Goal: Task Accomplishment & Management: Use online tool/utility

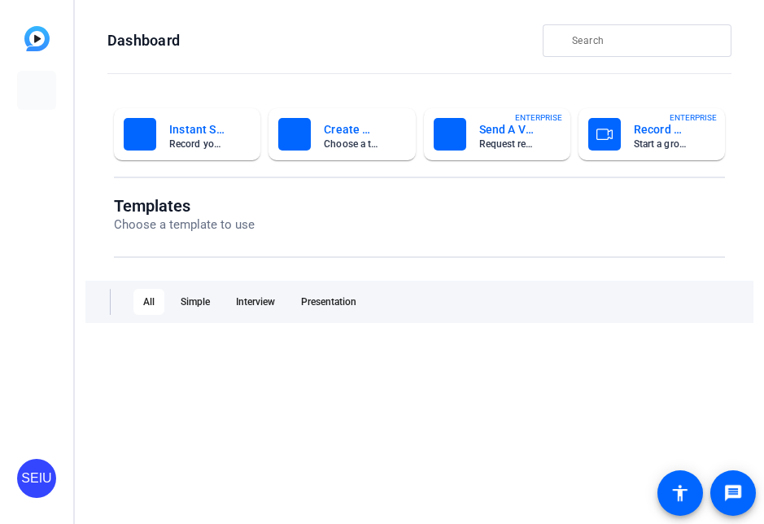
type input "[EMAIL_ADDRESS][PERSON_NAME][DOMAIN_NAME]"
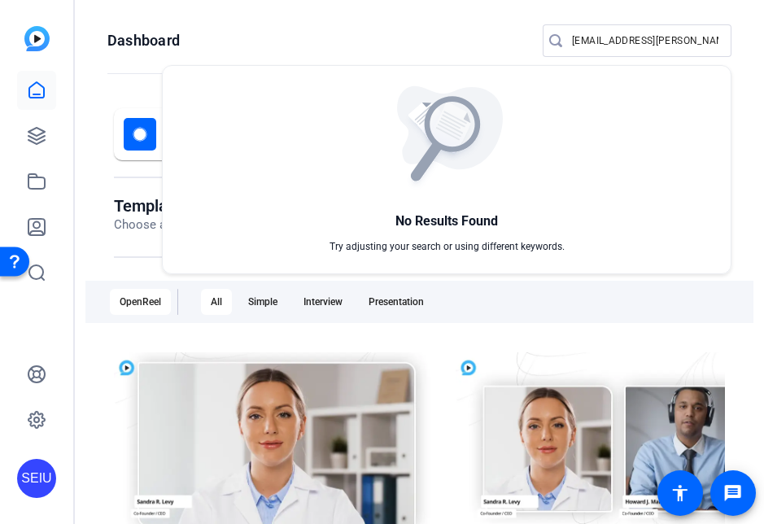
click at [46, 91] on div at bounding box center [382, 262] width 764 height 524
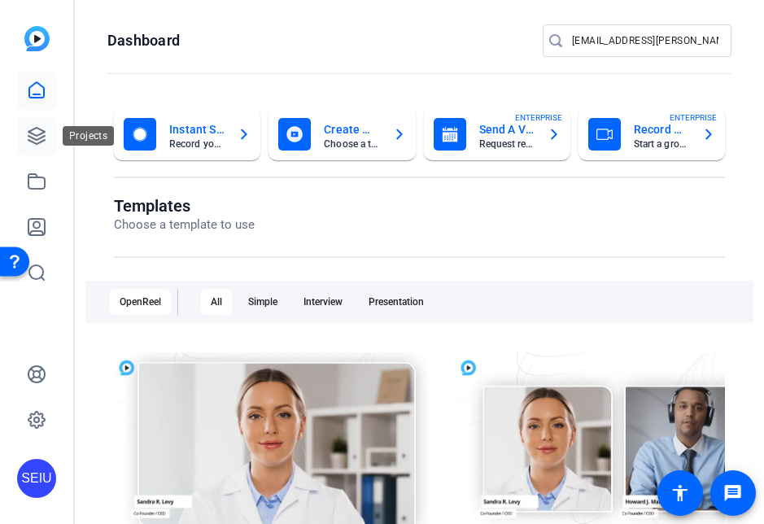
click at [40, 137] on icon at bounding box center [36, 136] width 16 height 16
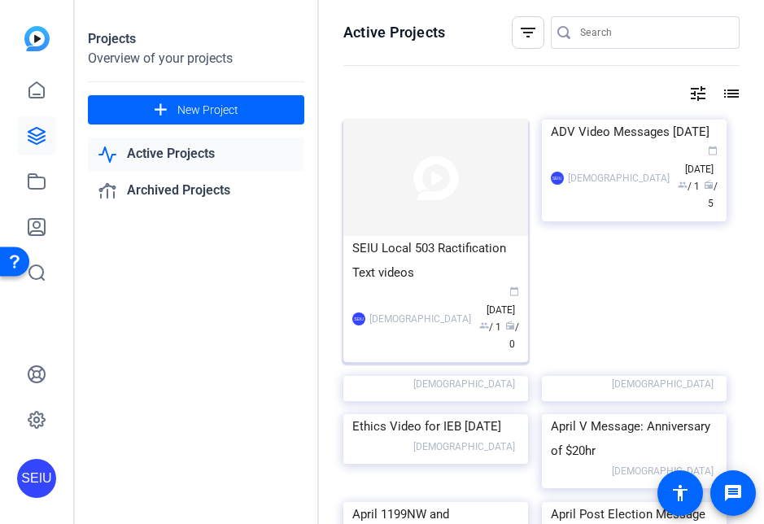
click at [485, 213] on img "Unlabelled" at bounding box center [436, 178] width 185 height 116
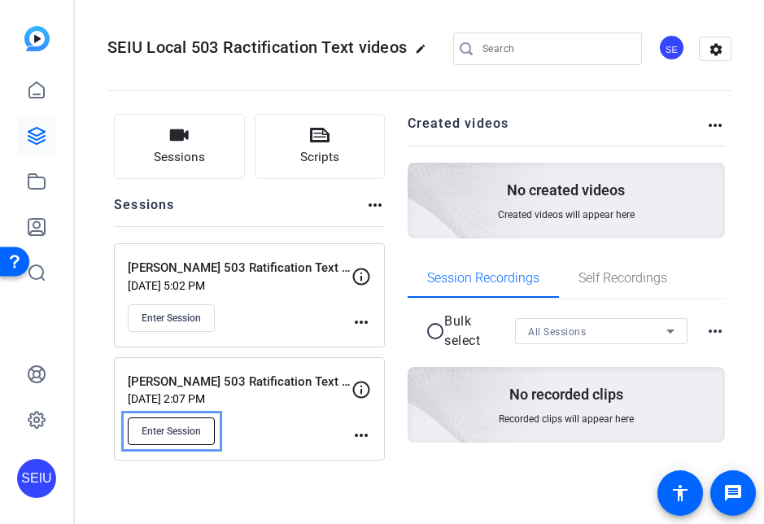
click at [182, 435] on span "Enter Session" at bounding box center [171, 431] width 59 height 13
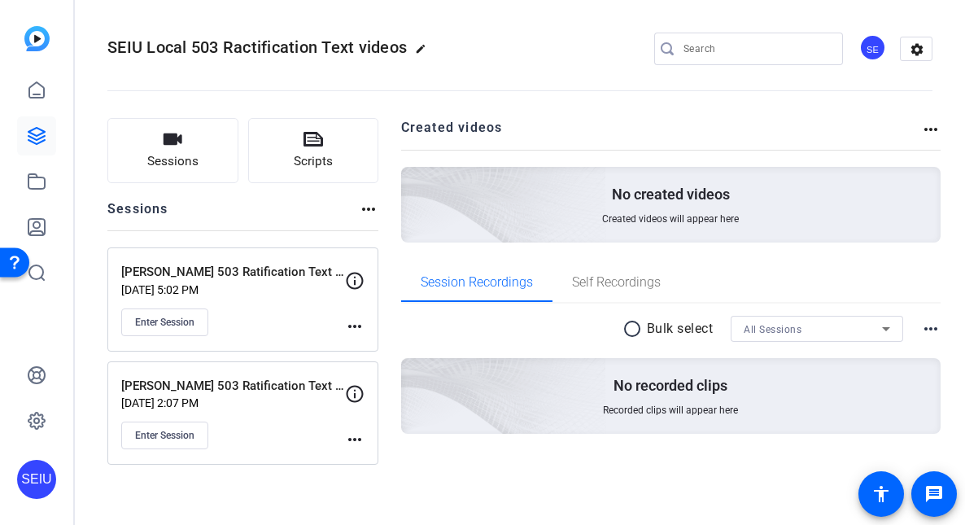
click at [299, 292] on p "[DATE] 5:02 PM" at bounding box center [233, 289] width 224 height 13
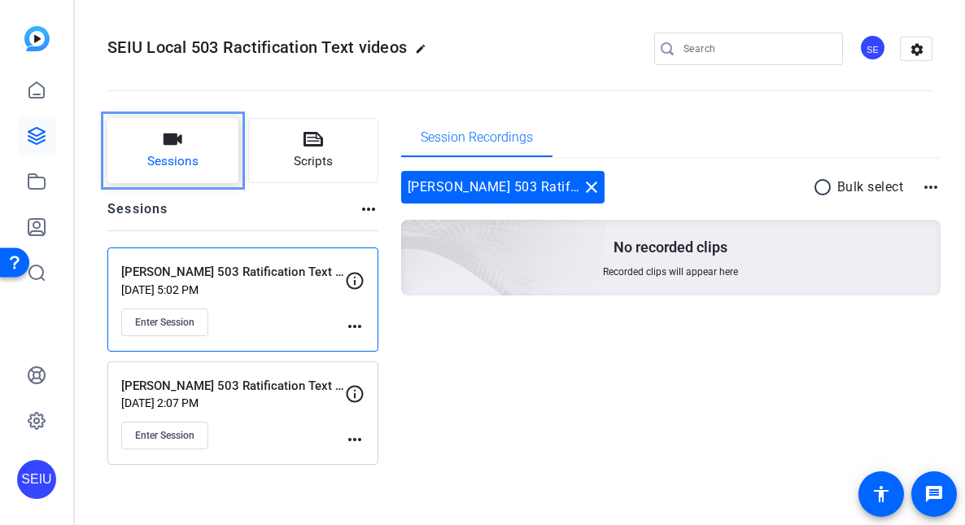
click at [193, 166] on span "Sessions" at bounding box center [172, 161] width 51 height 19
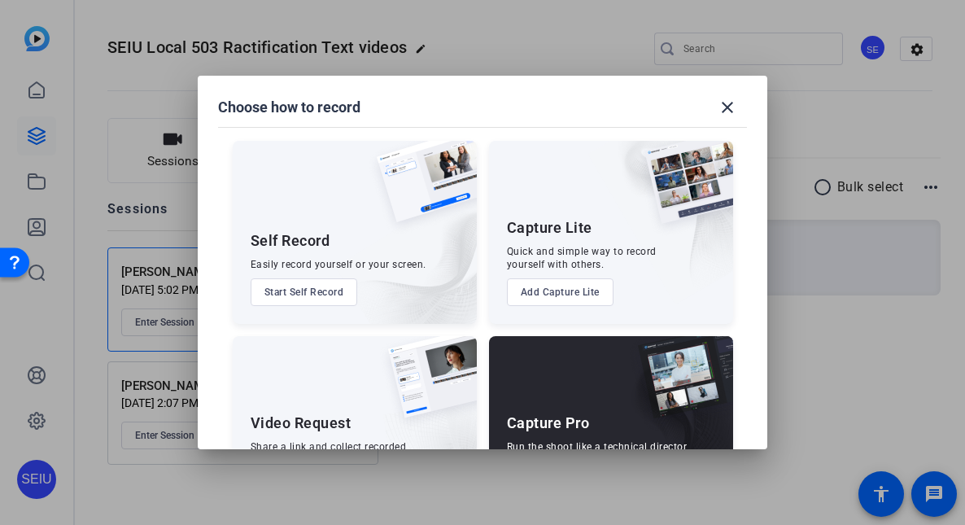
click at [173, 227] on div at bounding box center [482, 262] width 965 height 525
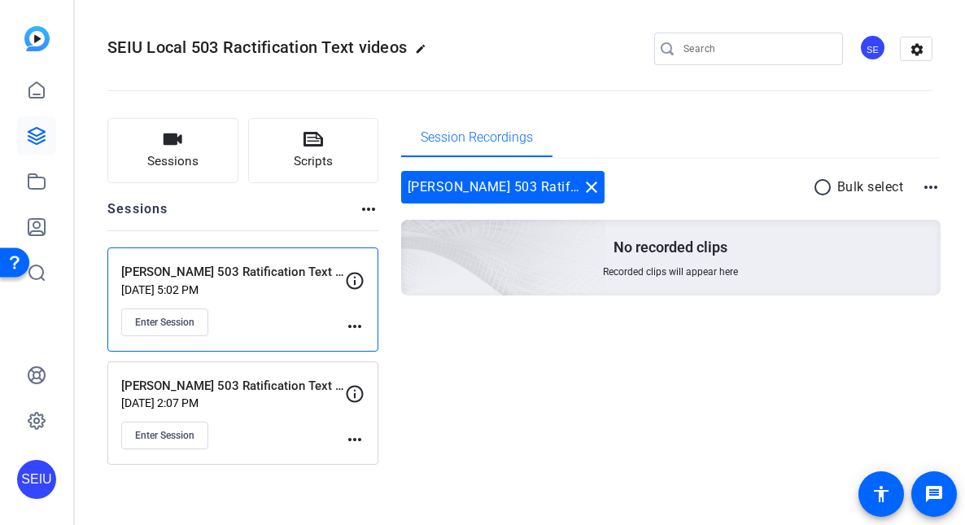
click at [233, 385] on p "[PERSON_NAME] 503 Ratification Text video recording" at bounding box center [233, 386] width 224 height 19
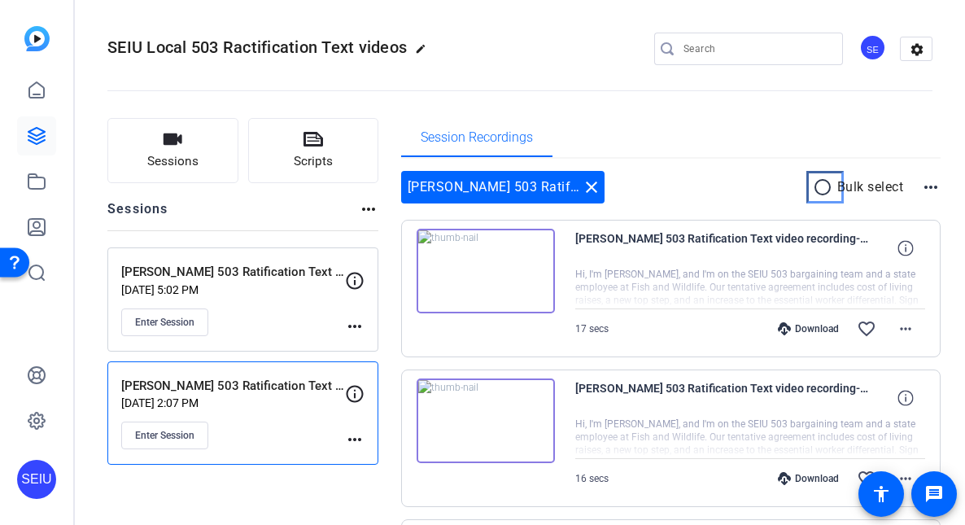
click at [764, 185] on mat-icon "radio_button_unchecked" at bounding box center [825, 187] width 24 height 20
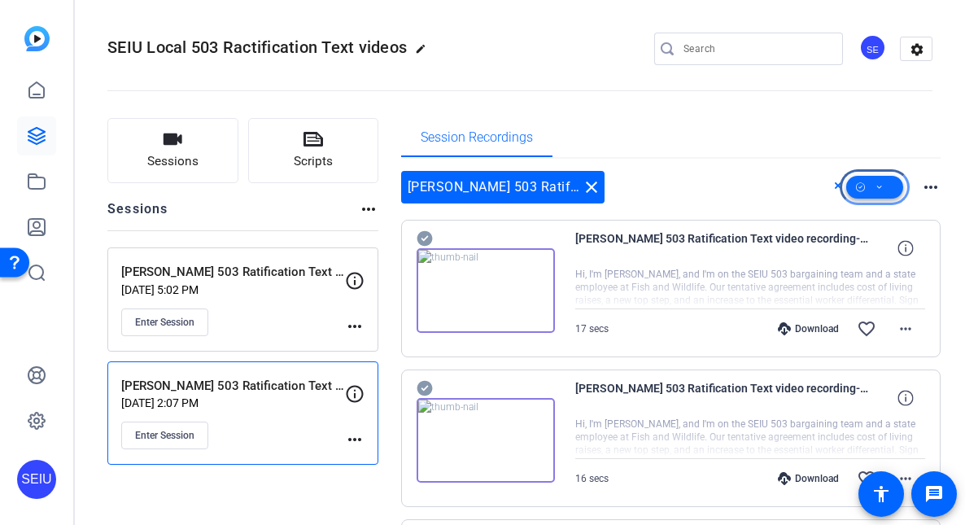
click at [764, 194] on span at bounding box center [875, 187] width 57 height 39
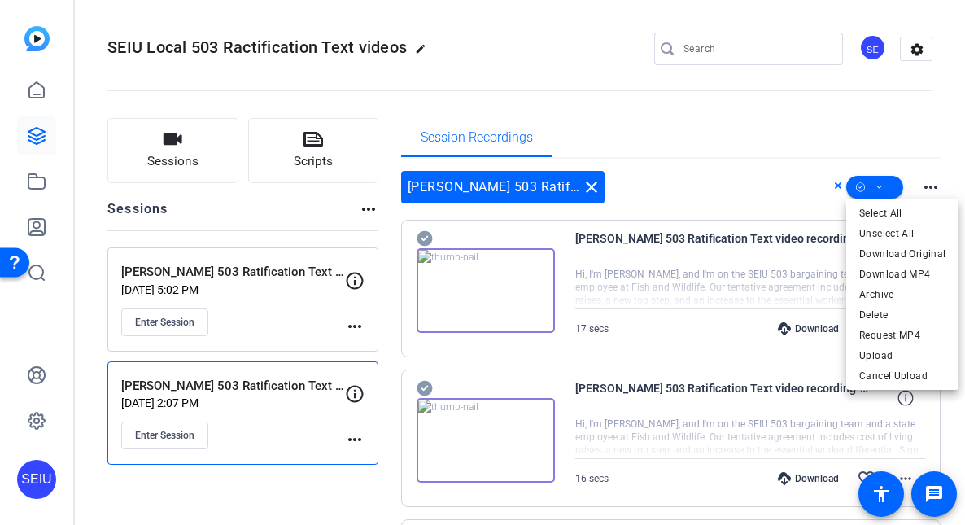
click at [764, 154] on div at bounding box center [482, 262] width 965 height 525
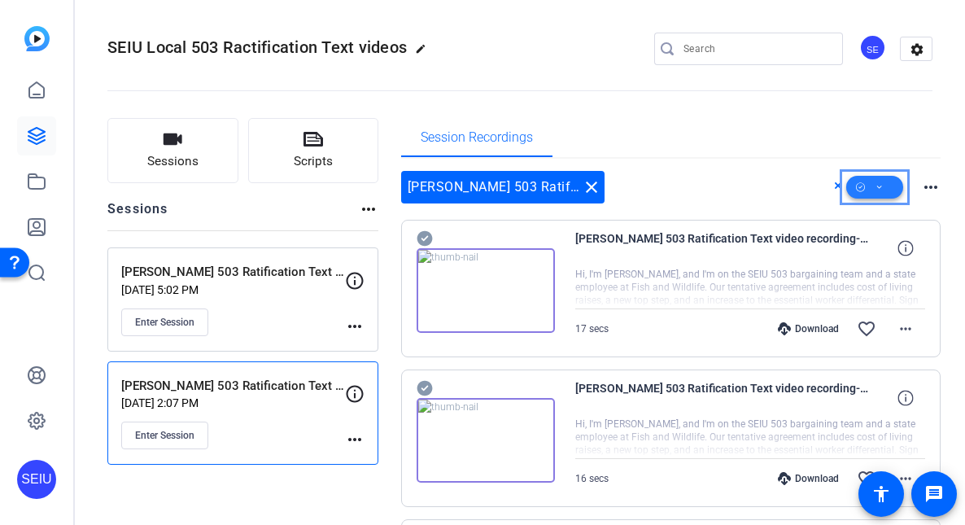
click at [764, 187] on span "Menu" at bounding box center [875, 187] width 57 height 39
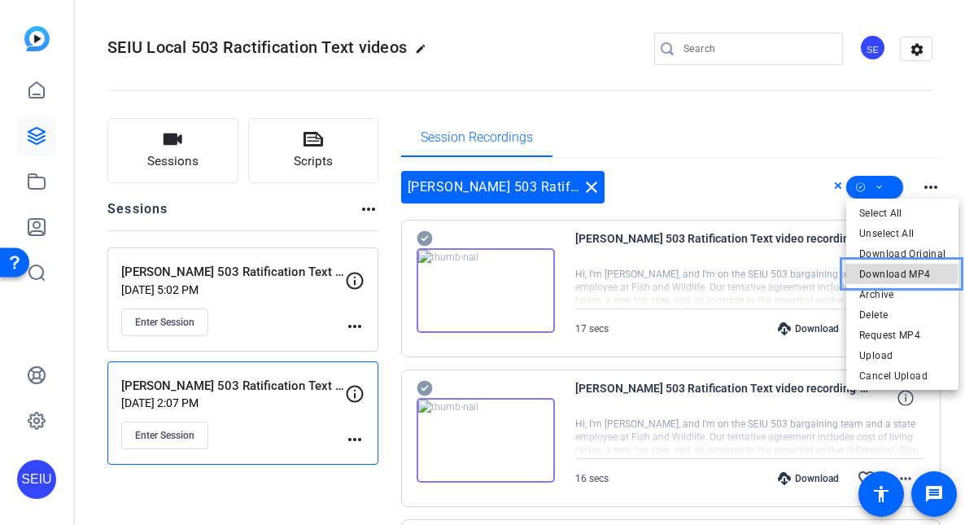
click at [764, 270] on span "Download MP4" at bounding box center [903, 275] width 86 height 20
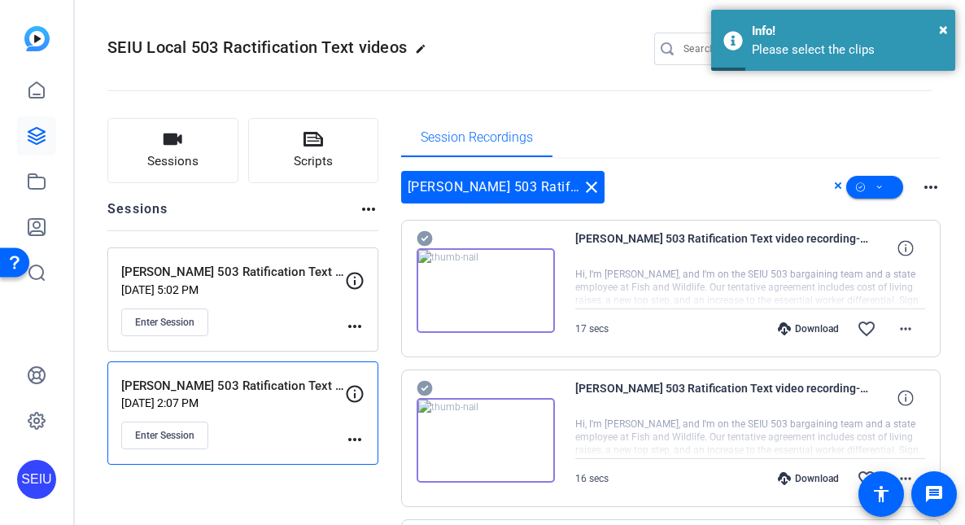
click at [415, 235] on div "[PERSON_NAME] 503 Ratification Text video recording-motorola edge 2024-2025-08-…" at bounding box center [671, 289] width 541 height 138
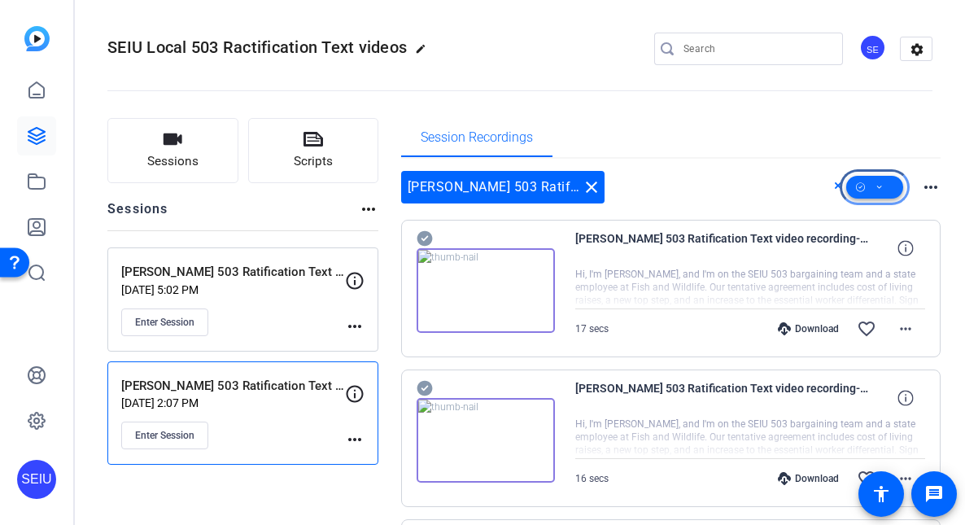
click at [764, 191] on icon "Menu" at bounding box center [860, 187] width 9 height 20
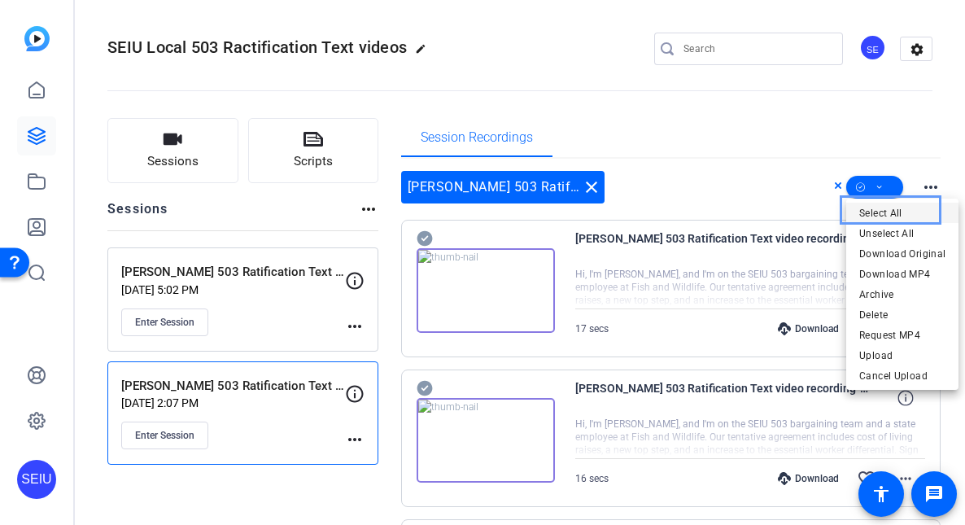
click at [764, 217] on span "Select All" at bounding box center [903, 214] width 86 height 20
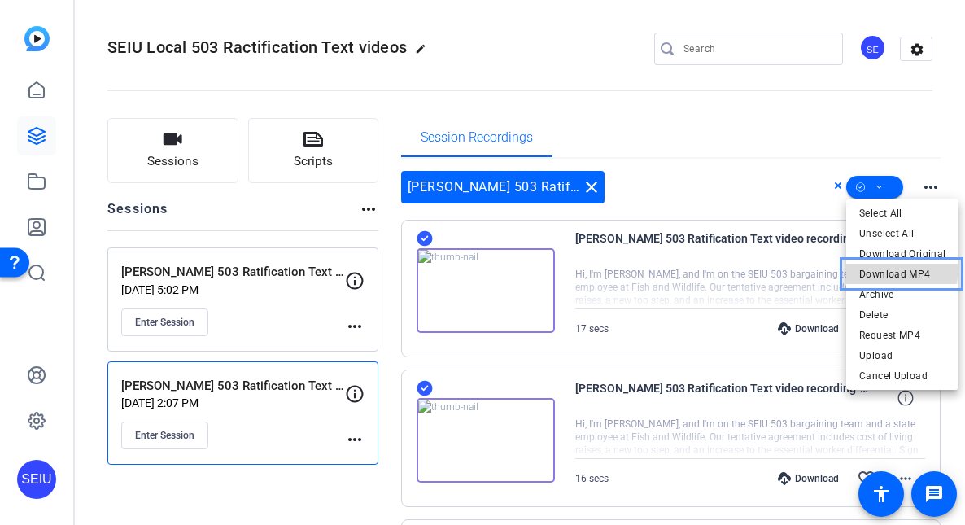
click at [764, 268] on span "Download MP4" at bounding box center [903, 275] width 86 height 20
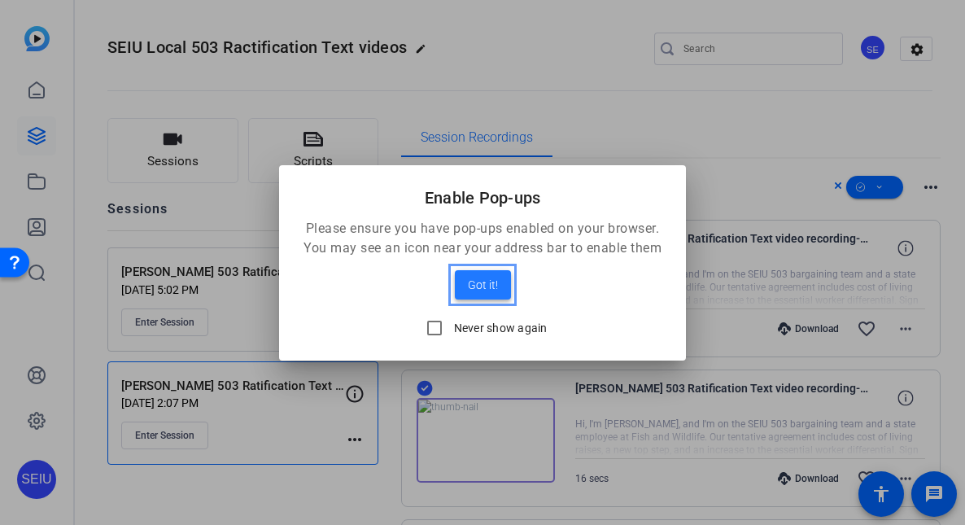
click at [488, 282] on span "Got it!" at bounding box center [483, 285] width 30 height 20
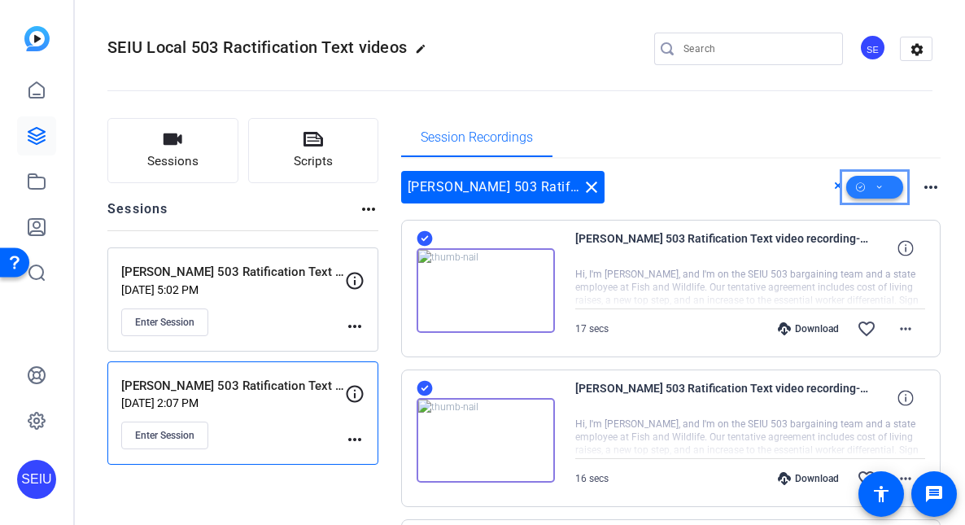
click at [764, 194] on icon "Menu" at bounding box center [880, 187] width 8 height 20
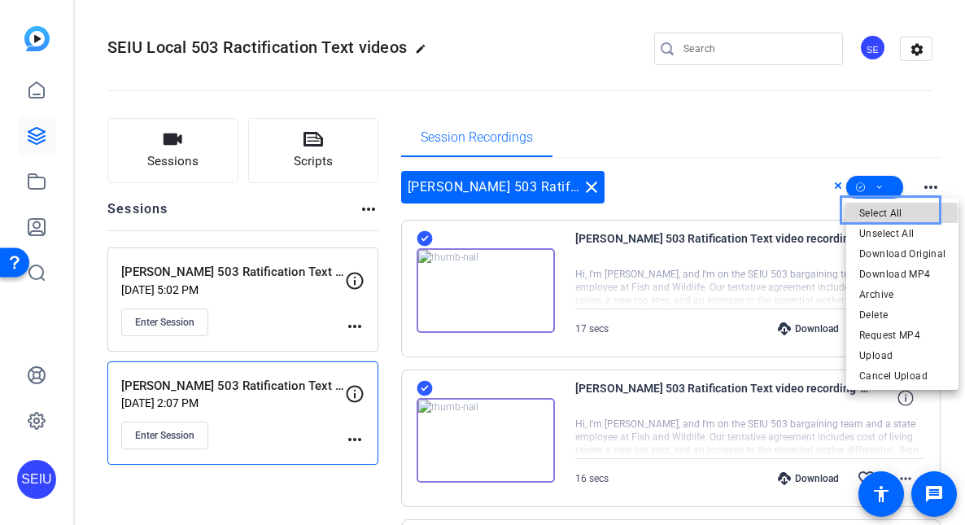
click at [764, 216] on span "Select All" at bounding box center [903, 214] width 86 height 20
click at [422, 241] on div at bounding box center [482, 262] width 965 height 525
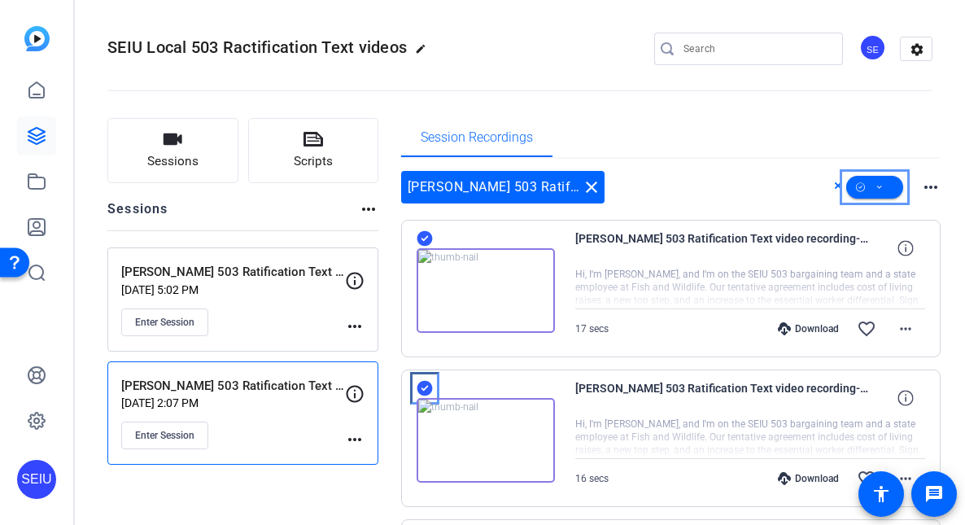
click at [424, 247] on icon "Accept" at bounding box center [424, 238] width 15 height 15
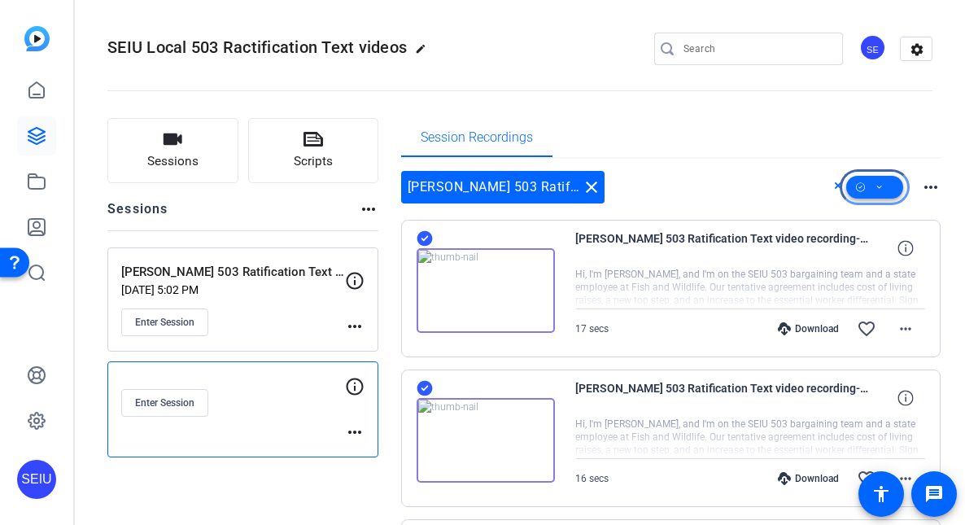
click at [764, 181] on span "Menu" at bounding box center [875, 187] width 57 height 39
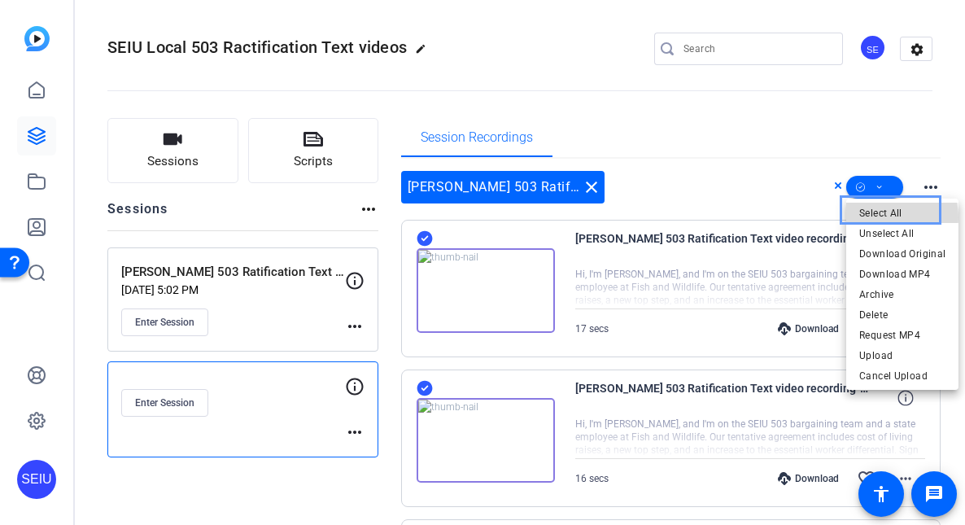
click at [764, 217] on span "Select All" at bounding box center [903, 214] width 86 height 20
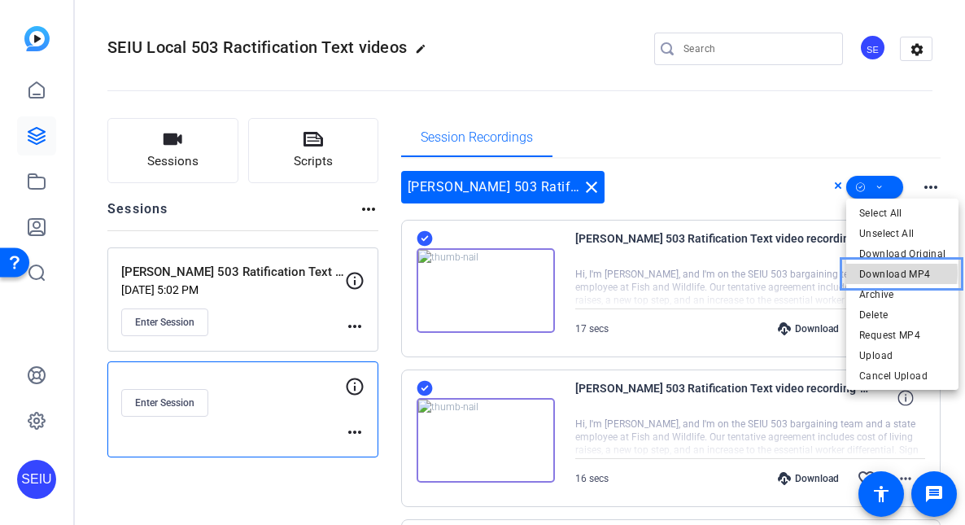
click at [764, 273] on span "Download MP4" at bounding box center [903, 275] width 86 height 20
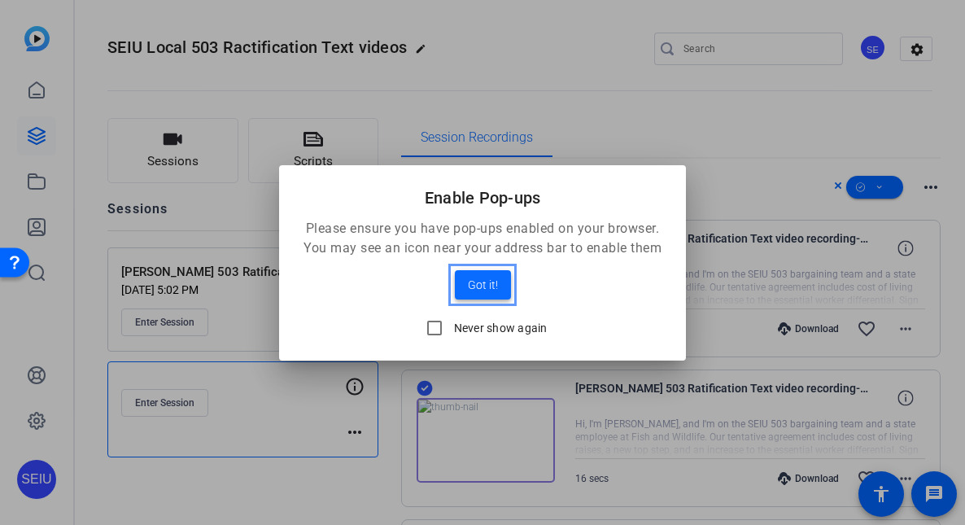
click at [489, 268] on span at bounding box center [483, 284] width 56 height 39
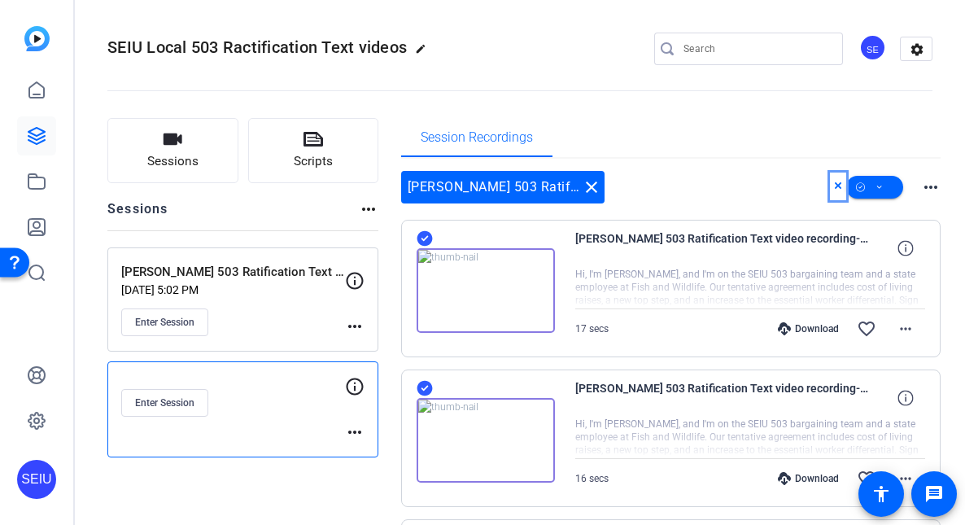
click at [764, 190] on icon "Close" at bounding box center [838, 186] width 8 height 20
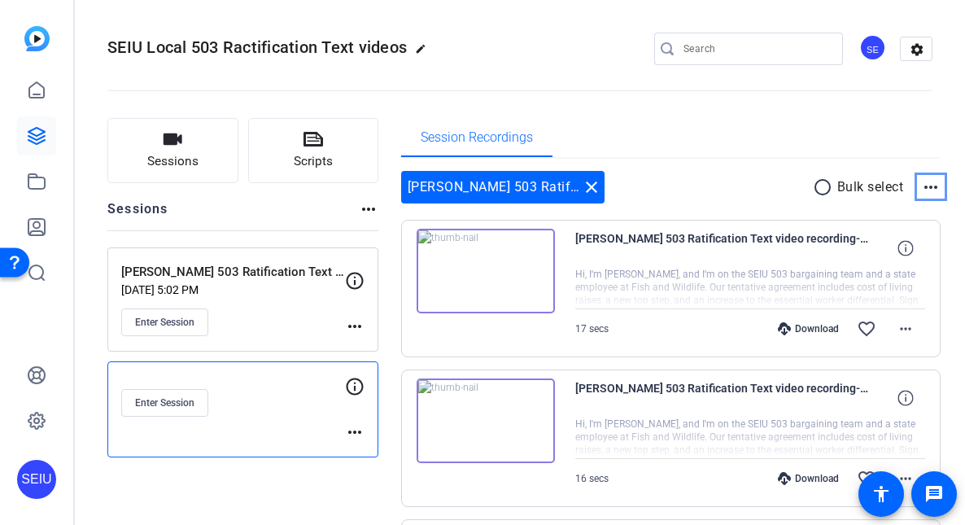
click at [764, 182] on mat-icon "more_horiz" at bounding box center [931, 187] width 20 height 20
click at [764, 191] on div at bounding box center [482, 262] width 965 height 525
click at [764, 191] on mat-icon "radio_button_unchecked" at bounding box center [825, 187] width 24 height 20
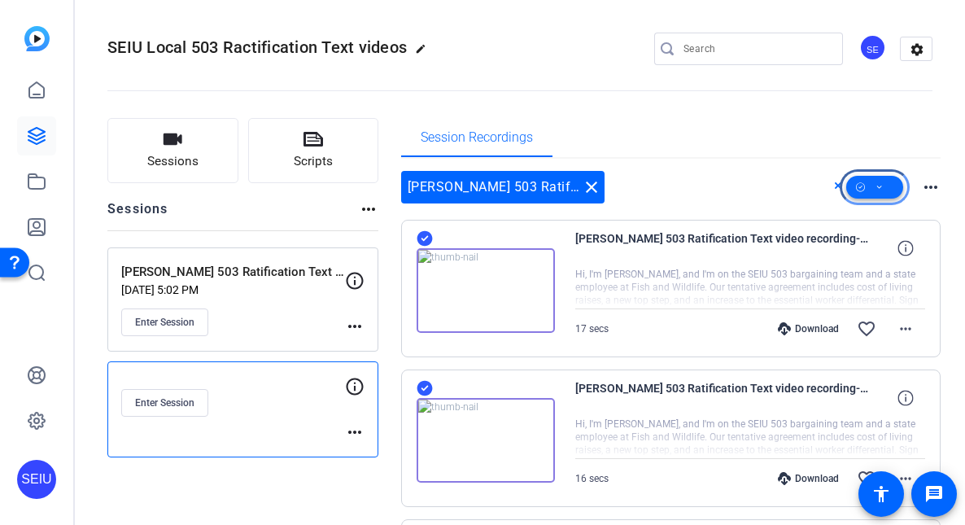
click at [764, 182] on span "Menu" at bounding box center [875, 187] width 57 height 39
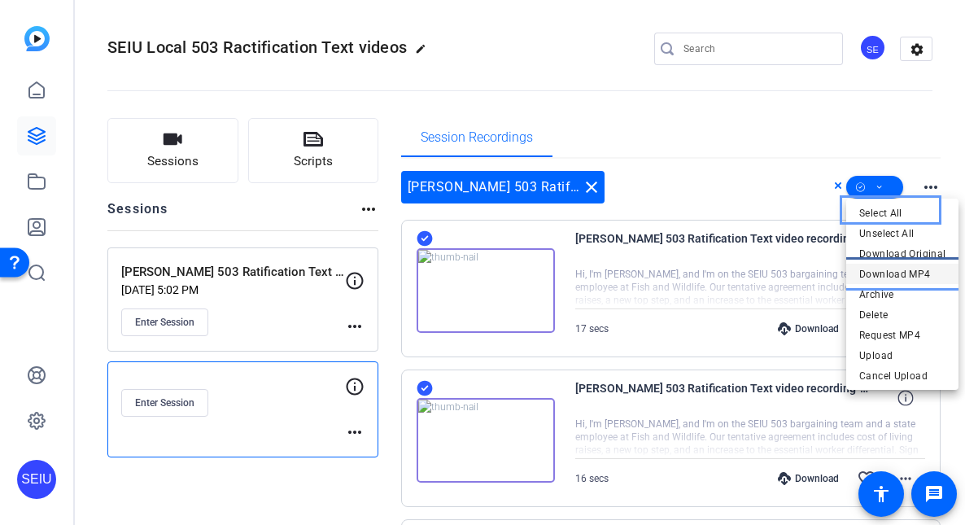
click at [764, 266] on span "Download MP4" at bounding box center [903, 275] width 86 height 20
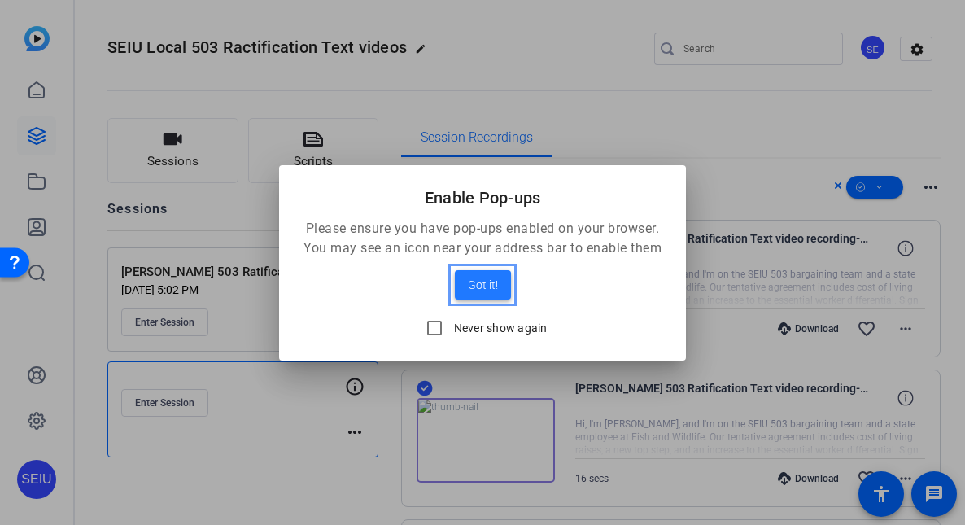
click at [498, 299] on span at bounding box center [483, 284] width 56 height 39
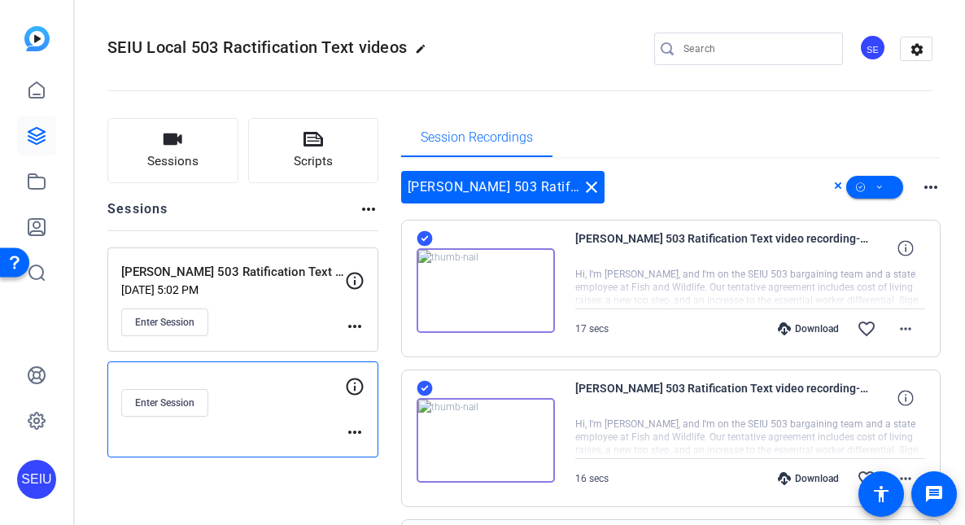
click at [546, 106] on openreel-divider-bar at bounding box center [519, 86] width 825 height 50
click at [598, 182] on mat-icon "close" at bounding box center [592, 187] width 20 height 20
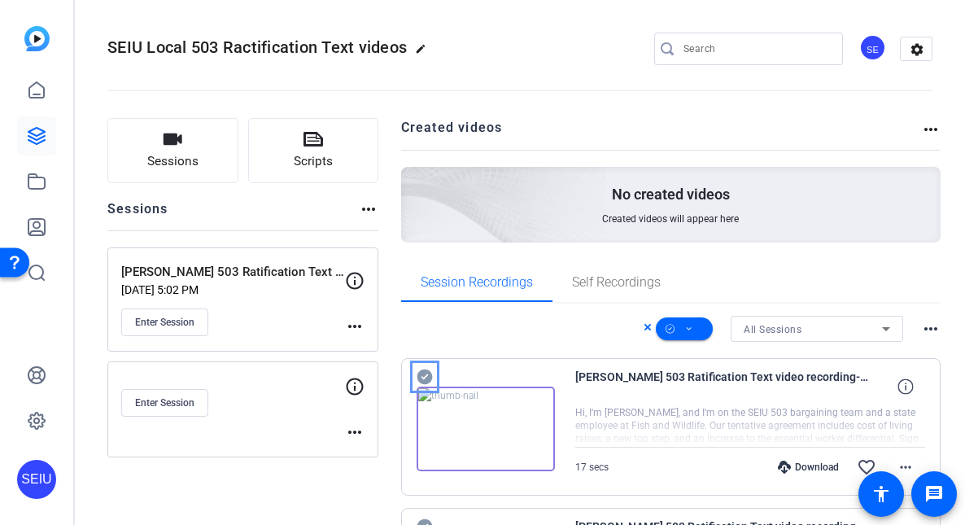
click at [425, 380] on icon "Accept" at bounding box center [424, 377] width 15 height 15
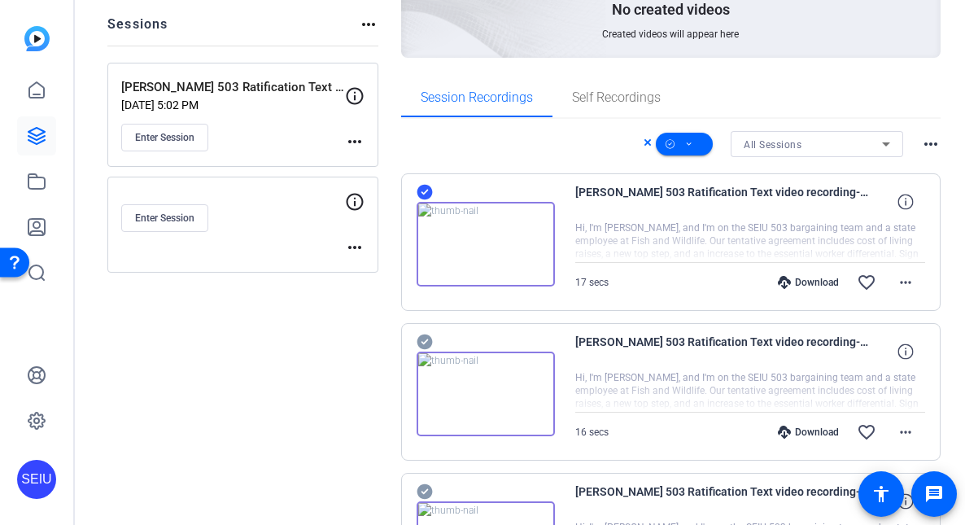
scroll to position [195, 0]
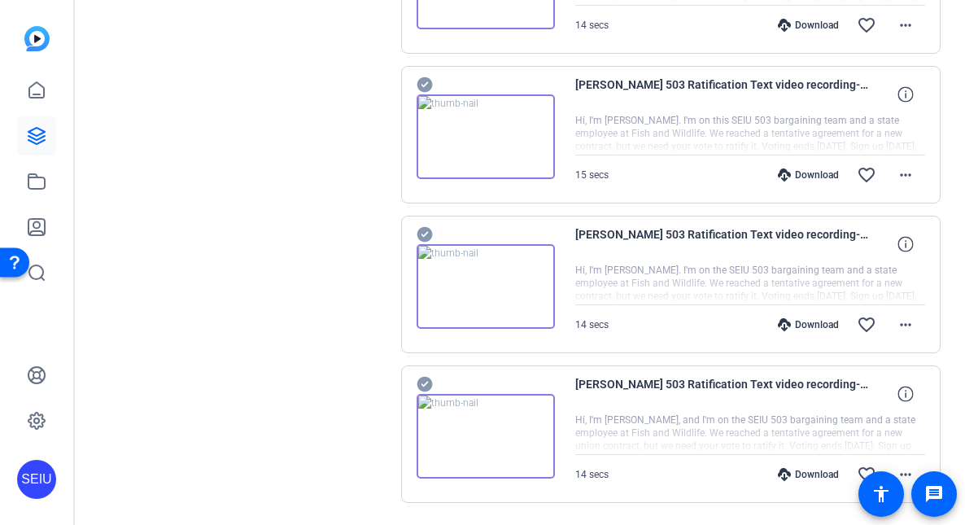
scroll to position [942, 0]
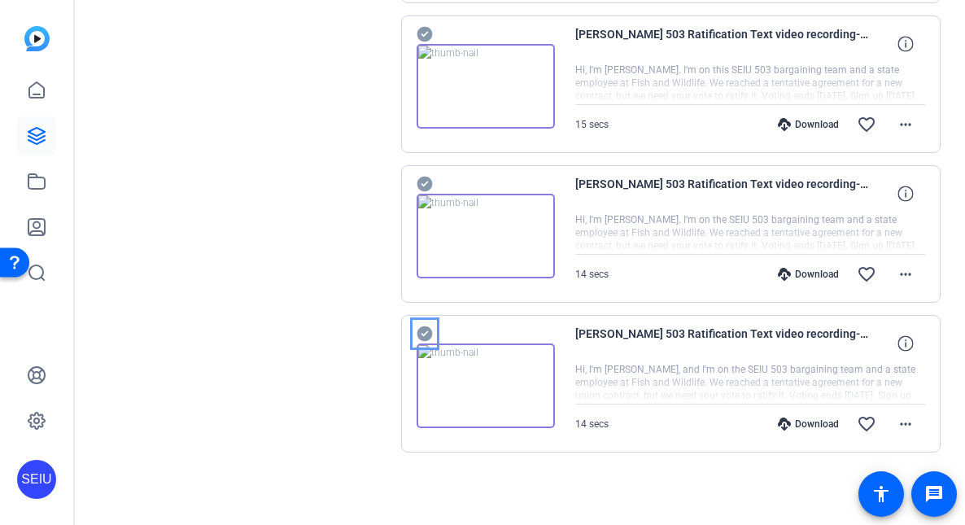
click at [422, 173] on div "[PERSON_NAME] 503 Ratification Text video recording-motorola edge 2024-2025-08-…" at bounding box center [671, 234] width 541 height 138
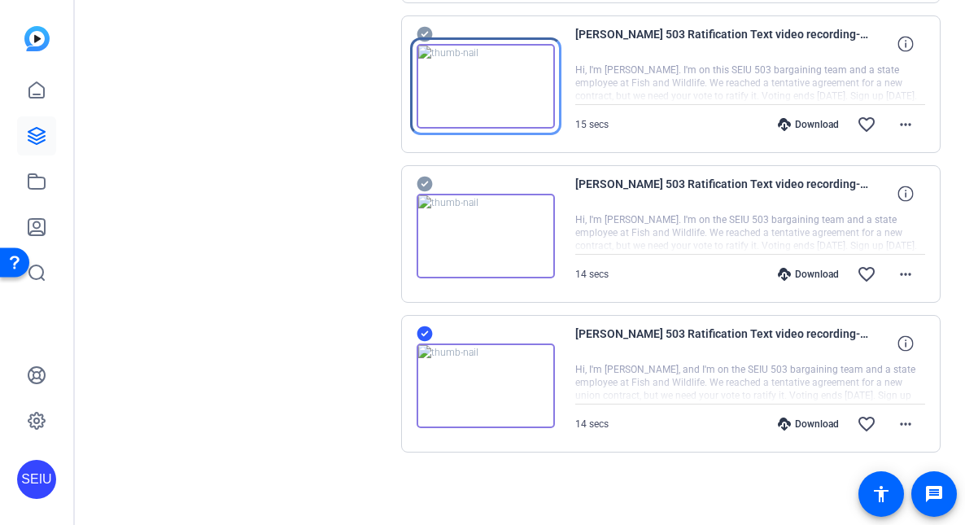
click at [423, 48] on img at bounding box center [486, 86] width 138 height 85
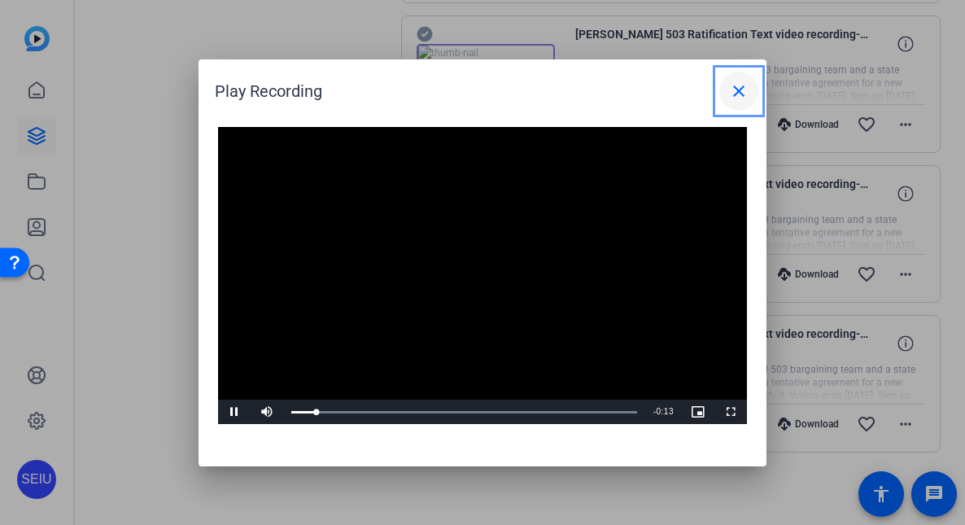
click at [740, 102] on span at bounding box center [739, 91] width 39 height 39
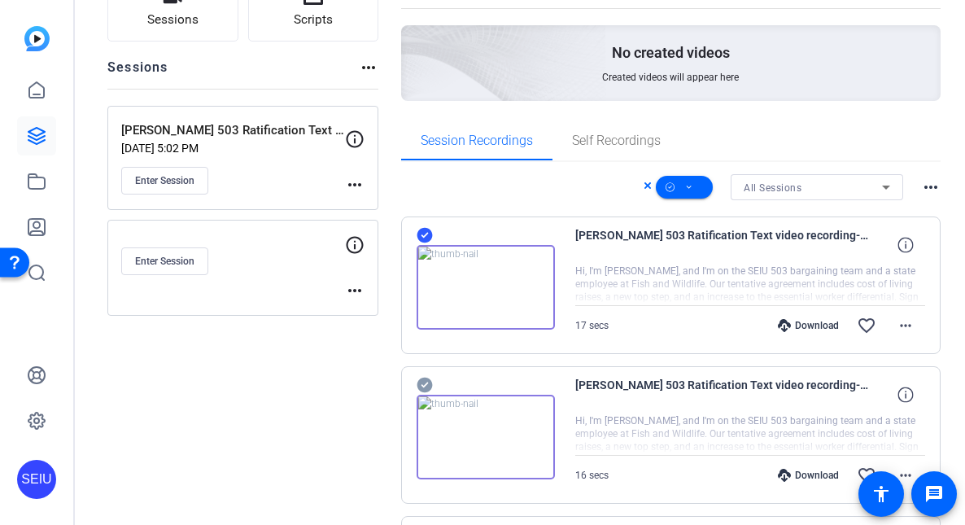
scroll to position [128, 0]
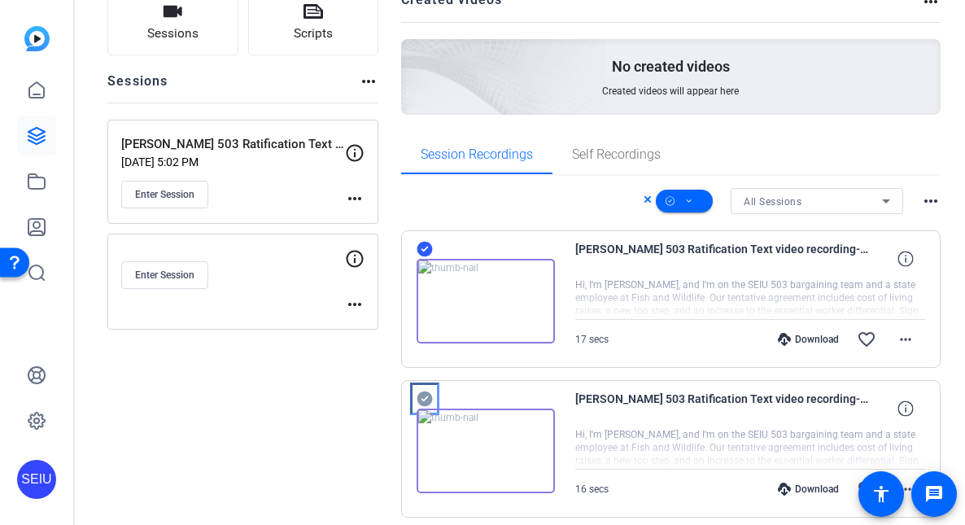
click at [423, 400] on icon "Accept" at bounding box center [425, 399] width 16 height 20
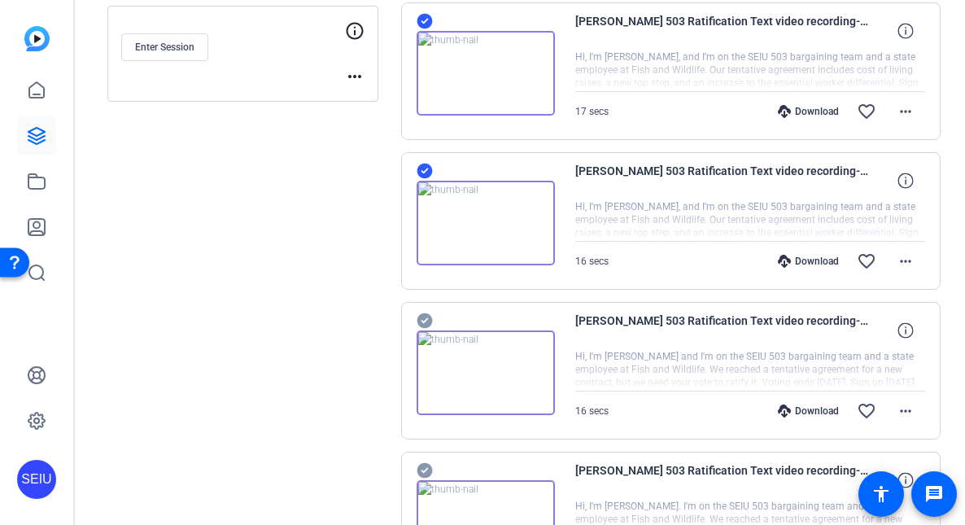
scroll to position [388, 0]
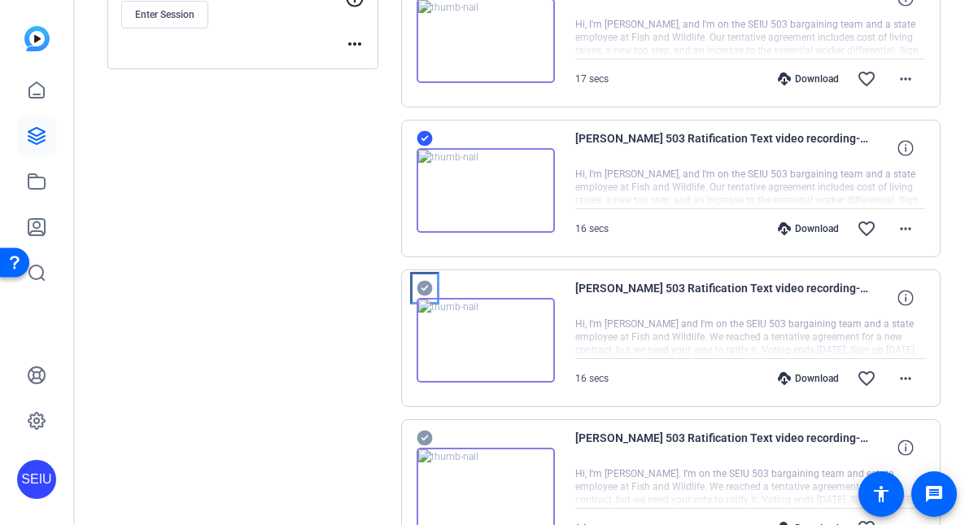
click at [424, 288] on icon "Accept" at bounding box center [425, 288] width 16 height 20
click at [427, 435] on icon "Accept" at bounding box center [425, 438] width 16 height 20
click at [764, 335] on div "Sessions Scripts Sessions more_horiz [PERSON_NAME] 503 Ratification Text Video …" at bounding box center [520, 393] width 891 height 1369
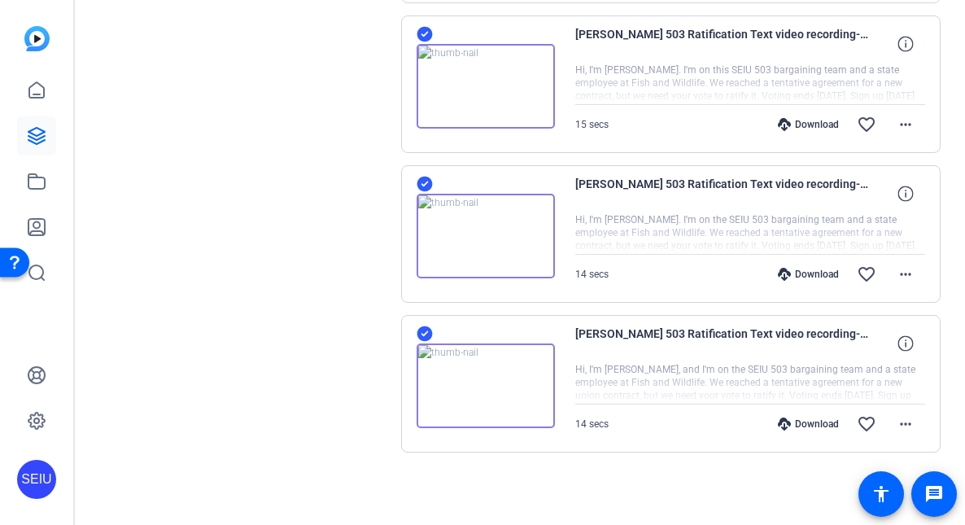
scroll to position [942, 0]
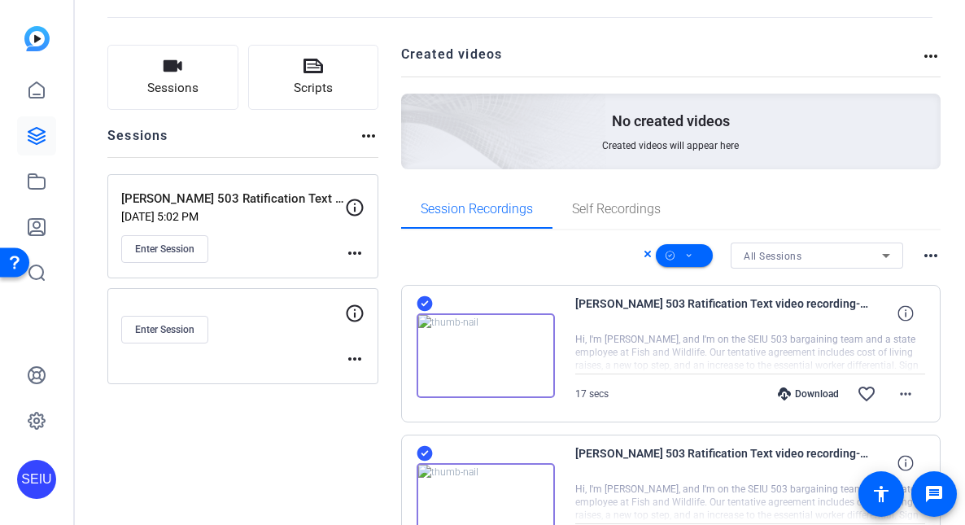
scroll to position [30, 0]
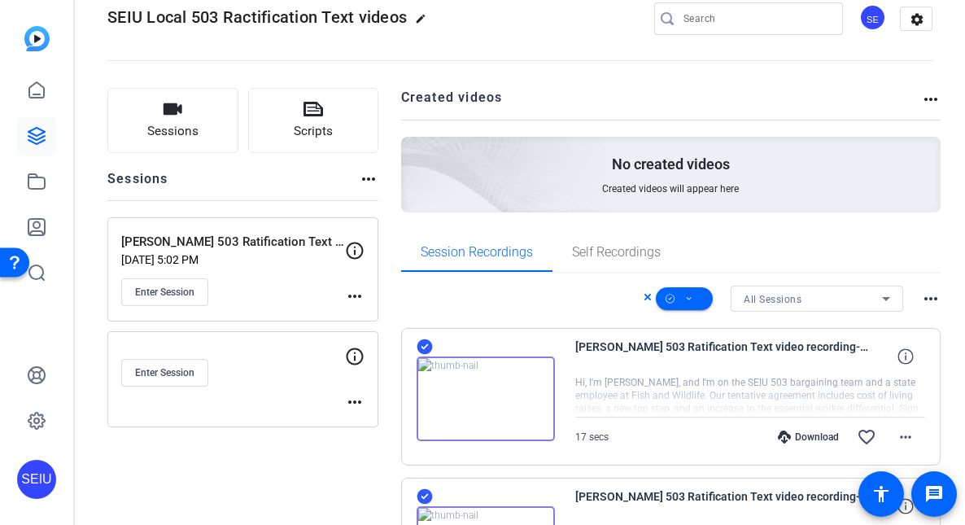
click at [764, 297] on mat-icon "more_horiz" at bounding box center [931, 299] width 20 height 20
click at [698, 296] on div at bounding box center [482, 262] width 965 height 525
click at [692, 300] on icon "Menu" at bounding box center [689, 299] width 8 height 20
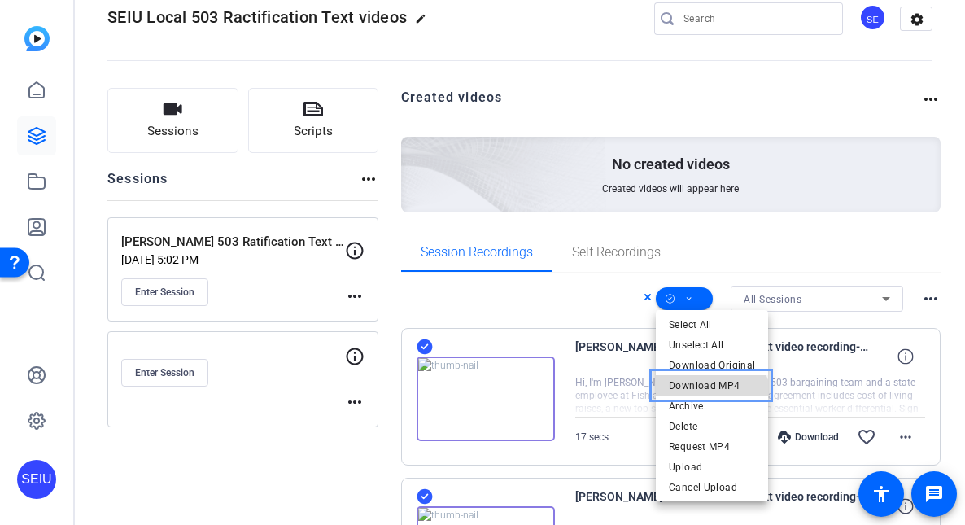
click at [697, 386] on span "Download MP4" at bounding box center [712, 386] width 86 height 20
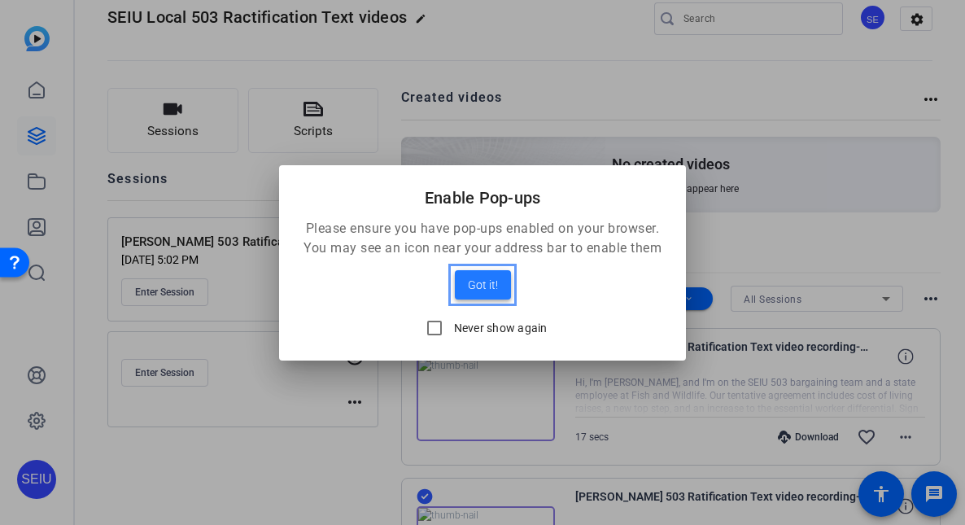
click at [498, 279] on span at bounding box center [483, 284] width 56 height 39
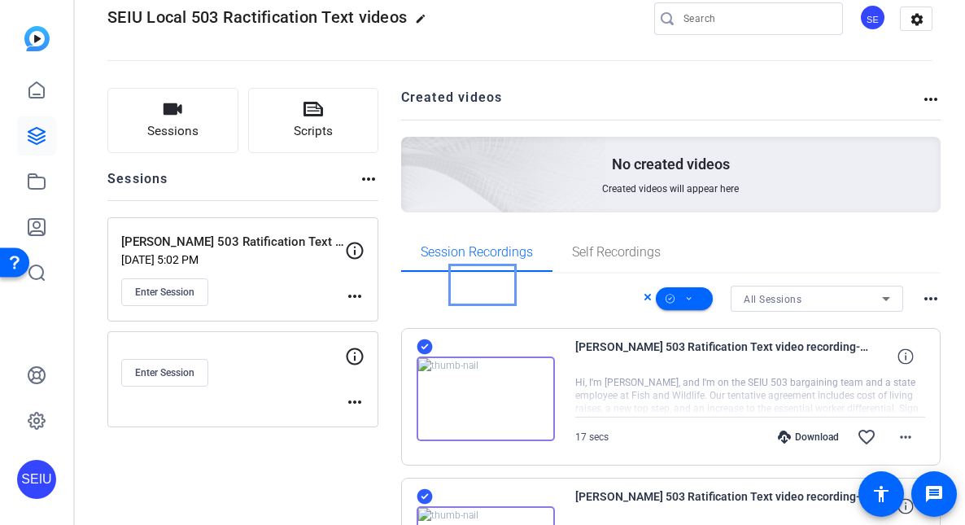
click at [504, 287] on div "All Sessions more_horiz" at bounding box center [671, 299] width 541 height 26
click at [418, 344] on icon "Accept" at bounding box center [424, 346] width 15 height 15
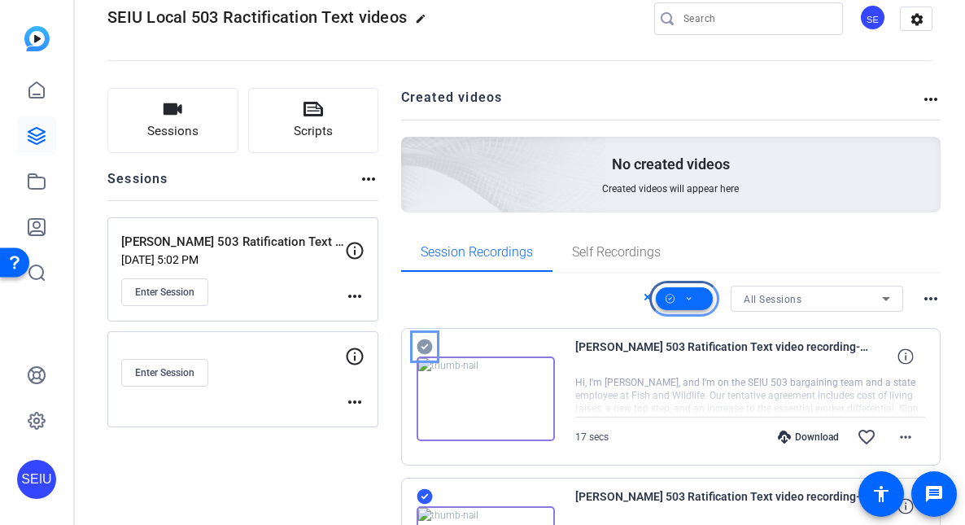
click at [698, 296] on span "Menu" at bounding box center [684, 298] width 57 height 39
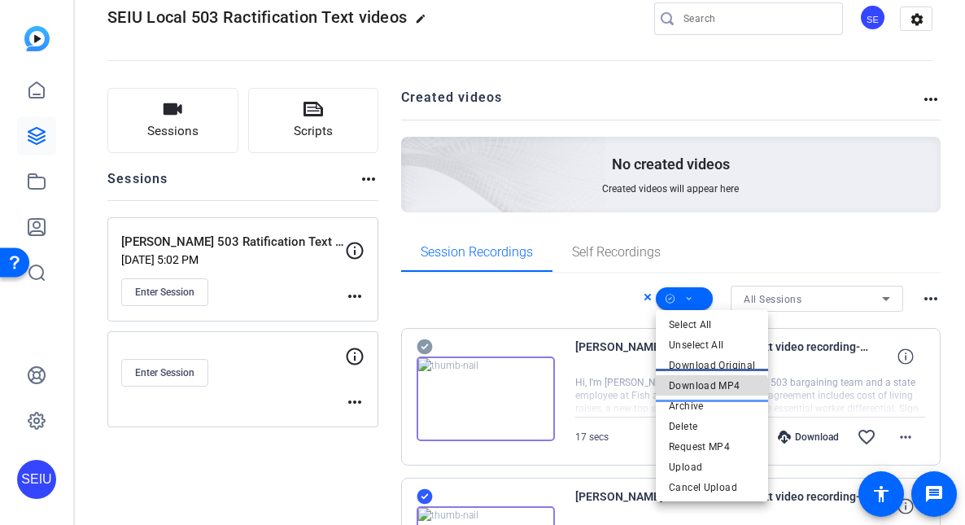
click at [694, 383] on span "Download MP4" at bounding box center [712, 386] width 86 height 20
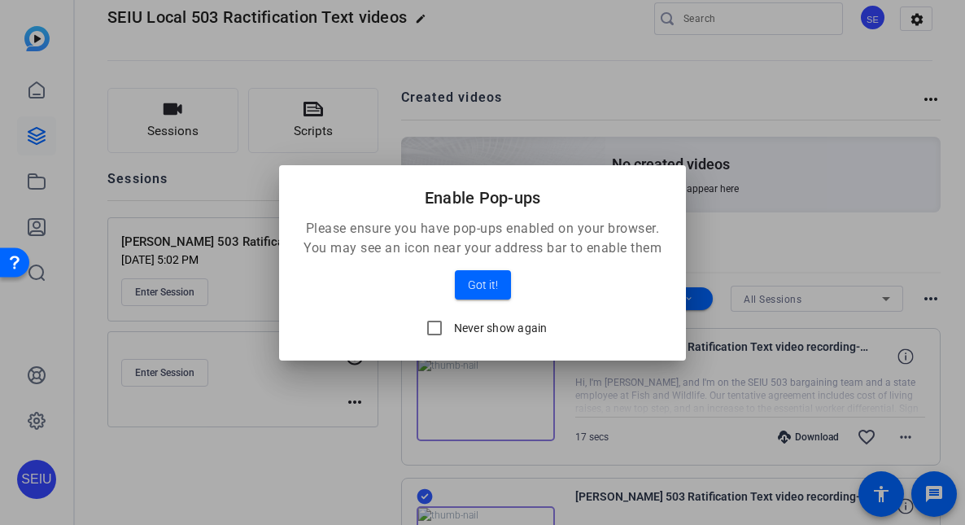
click at [513, 287] on div "1/5 Rating Got it!" at bounding box center [483, 284] width 368 height 29
click at [495, 291] on span "Got it!" at bounding box center [483, 285] width 30 height 20
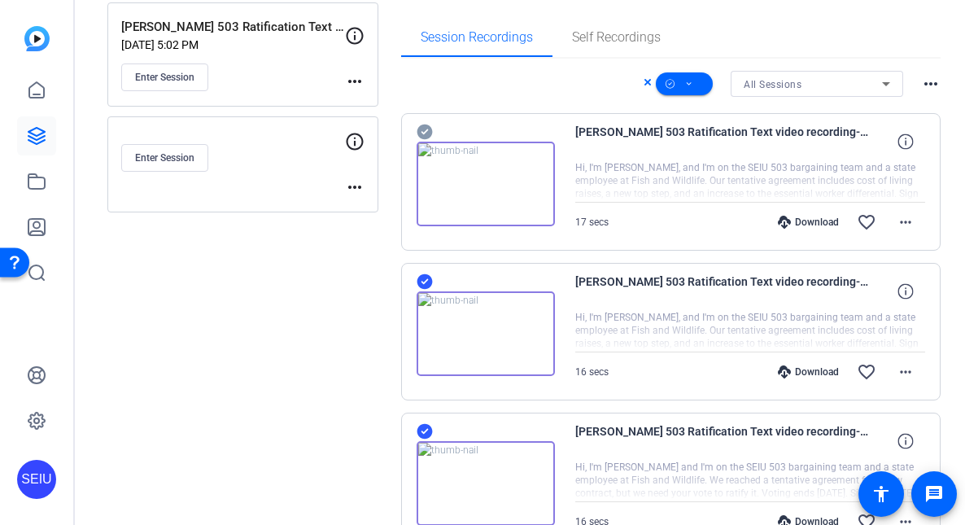
scroll to position [258, 0]
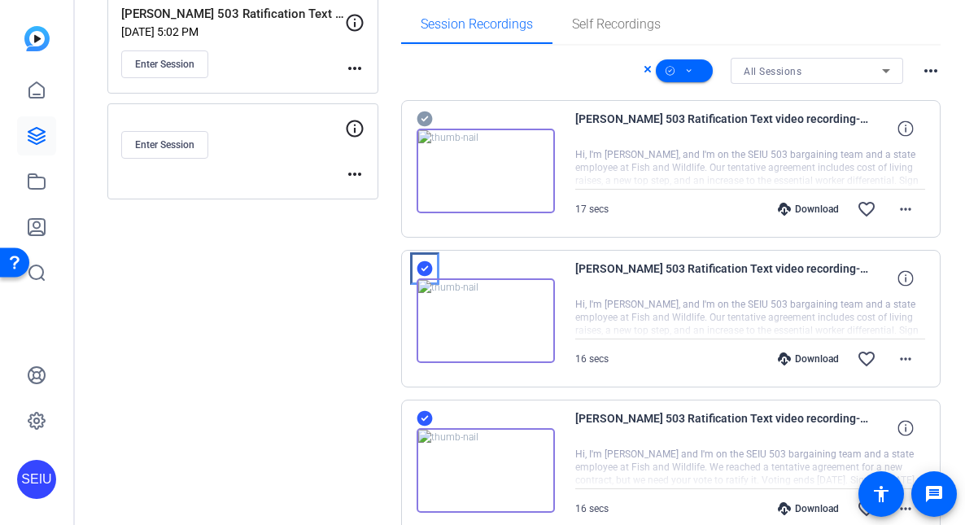
click at [428, 266] on icon "Accept" at bounding box center [424, 268] width 15 height 15
click at [764, 508] on div "Download" at bounding box center [808, 508] width 77 height 13
click at [764, 444] on div "Sessions Scripts Sessions more_horiz [PERSON_NAME] 503 Ratification Text Video …" at bounding box center [520, 524] width 891 height 1369
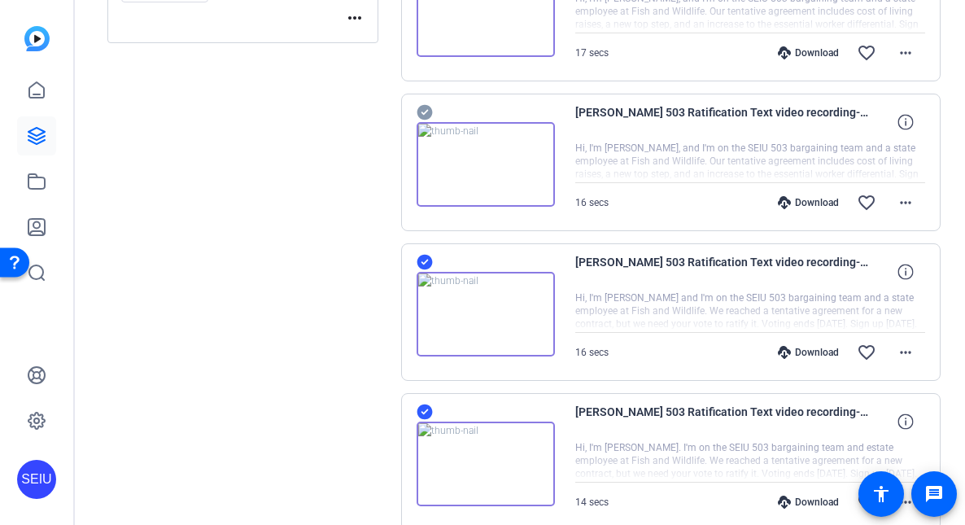
scroll to position [421, 0]
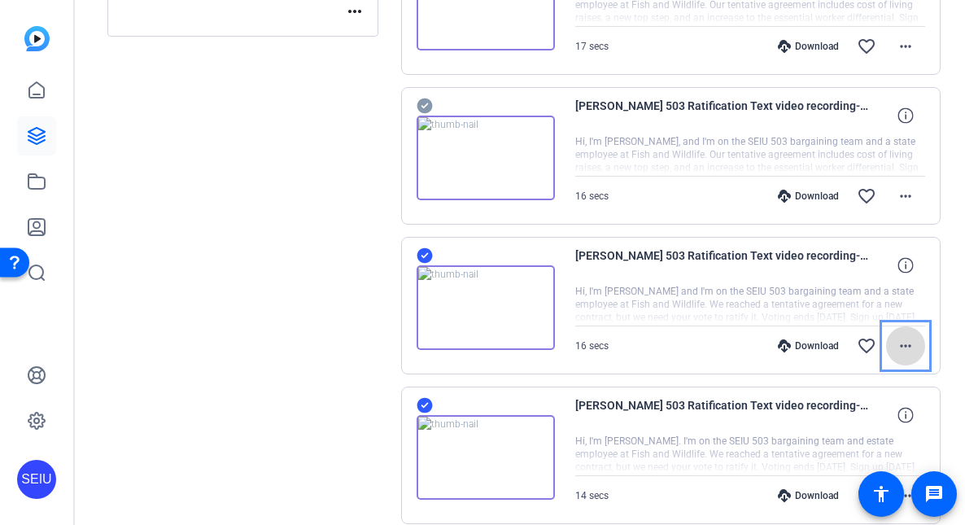
click at [764, 353] on mat-icon "more_horiz" at bounding box center [906, 346] width 20 height 20
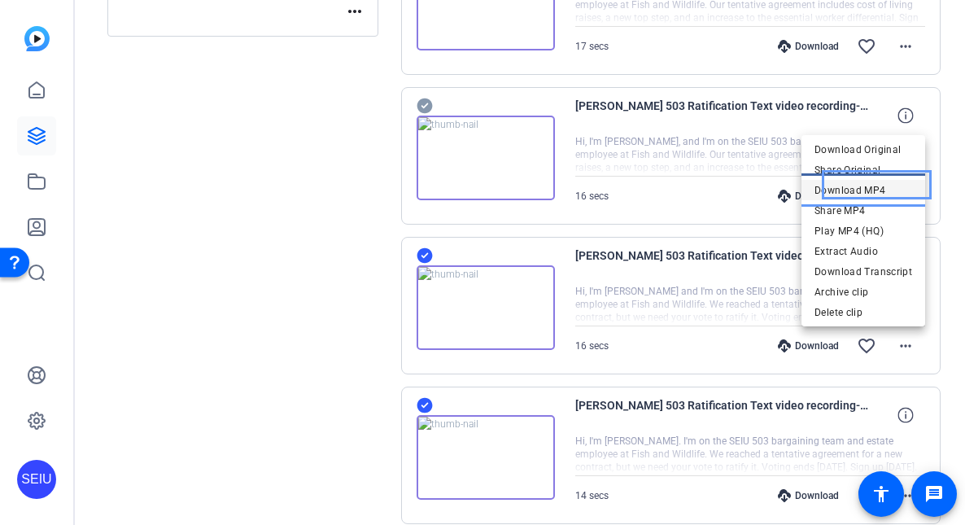
click at [764, 192] on span "Download MP4" at bounding box center [864, 191] width 98 height 20
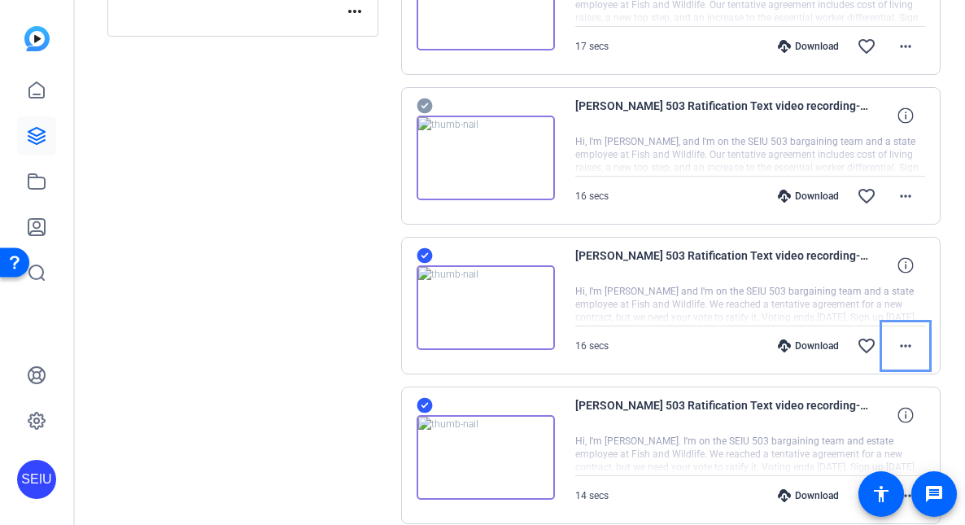
click at [764, 274] on div "Sessions Scripts Sessions more_horiz [PERSON_NAME] 503 Ratification Text Video …" at bounding box center [520, 361] width 891 height 1369
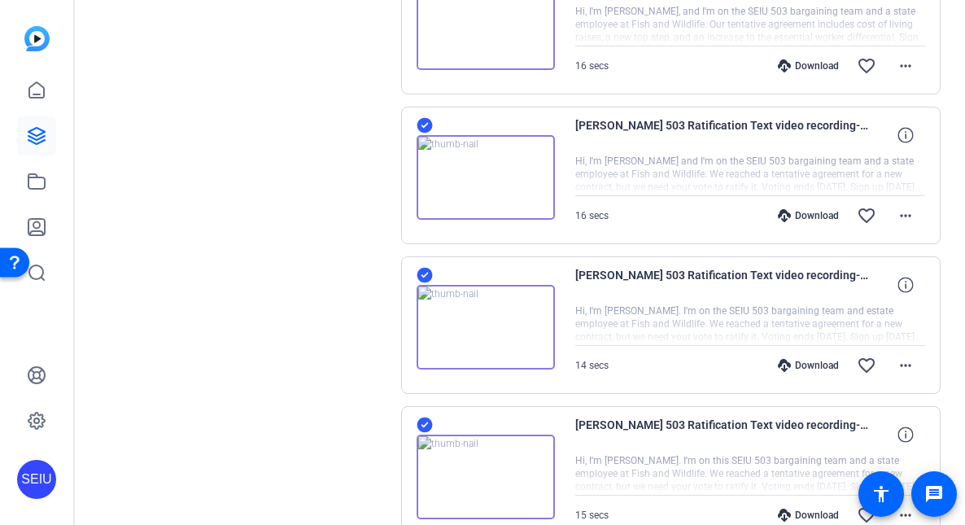
scroll to position [584, 0]
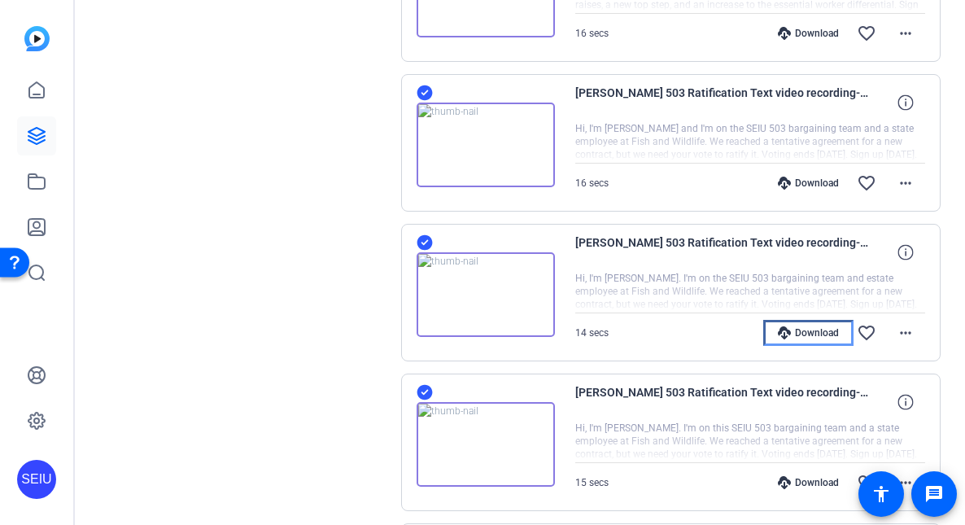
click at [764, 335] on div "Download" at bounding box center [808, 332] width 77 height 13
click at [423, 240] on icon "Accept" at bounding box center [424, 242] width 15 height 15
click at [431, 89] on icon "Accept" at bounding box center [424, 92] width 15 height 15
click at [764, 396] on div "Sessions Scripts Sessions more_horiz [PERSON_NAME] 503 Ratification Text Video …" at bounding box center [520, 198] width 891 height 1369
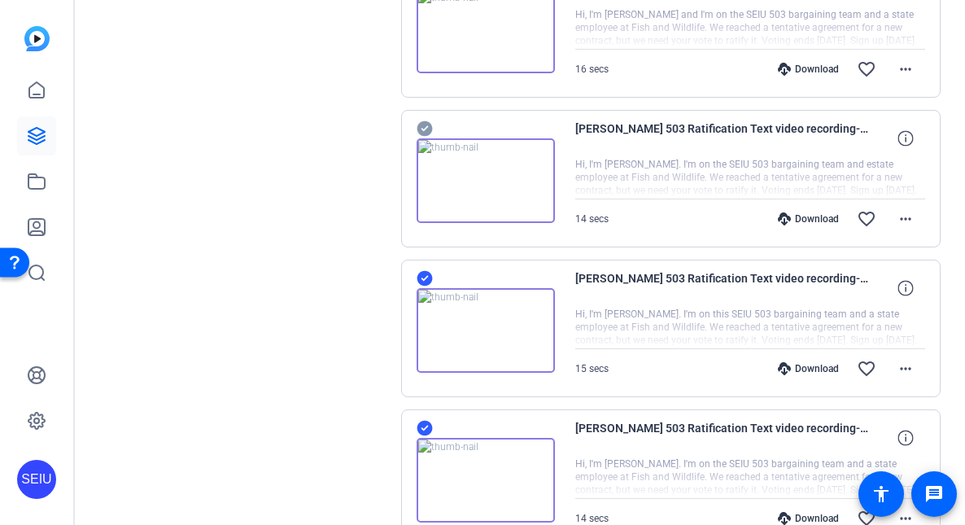
scroll to position [714, 0]
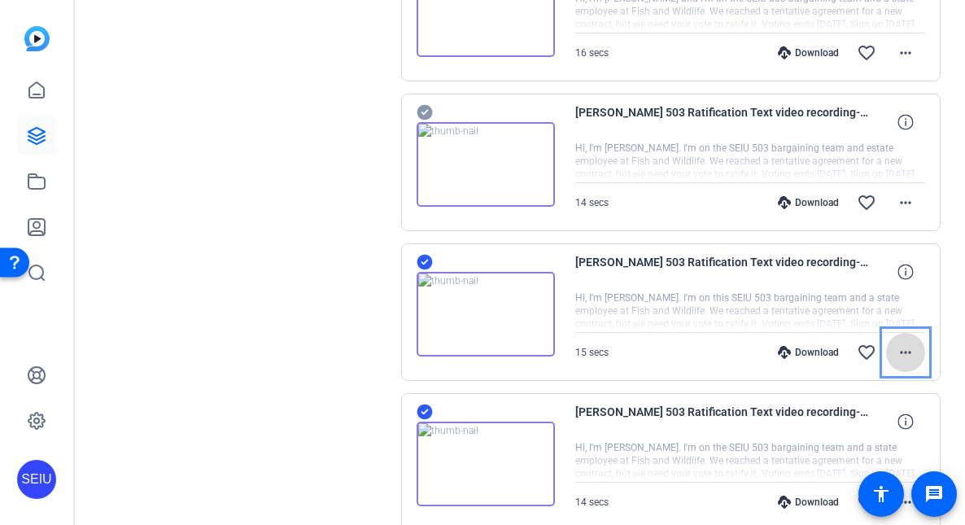
click at [764, 348] on span "Footer Menu (6)" at bounding box center [905, 352] width 39 height 39
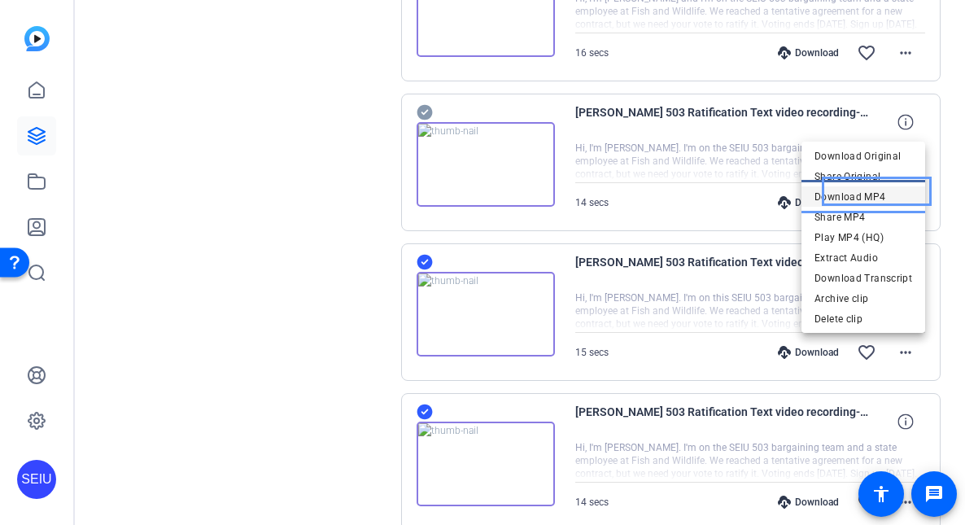
click at [764, 201] on span "Download MP4" at bounding box center [864, 197] width 98 height 20
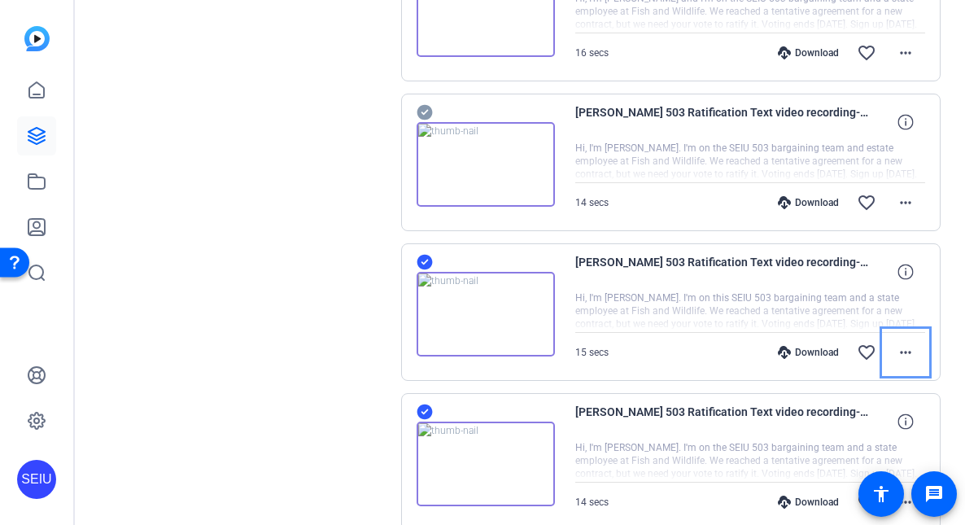
click at [764, 352] on div "Sessions Scripts Sessions more_horiz [PERSON_NAME] 503 Ratification Text Video …" at bounding box center [520, 68] width 891 height 1369
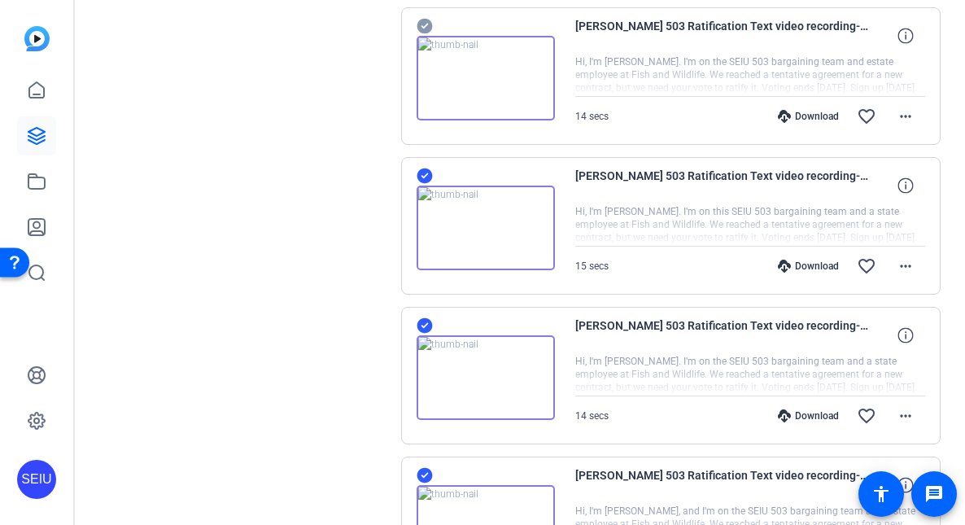
scroll to position [812, 0]
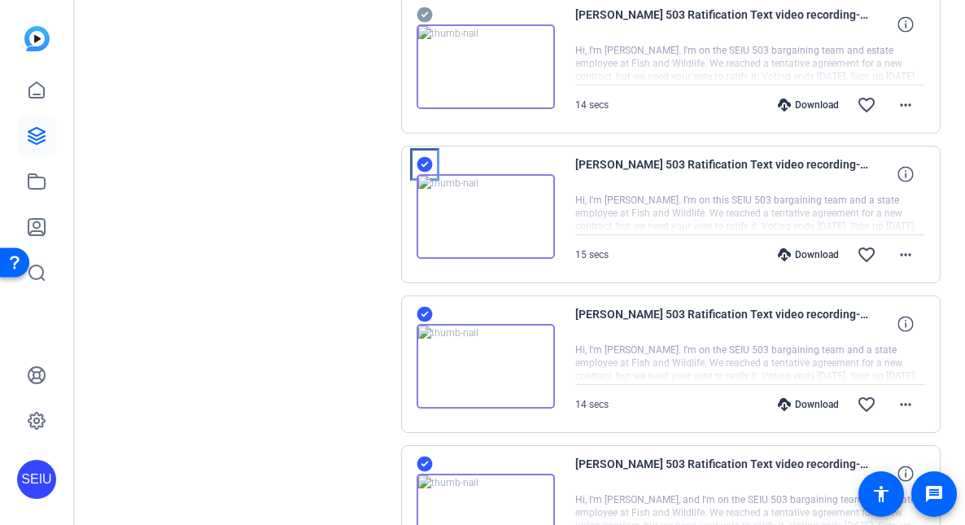
click at [422, 164] on icon "Accept" at bounding box center [425, 165] width 16 height 20
click at [764, 399] on mat-icon "more_horiz" at bounding box center [906, 405] width 20 height 20
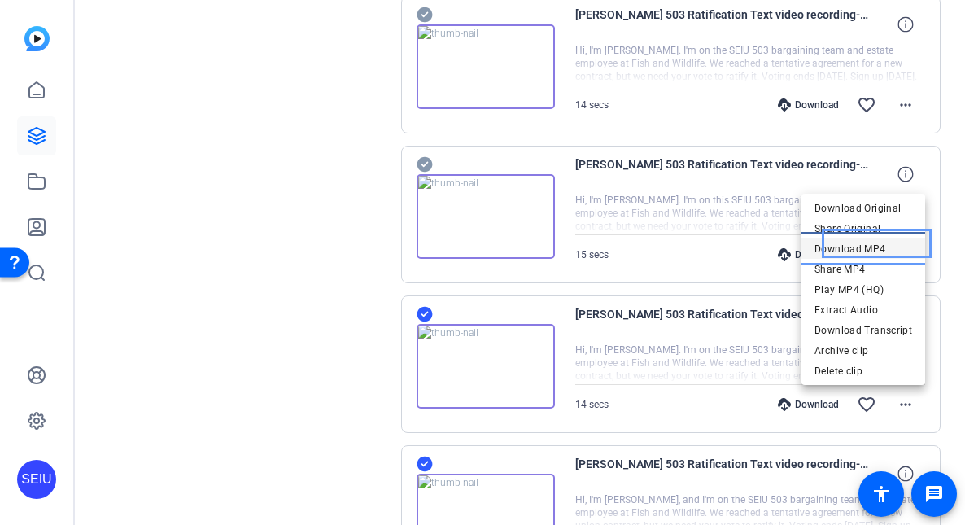
click at [764, 245] on span "Download MP4" at bounding box center [864, 249] width 98 height 20
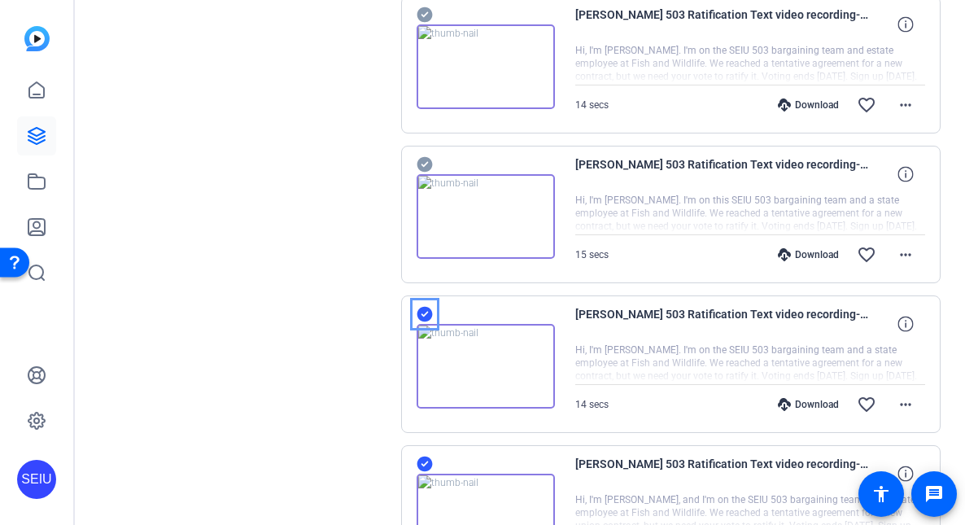
click at [423, 313] on icon "Accept" at bounding box center [424, 314] width 15 height 15
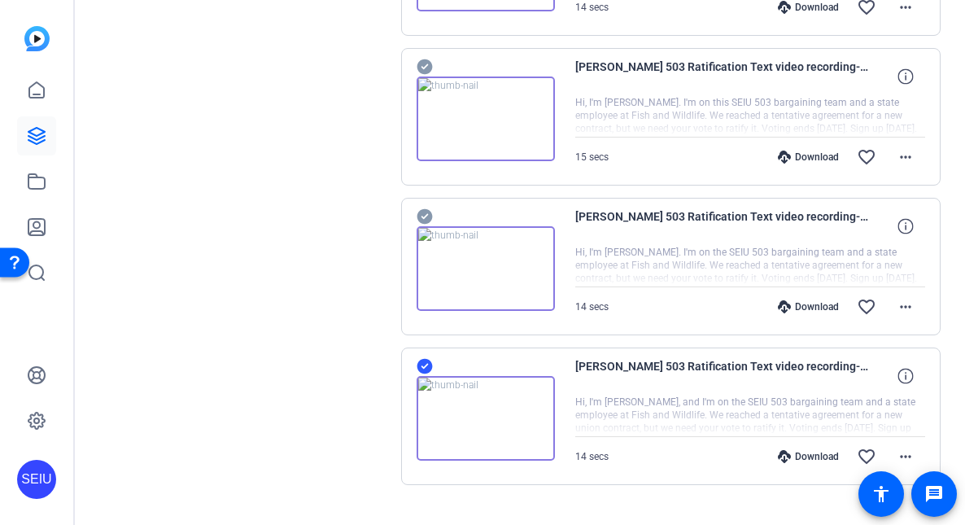
scroll to position [942, 0]
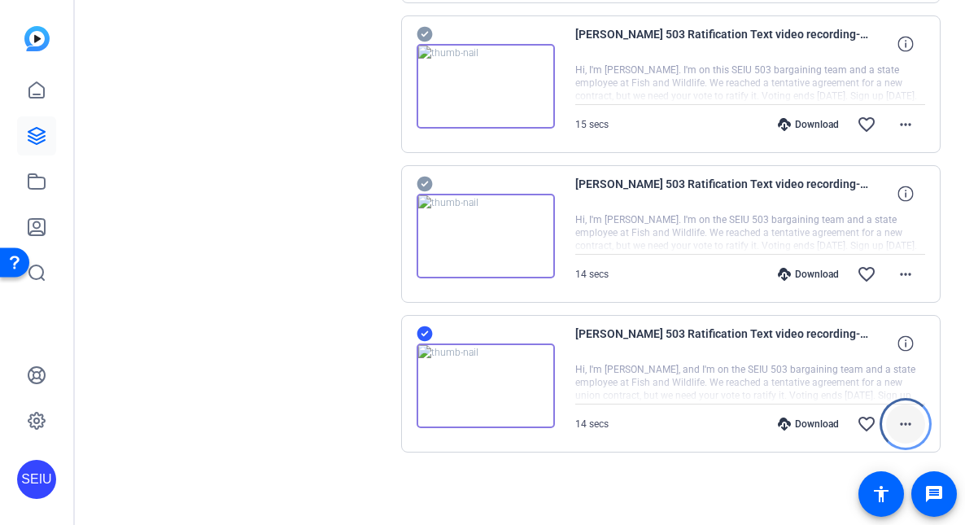
click at [764, 419] on mat-icon "more_horiz" at bounding box center [906, 424] width 20 height 20
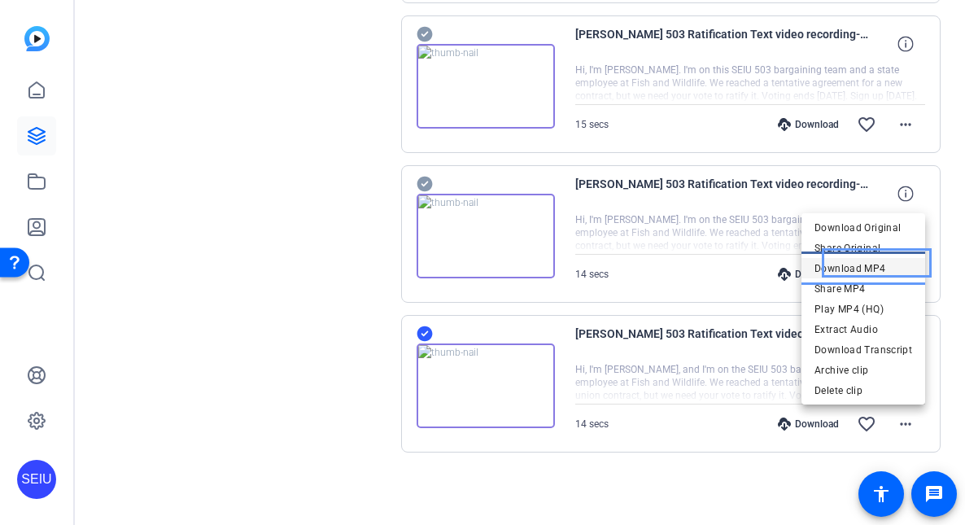
click at [764, 263] on span "Download MP4" at bounding box center [864, 269] width 98 height 20
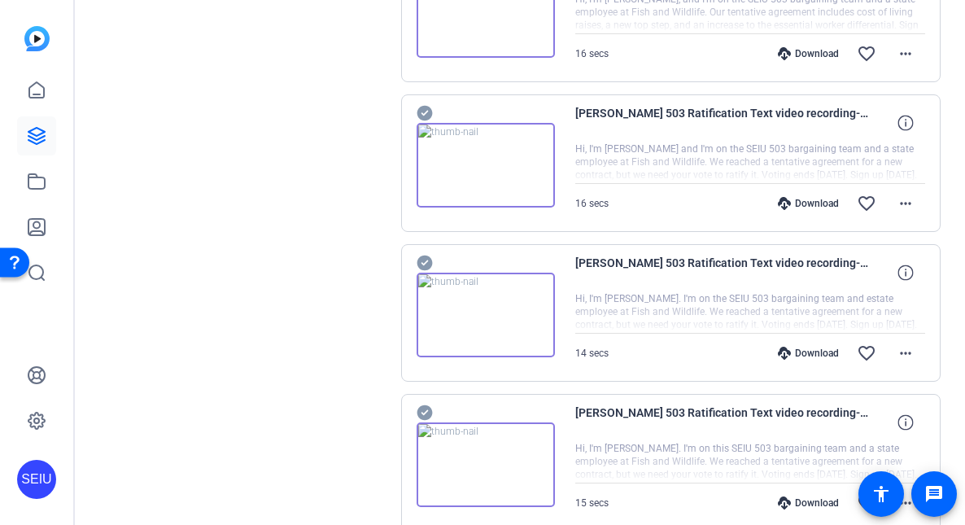
scroll to position [551, 0]
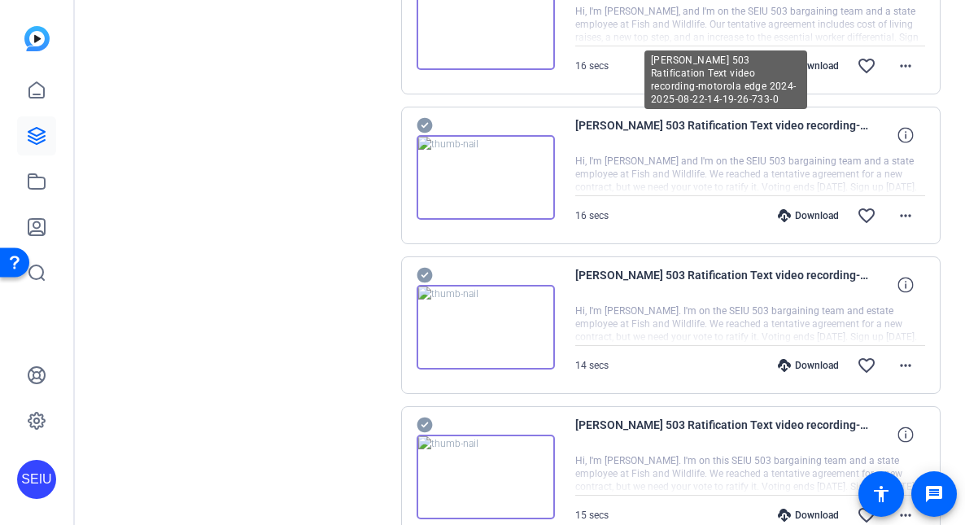
click at [764, 133] on span "[PERSON_NAME] 503 Ratification Text video recording-motorola edge 2024-2025-08-…" at bounding box center [726, 135] width 301 height 39
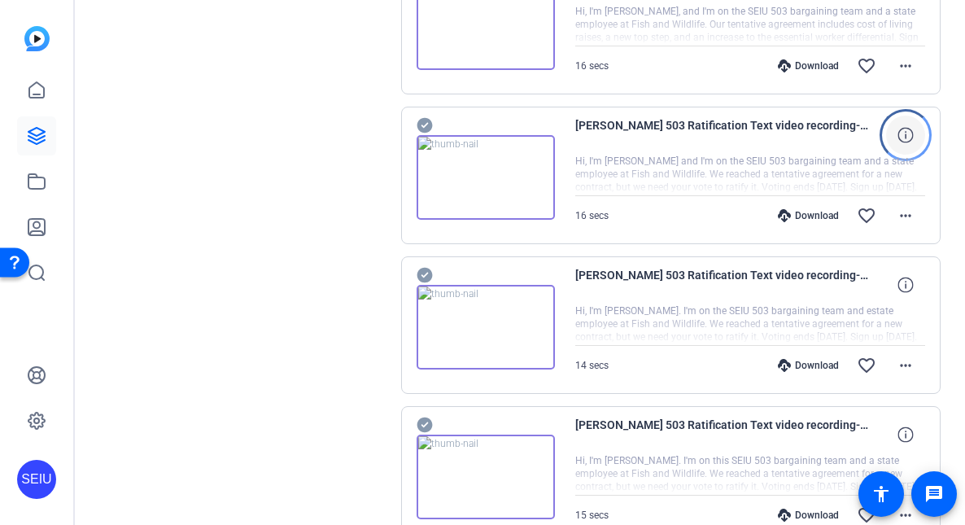
click at [764, 141] on icon "Color" at bounding box center [905, 134] width 15 height 15
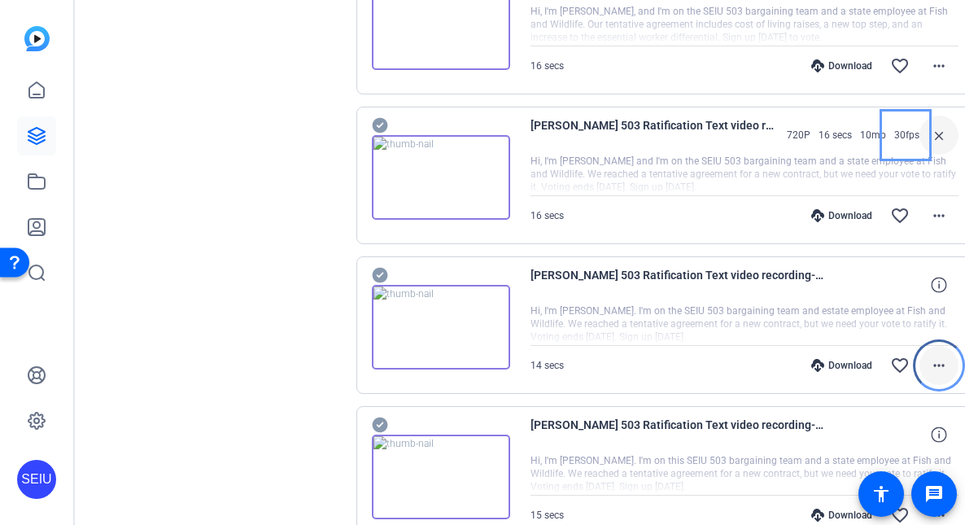
click at [764, 357] on mat-icon "more_horiz" at bounding box center [940, 366] width 20 height 20
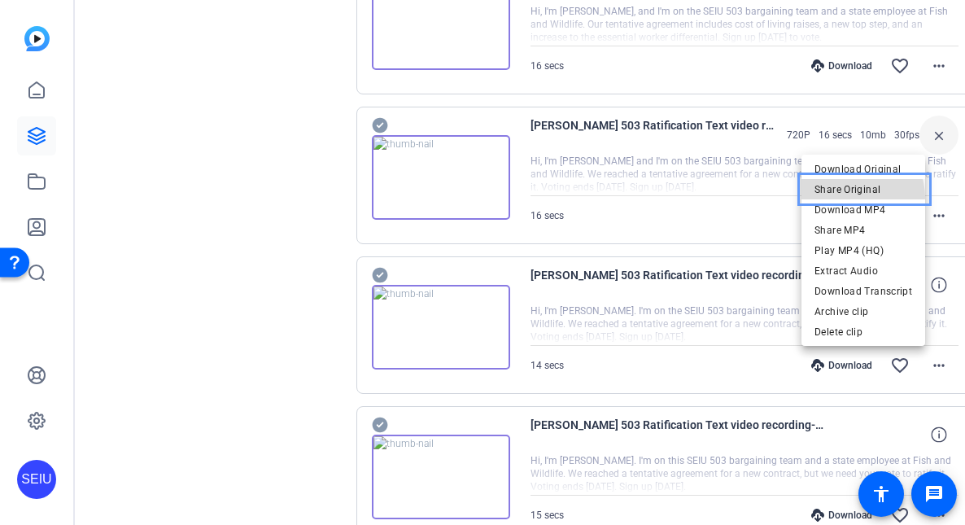
click at [764, 198] on span "Share Original" at bounding box center [864, 190] width 98 height 20
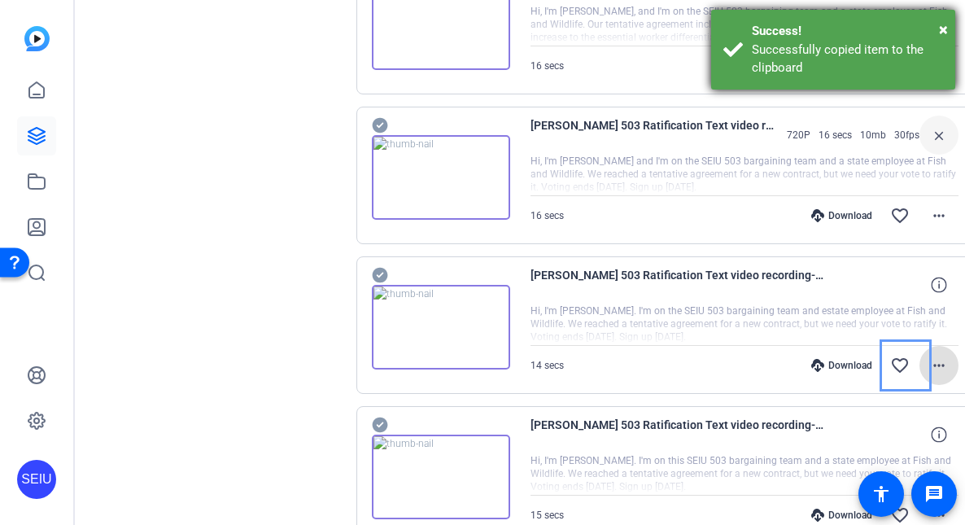
click at [764, 16] on div "× Success! Successfully copied item to the clipboard" at bounding box center [833, 50] width 244 height 80
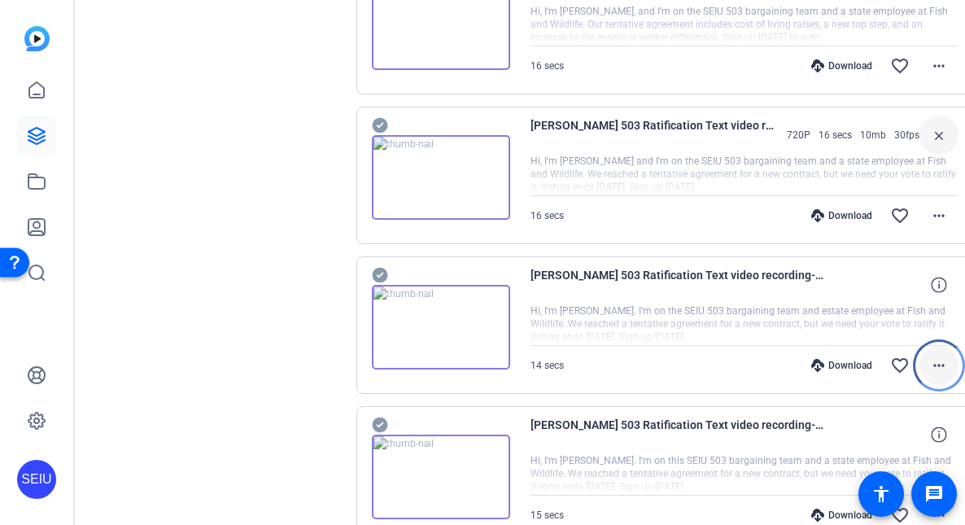
click at [764, 364] on mat-icon "more_horiz" at bounding box center [940, 366] width 20 height 20
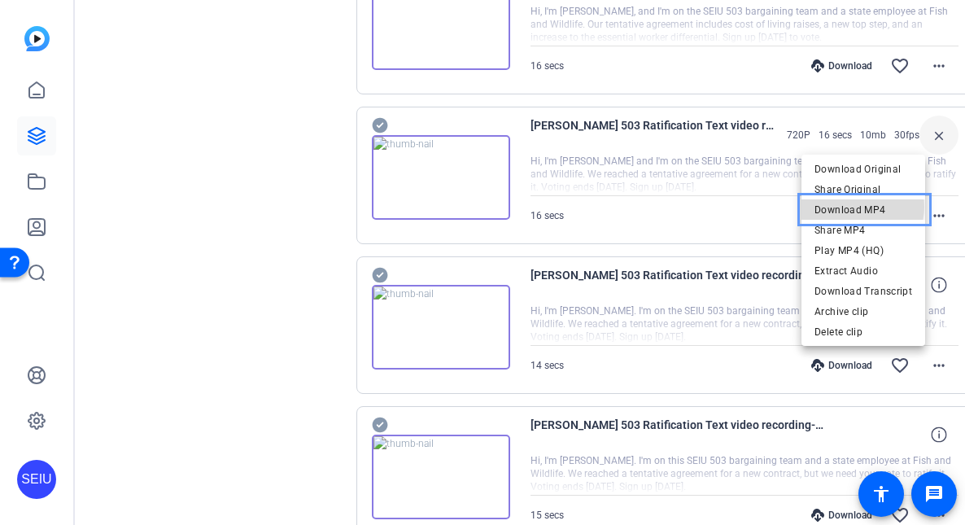
click at [764, 207] on span "Download MP4" at bounding box center [864, 210] width 98 height 20
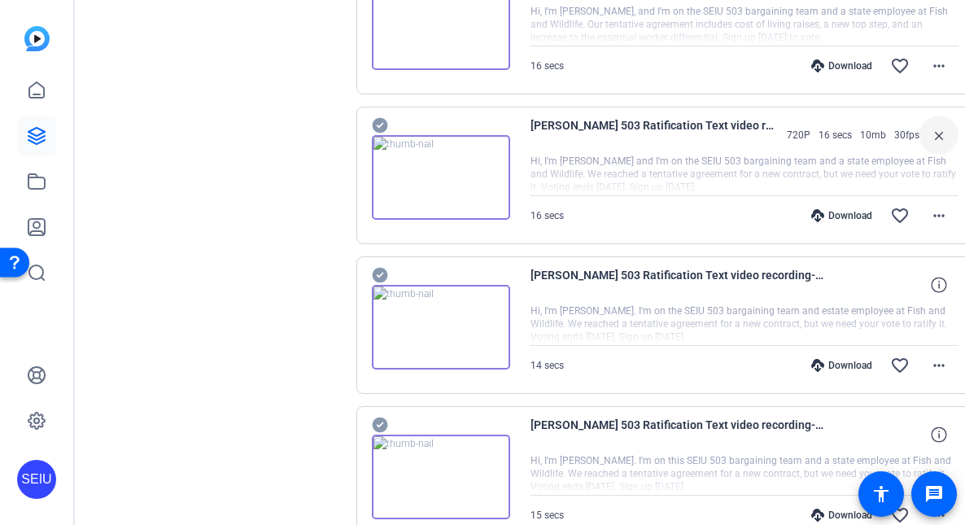
click at [764, 217] on div "Sessions Scripts Sessions more_horiz [PERSON_NAME] 503 Ratification Text Video …" at bounding box center [520, 231] width 891 height 1369
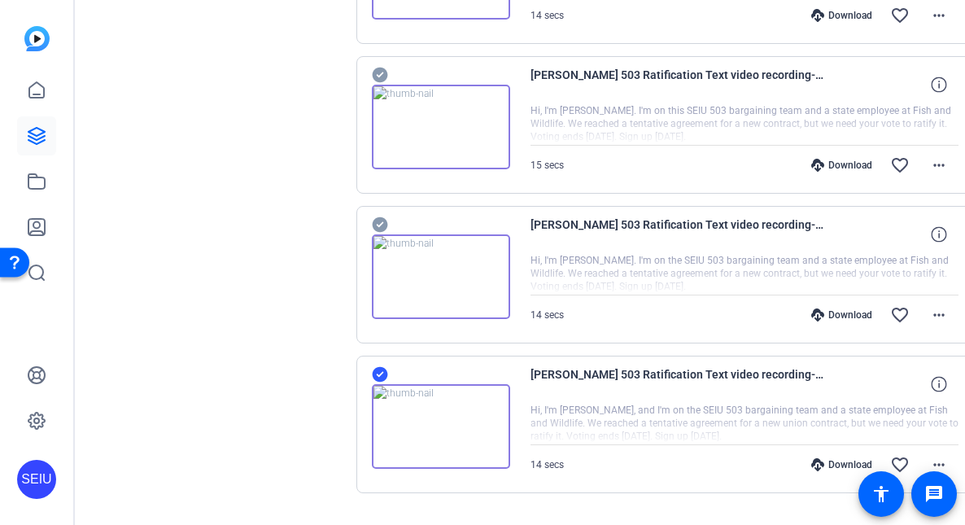
scroll to position [942, 0]
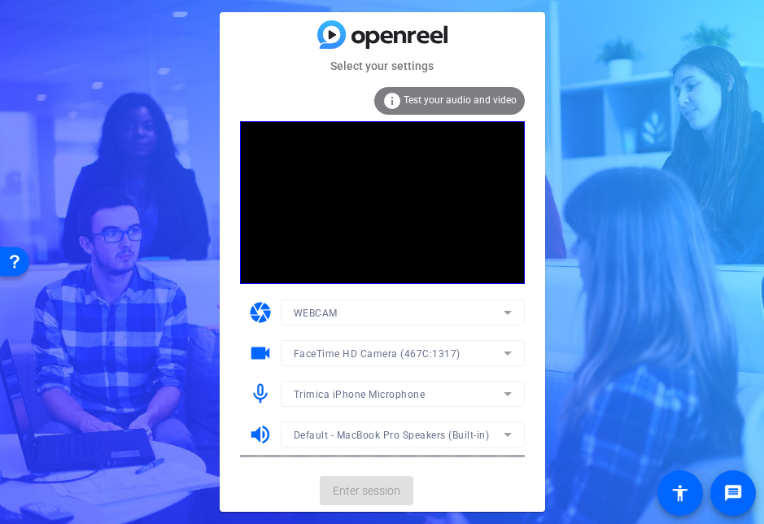
click at [512, 389] on mat-form-field "Trimica iPhone Microphone" at bounding box center [403, 394] width 244 height 26
click at [505, 393] on mat-form-field "Trimica iPhone Microphone" at bounding box center [403, 394] width 244 height 26
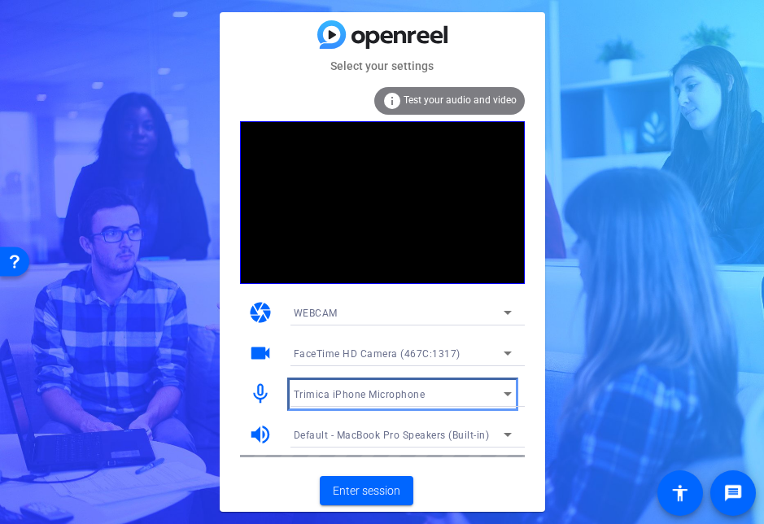
click at [505, 394] on icon at bounding box center [508, 394] width 8 height 4
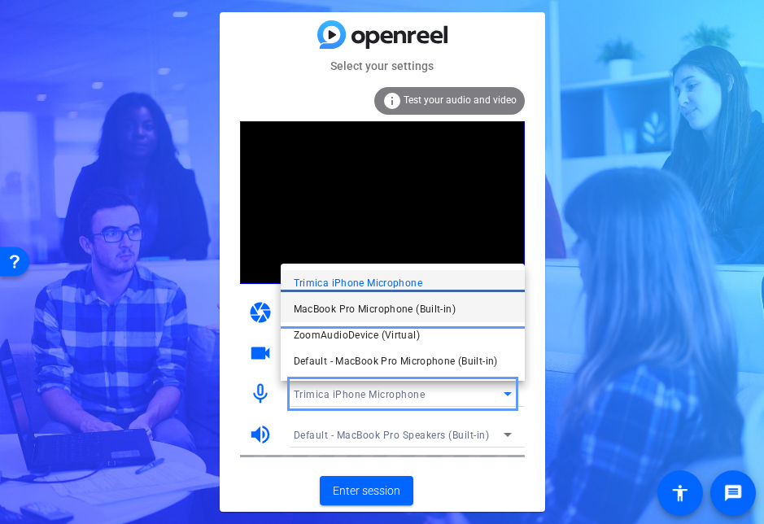
click at [472, 311] on mat-option "MacBook Pro Microphone (Built-in)" at bounding box center [403, 309] width 244 height 26
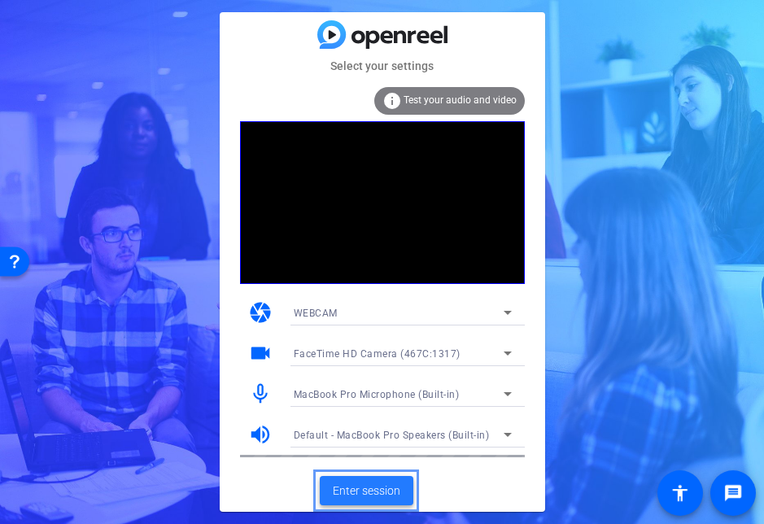
click at [388, 498] on span "Enter session" at bounding box center [367, 491] width 68 height 17
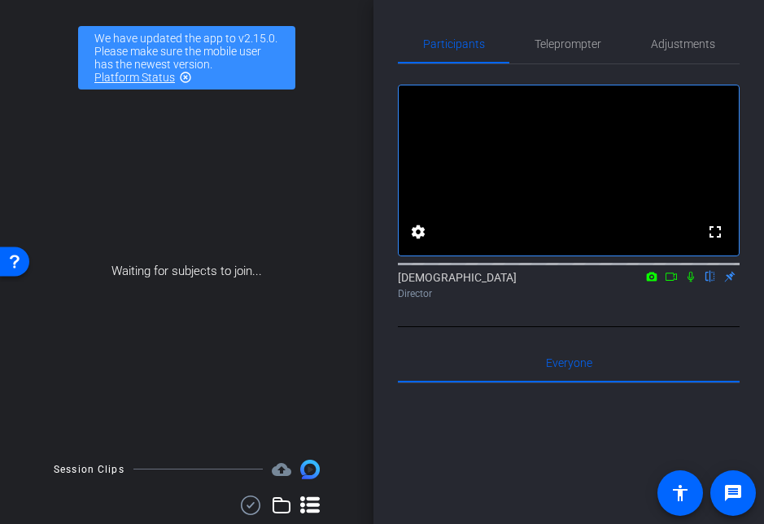
click at [672, 282] on icon "Video" at bounding box center [671, 276] width 13 height 11
click at [596, 57] on span "Teleprompter" at bounding box center [568, 43] width 67 height 39
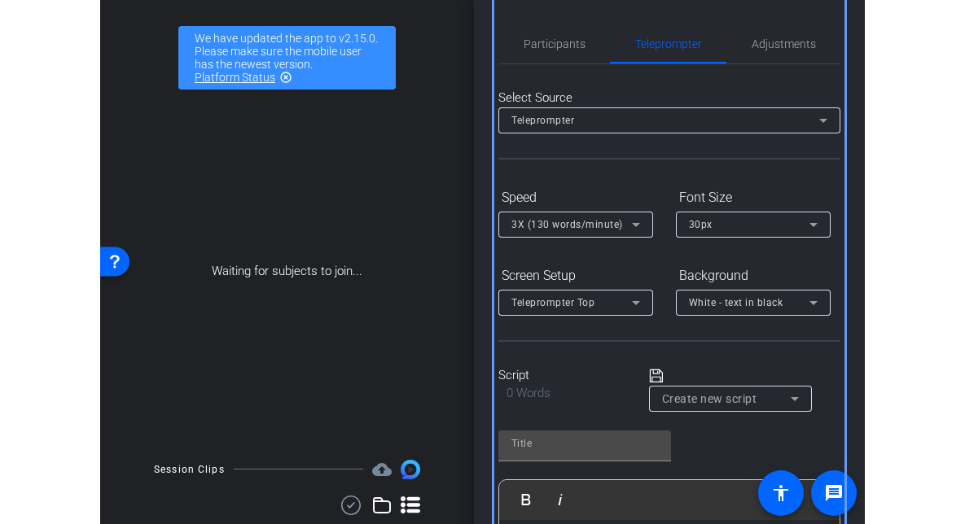
scroll to position [64, 0]
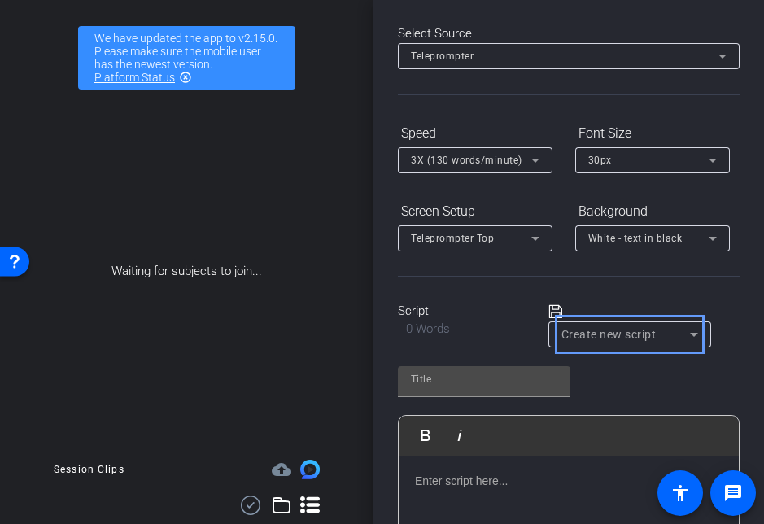
click at [628, 344] on span "Create new script" at bounding box center [626, 335] width 129 height 20
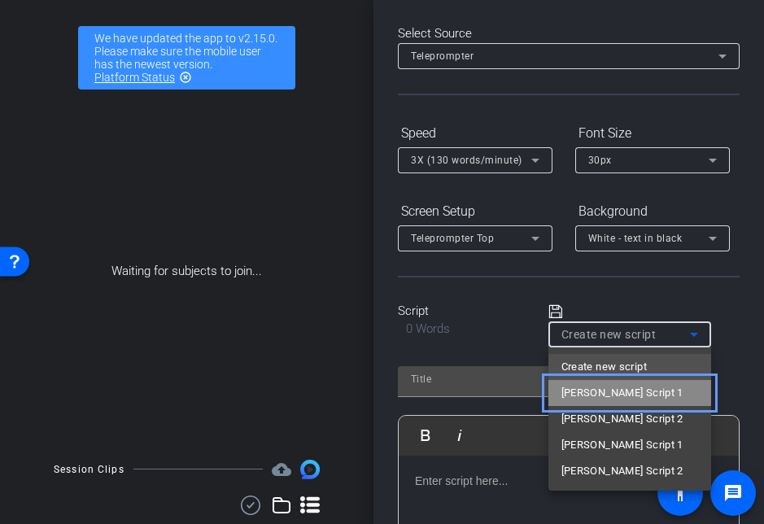
click at [585, 383] on span "Angela Script 1" at bounding box center [623, 393] width 122 height 20
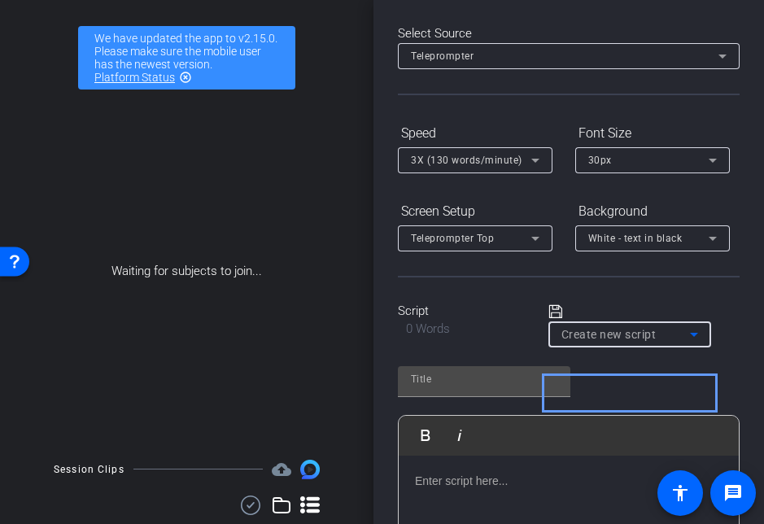
type input "Angela Script 1"
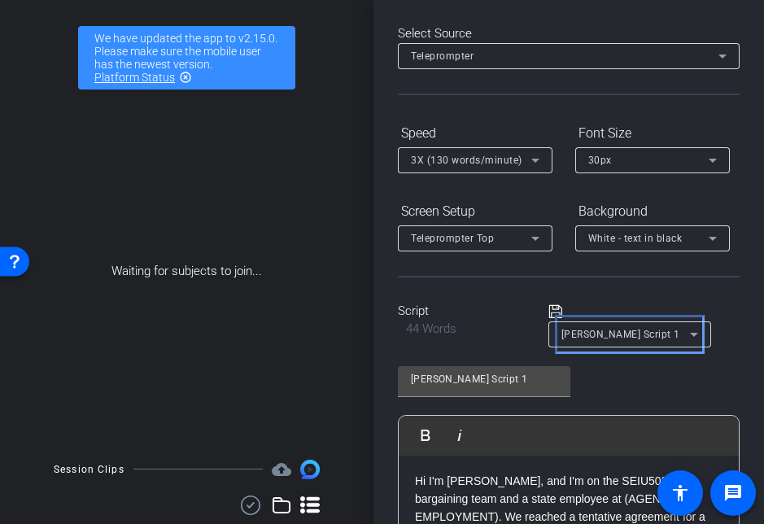
click at [590, 330] on span "Angela Script 1" at bounding box center [621, 334] width 119 height 11
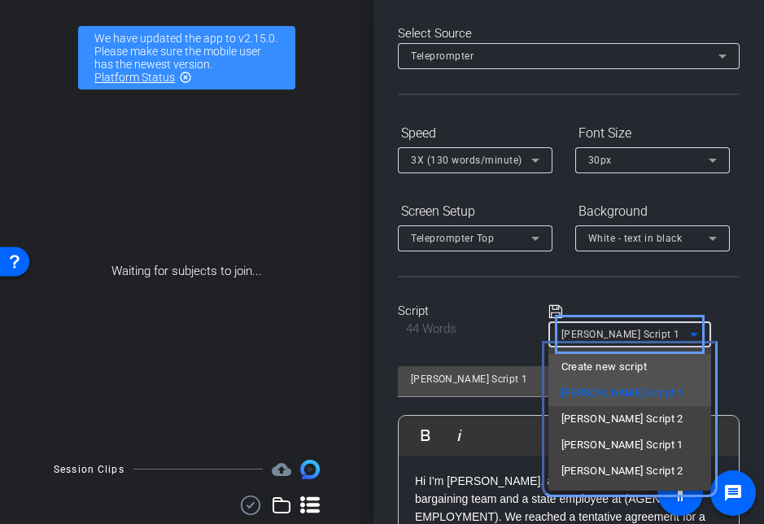
click at [586, 361] on span "Create new script" at bounding box center [604, 367] width 85 height 20
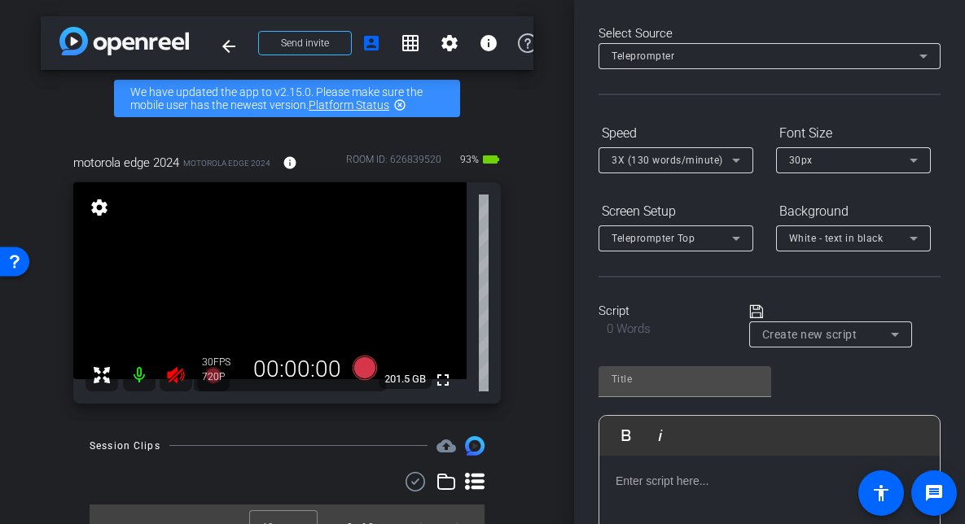
click at [550, 192] on div "arrow_back Angela Ward 503 Ratification Text video recording Back to project Se…" at bounding box center [287, 262] width 574 height 524
click at [692, 32] on div "Select Source" at bounding box center [769, 33] width 342 height 19
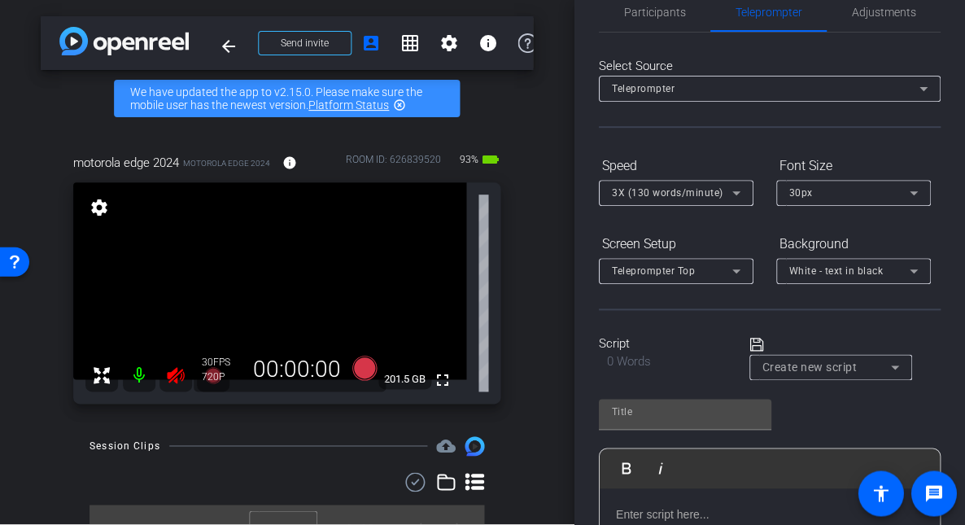
scroll to position [0, 0]
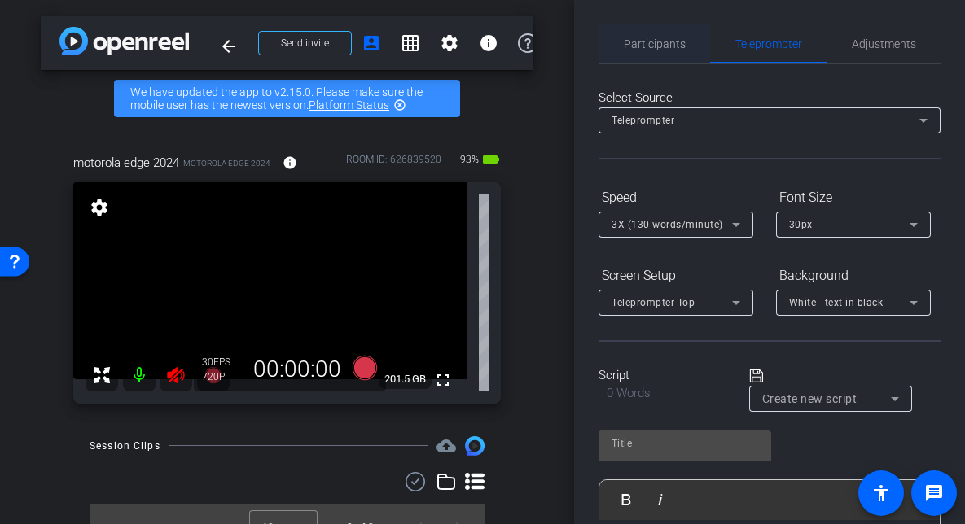
click at [686, 33] on div "Participants" at bounding box center [654, 43] width 112 height 39
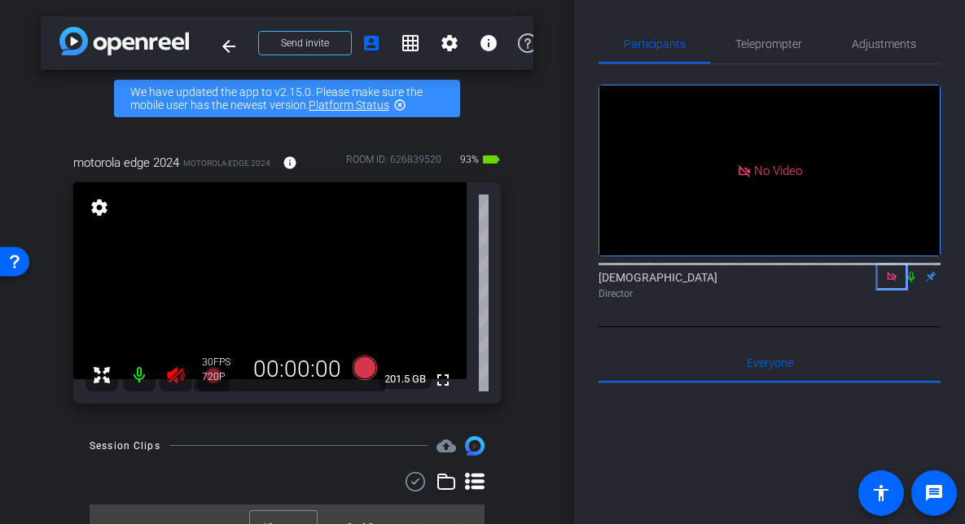
click at [764, 269] on mat-icon at bounding box center [892, 276] width 20 height 15
click at [166, 374] on icon "color: black" at bounding box center [176, 375] width 20 height 20
click at [764, 282] on icon "Color" at bounding box center [891, 276] width 13 height 11
click at [764, 282] on icon "Page Menu" at bounding box center [891, 276] width 13 height 11
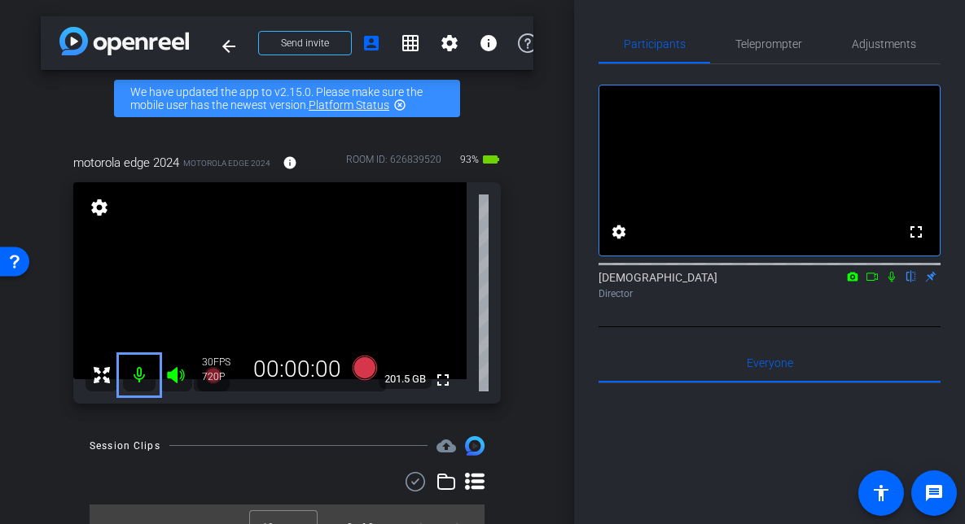
click at [142, 379] on mat-icon at bounding box center [139, 375] width 33 height 33
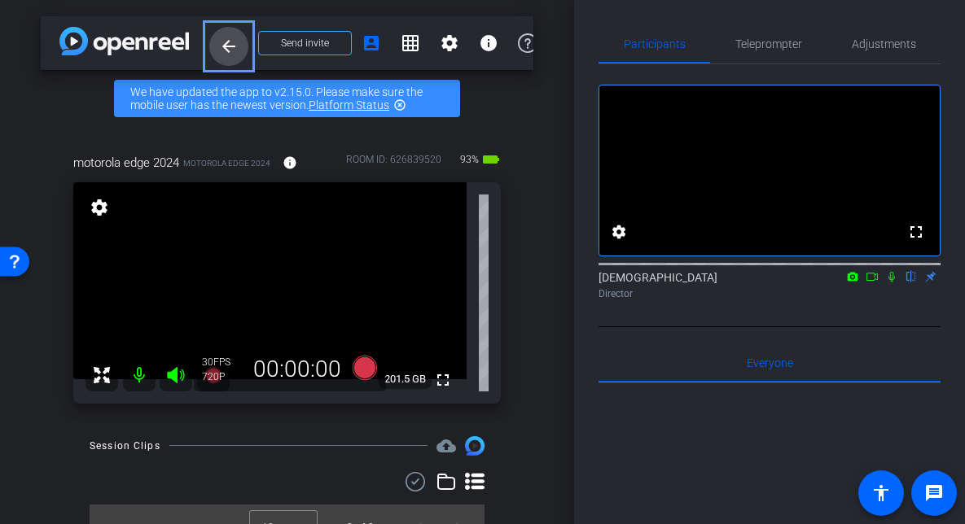
click at [219, 49] on mat-icon "arrow_back" at bounding box center [229, 47] width 20 height 20
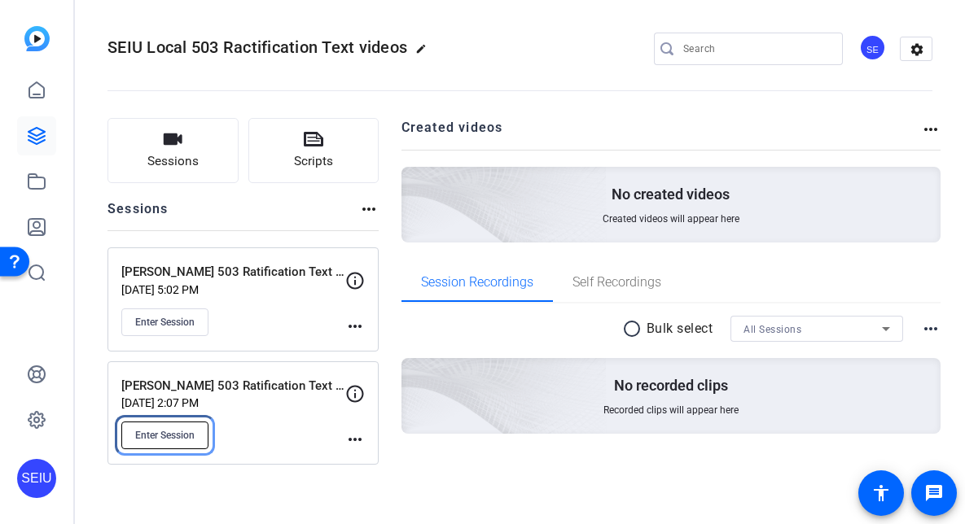
click at [160, 430] on span "Enter Session" at bounding box center [164, 435] width 59 height 13
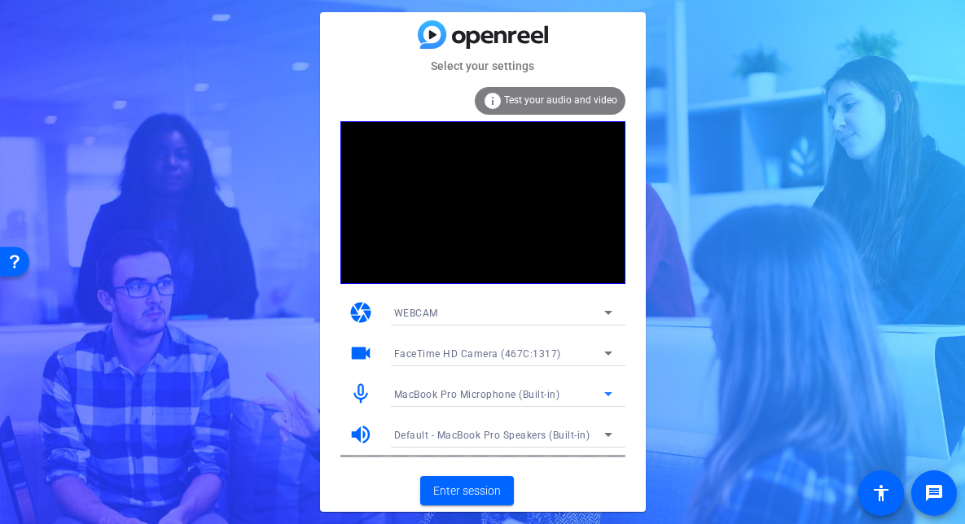
click at [606, 390] on icon at bounding box center [608, 394] width 20 height 20
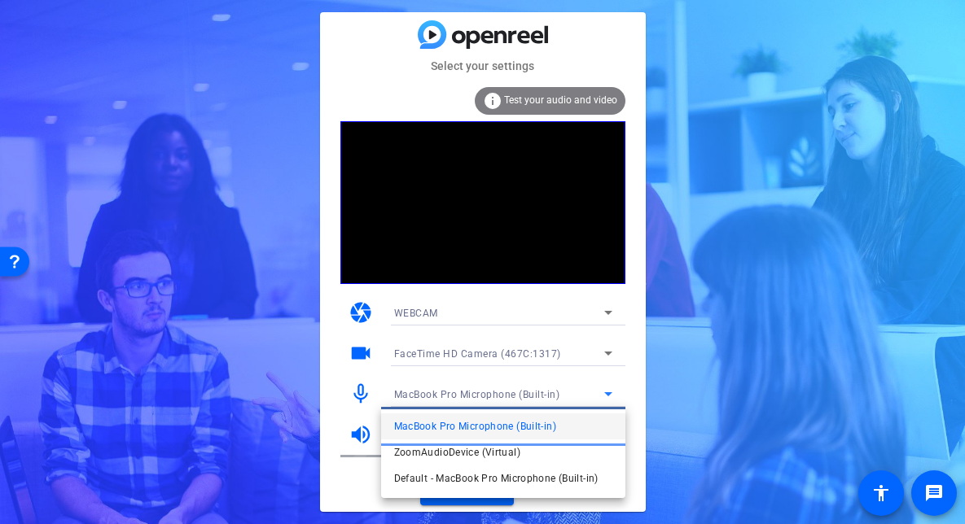
click at [540, 429] on span "MacBook Pro Microphone (Built-in)" at bounding box center [475, 427] width 162 height 20
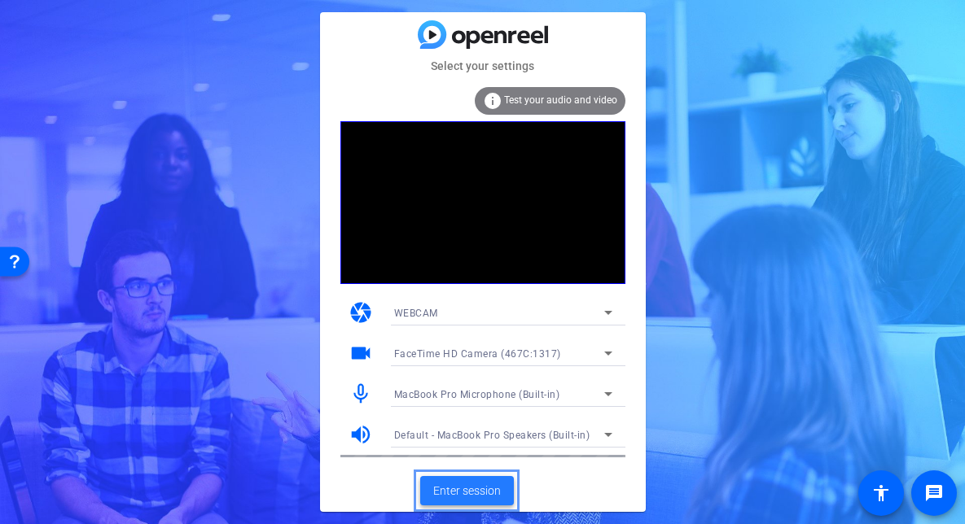
click at [471, 501] on span at bounding box center [467, 490] width 94 height 39
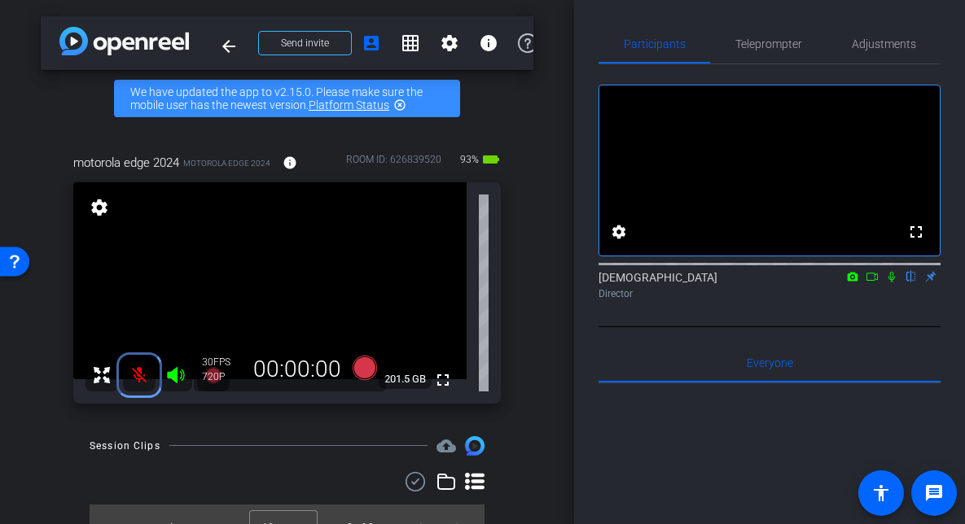
click at [143, 363] on mat-icon at bounding box center [139, 375] width 33 height 33
click at [886, 48] on span "Adjustments" at bounding box center [883, 43] width 64 height 11
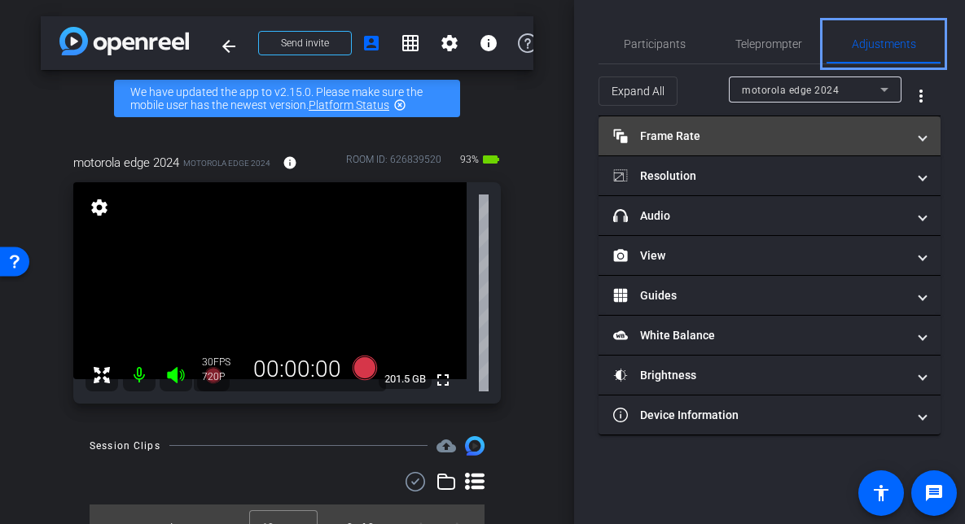
click at [812, 123] on mat-expansion-panel-header "Frame Rate Frame Rate" at bounding box center [769, 135] width 342 height 39
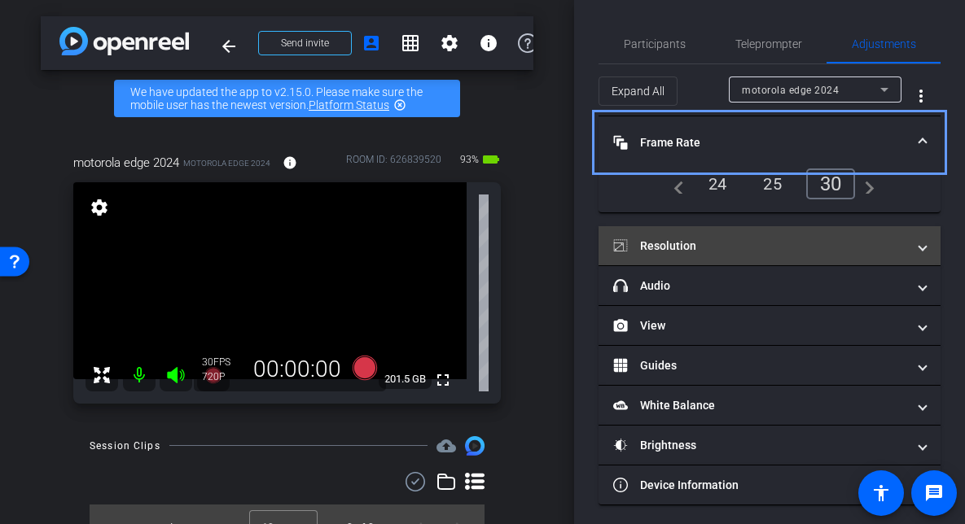
click at [822, 248] on mat-panel-title "Resolution" at bounding box center [759, 246] width 293 height 17
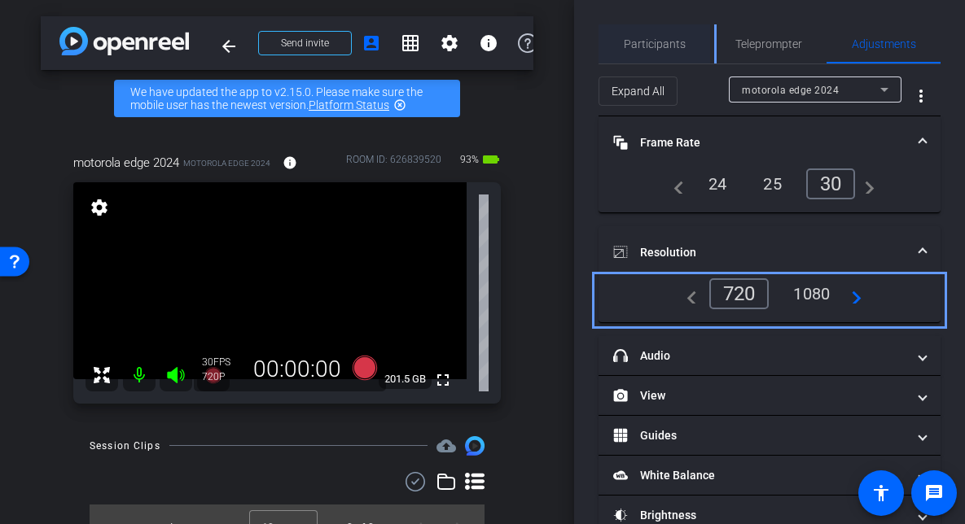
click at [668, 35] on span "Participants" at bounding box center [655, 43] width 62 height 39
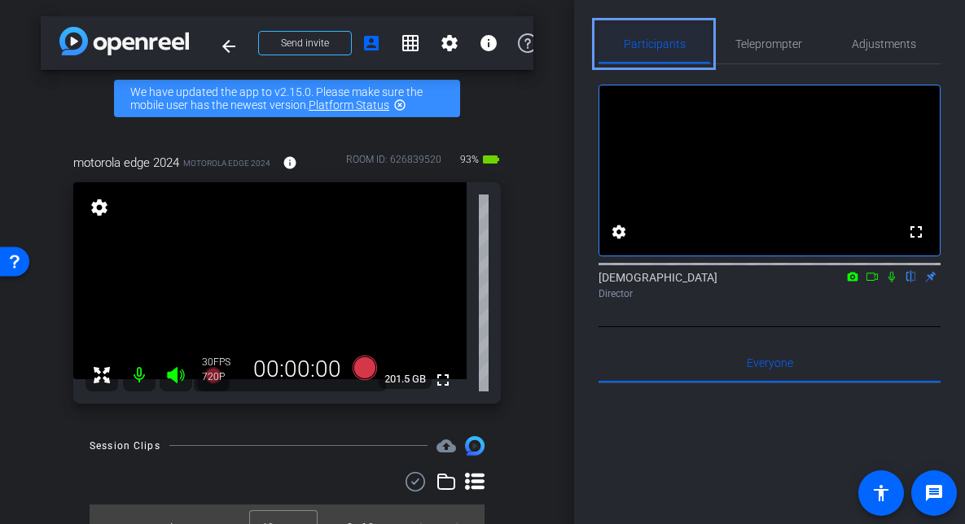
click at [668, 36] on span "Participants" at bounding box center [655, 43] width 62 height 39
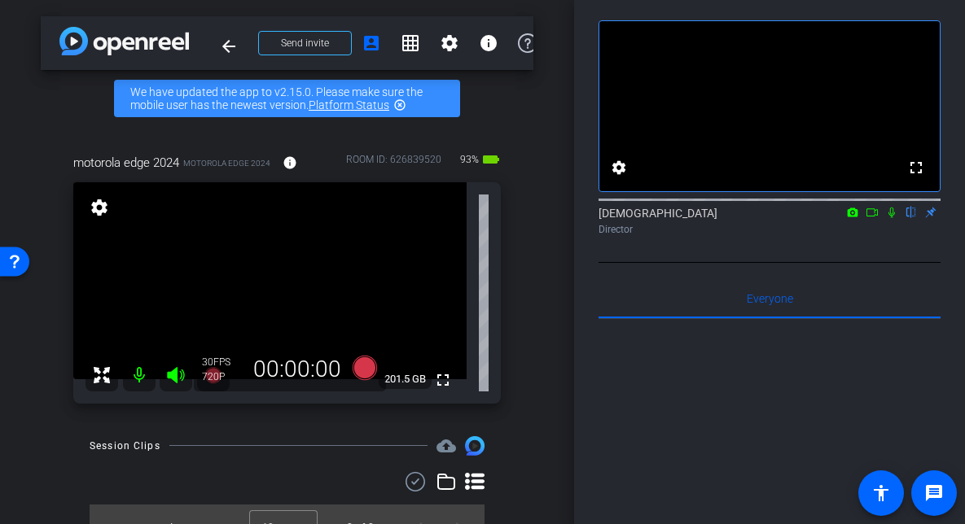
scroll to position [97, 0]
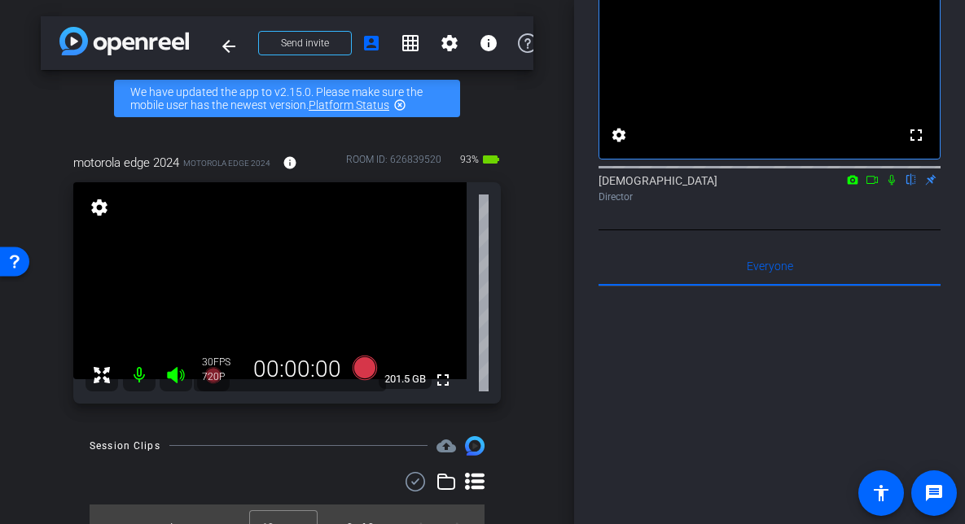
click at [548, 240] on div "arrow_back Angela Ward 503 Ratification Text video recording Back to project Se…" at bounding box center [287, 262] width 574 height 524
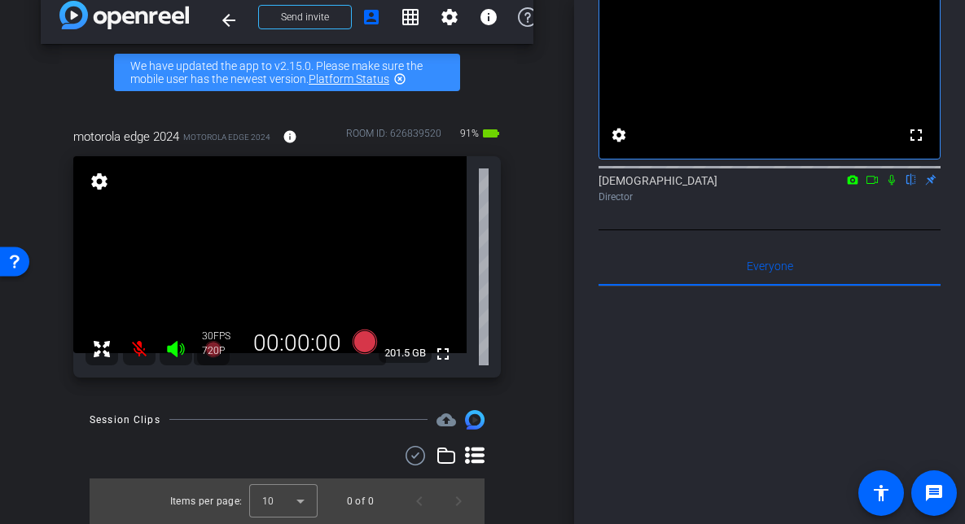
scroll to position [0, 0]
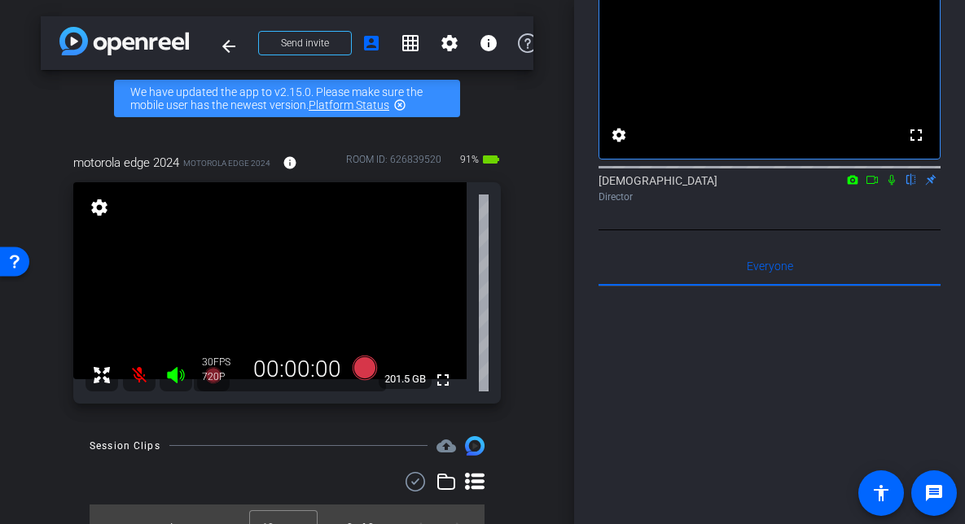
click at [953, 111] on div "Participants Teleprompter Adjustments fullscreen settings Service Employees Int…" at bounding box center [769, 262] width 391 height 524
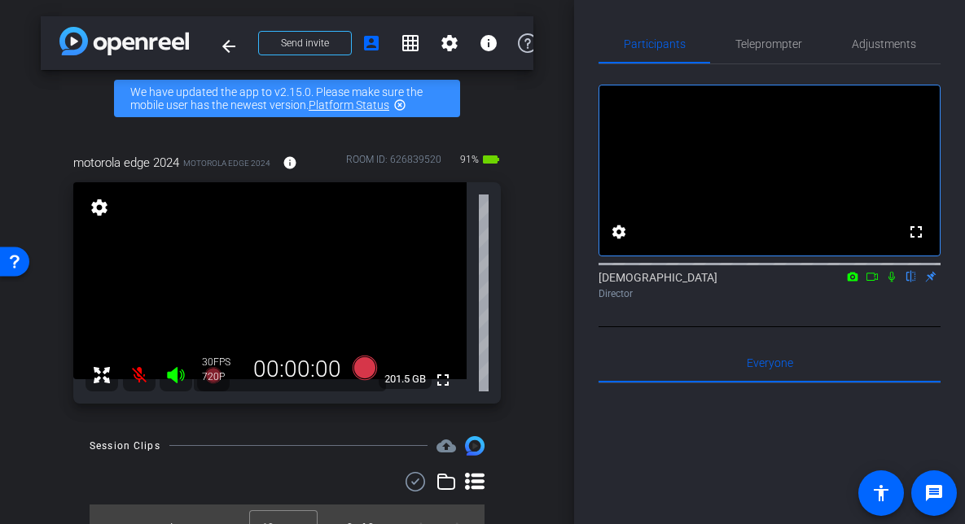
click at [539, 193] on div "arrow_back Angela Ward 503 Ratification Text video recording Back to project Se…" at bounding box center [287, 262] width 574 height 524
click at [755, 39] on span "Teleprompter" at bounding box center [768, 43] width 67 height 11
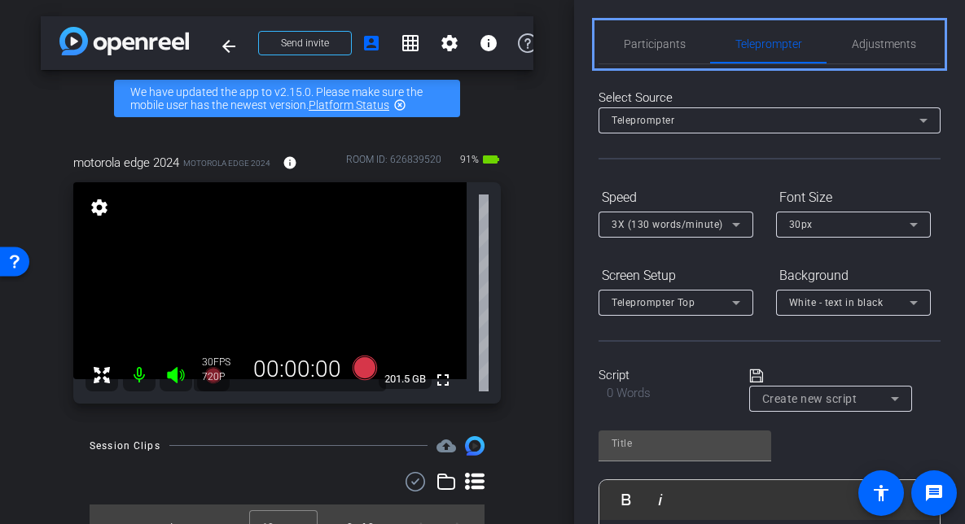
click at [947, 165] on div "Participants Teleprompter Adjustments settings Service Employees International …" at bounding box center [769, 262] width 391 height 524
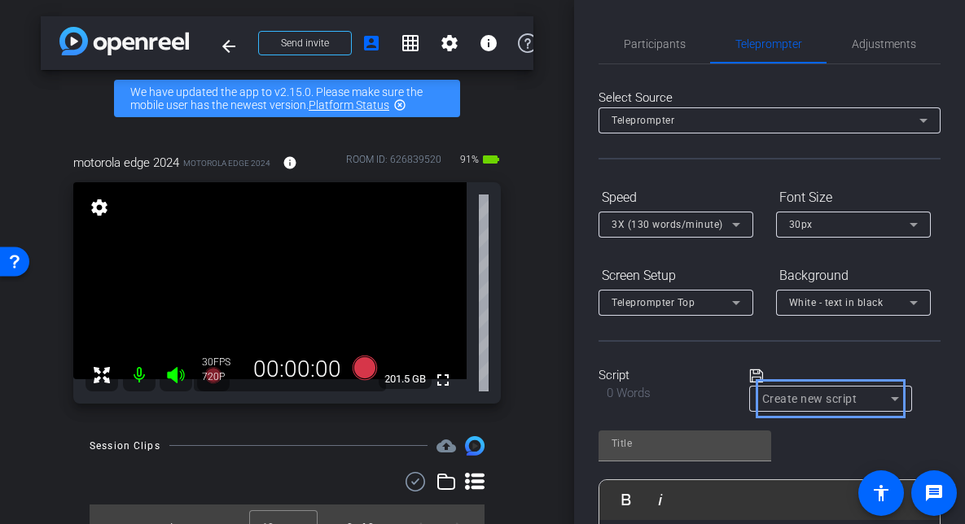
click at [833, 397] on span "Create new script" at bounding box center [826, 399] width 129 height 20
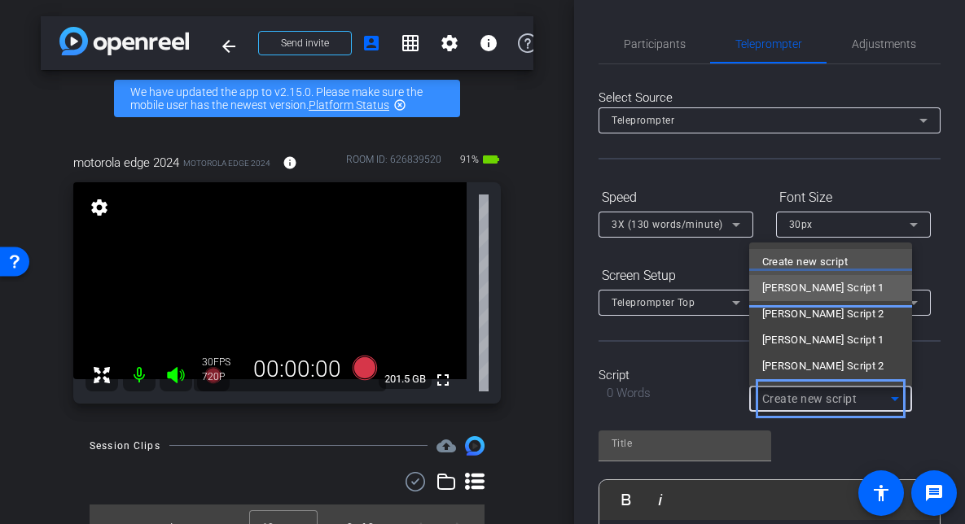
click at [841, 291] on mat-option "Angela Script 1" at bounding box center [830, 288] width 163 height 26
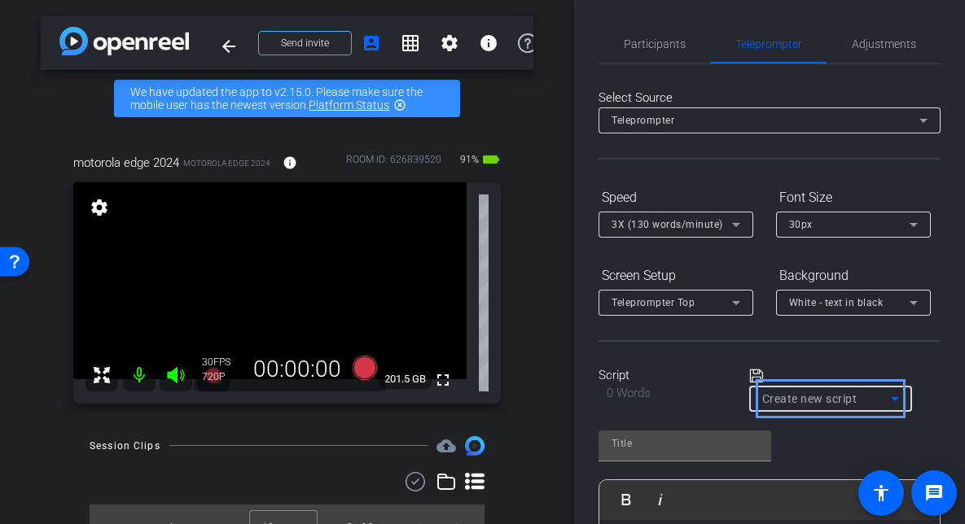
type input "Angela Script 1"
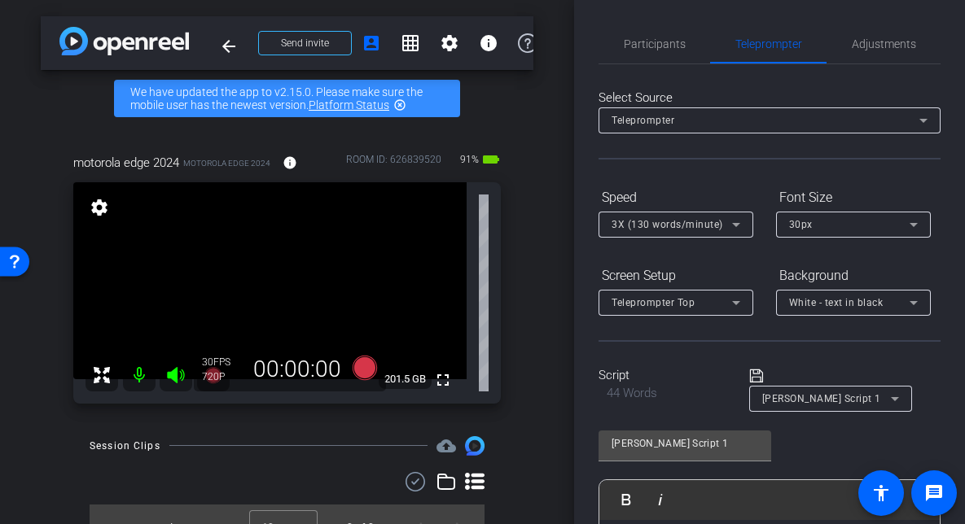
click at [950, 230] on div "Participants Teleprompter Adjustments settings Service Employees International …" at bounding box center [769, 262] width 391 height 524
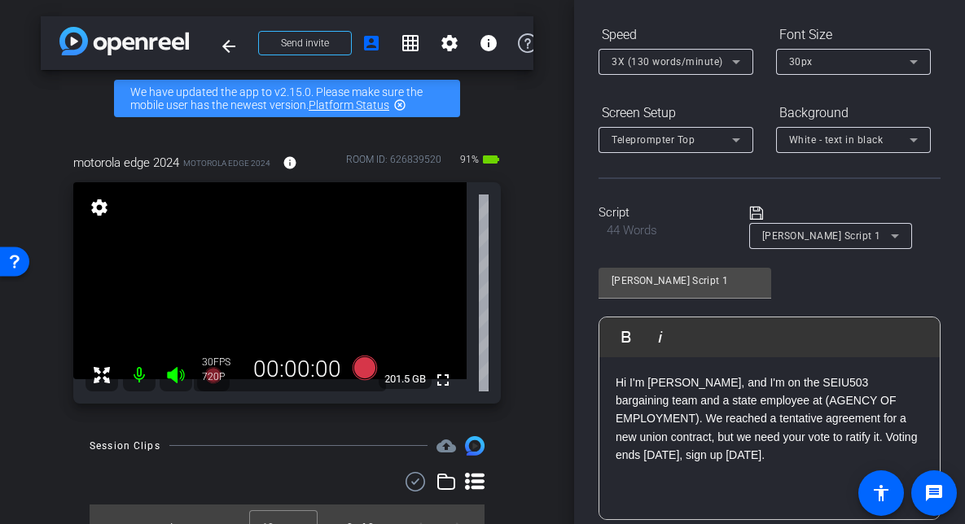
scroll to position [195, 0]
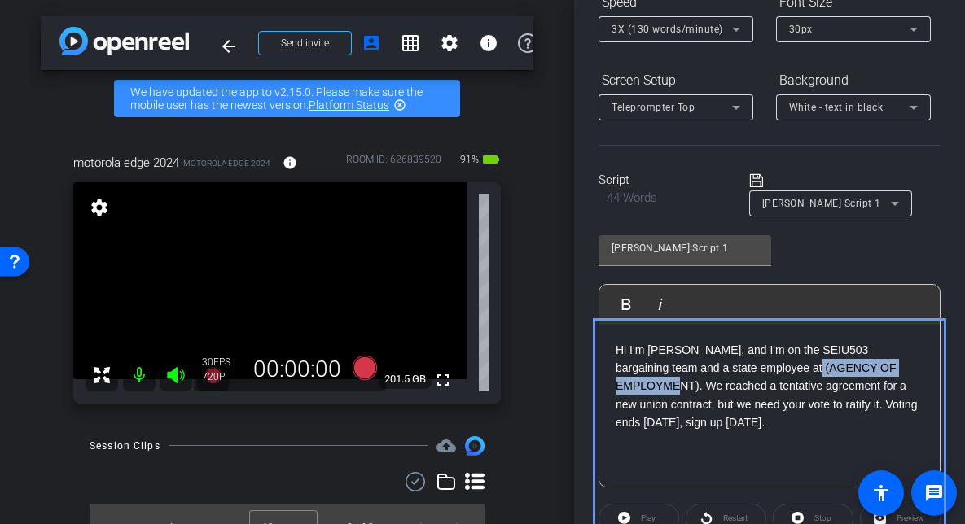
drag, startPoint x: 776, startPoint y: 370, endPoint x: 692, endPoint y: 387, distance: 85.6
click at [692, 387] on p "Hi I'm Angela Ward, and I'm on the SEIU503 bargaining team and a state employee…" at bounding box center [769, 386] width 308 height 91
click at [938, 260] on div "Angela Script 1 Play Play from this location Play Selected Play and display the…" at bounding box center [769, 355] width 342 height 265
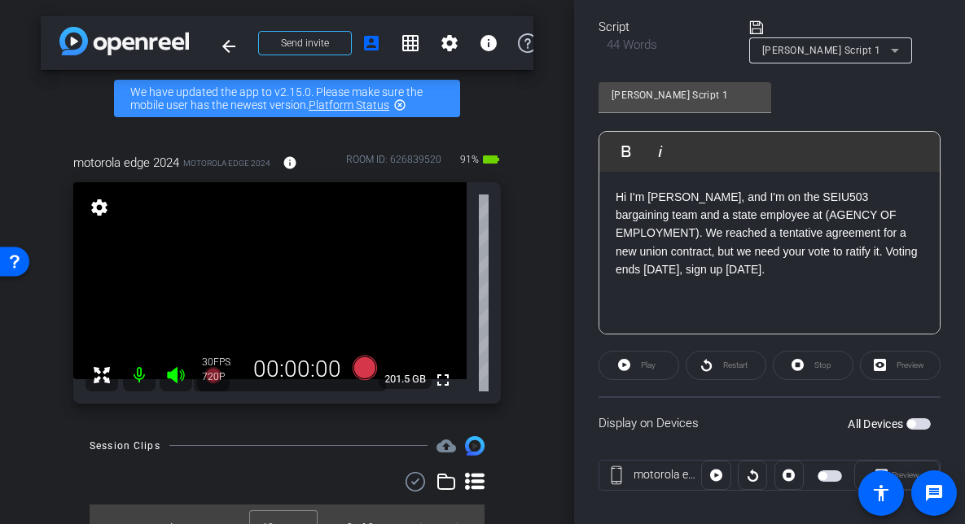
scroll to position [358, 0]
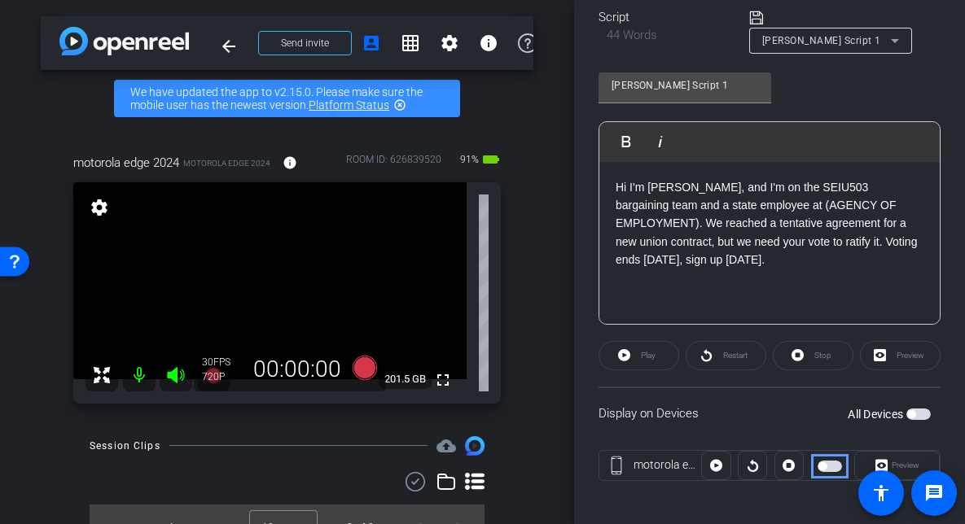
click at [833, 467] on span "Move" at bounding box center [829, 466] width 24 height 11
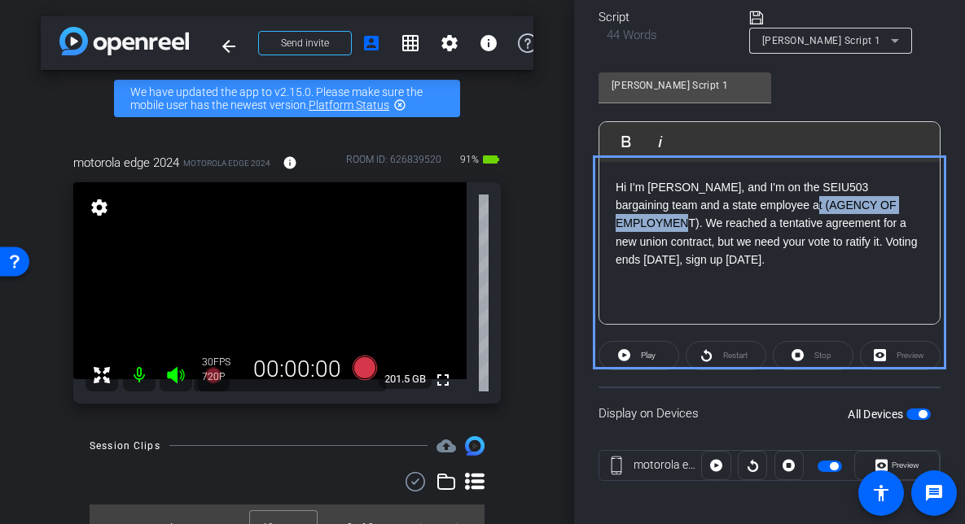
drag, startPoint x: 695, startPoint y: 227, endPoint x: 770, endPoint y: 202, distance: 79.0
click at [770, 202] on p "Hi I'm Angela Ward, and I'm on the SEIU503 bargaining team and a state employee…" at bounding box center [769, 223] width 308 height 91
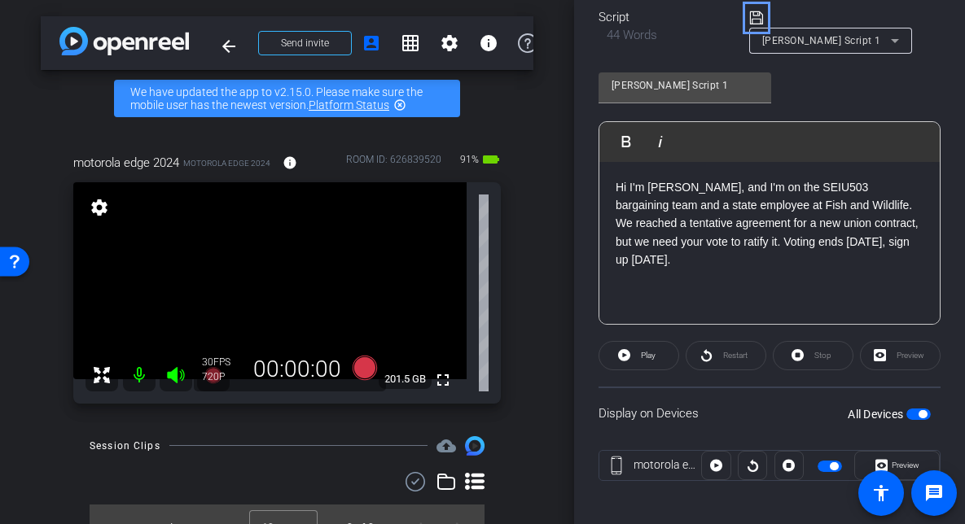
click at [763, 15] on icon "Remove" at bounding box center [756, 18] width 15 height 20
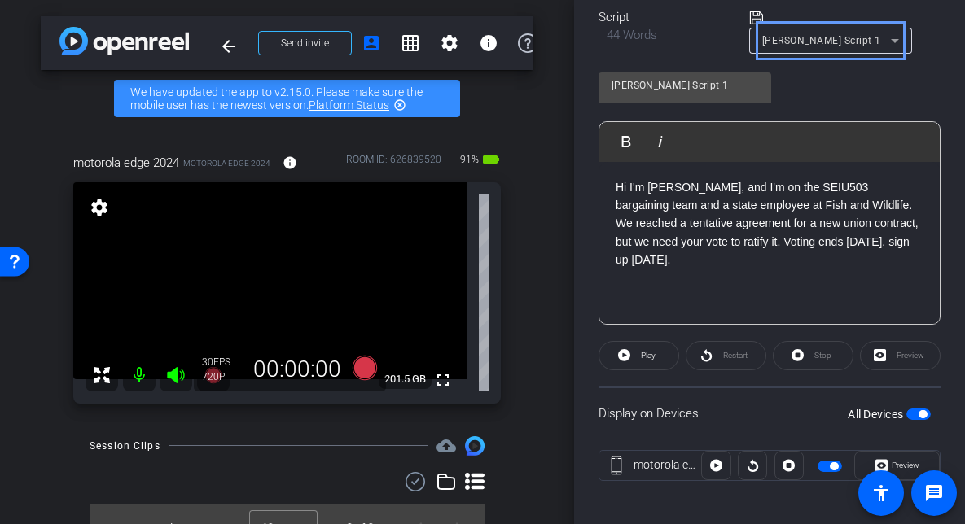
click at [794, 33] on div "Angela Script 1" at bounding box center [826, 40] width 129 height 20
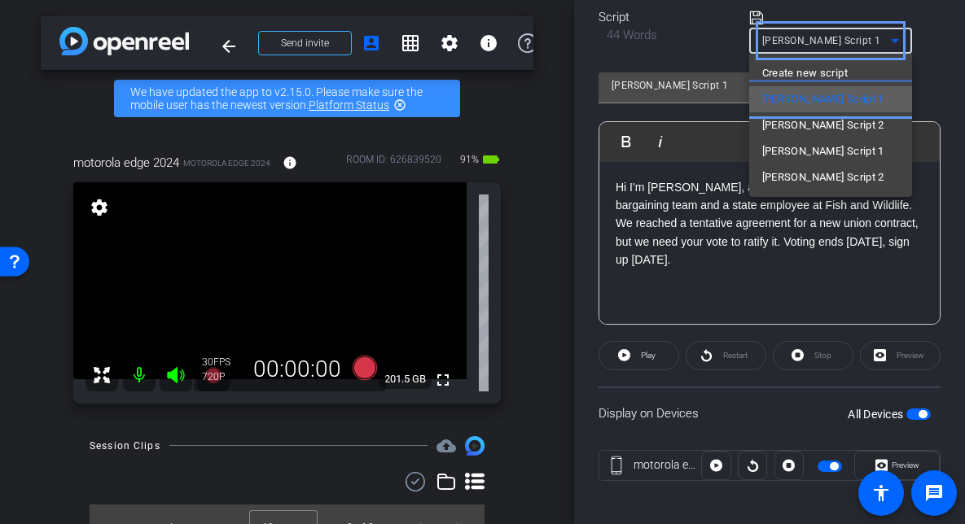
click at [781, 102] on span "Angela Script 1" at bounding box center [823, 100] width 122 height 20
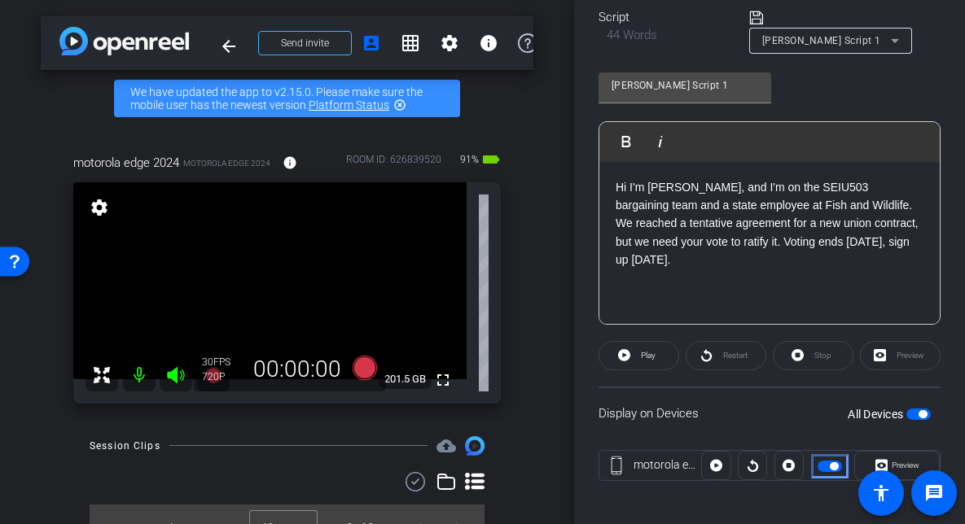
click at [825, 470] on span "Move" at bounding box center [829, 466] width 24 height 11
click at [823, 469] on span "Carousel Slide Picker" at bounding box center [822, 466] width 8 height 8
click at [876, 461] on icon at bounding box center [881, 465] width 12 height 12
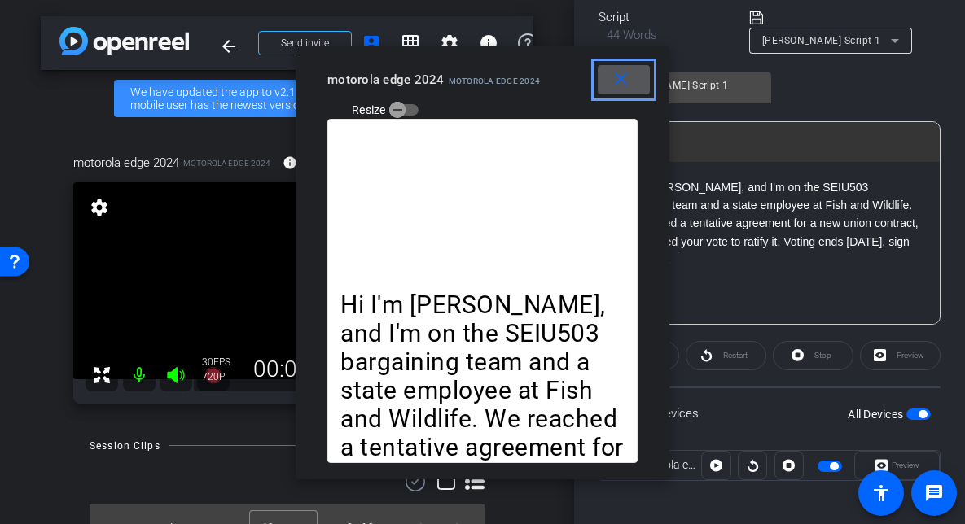
click at [878, 462] on div "Preview" at bounding box center [896, 465] width 85 height 29
click at [444, 341] on p "Hi I'm Angela Ward, and I'm on the SEIU503 bargaining team and a state employee…" at bounding box center [482, 434] width 284 height 286
click at [624, 76] on mat-icon "close" at bounding box center [621, 79] width 20 height 20
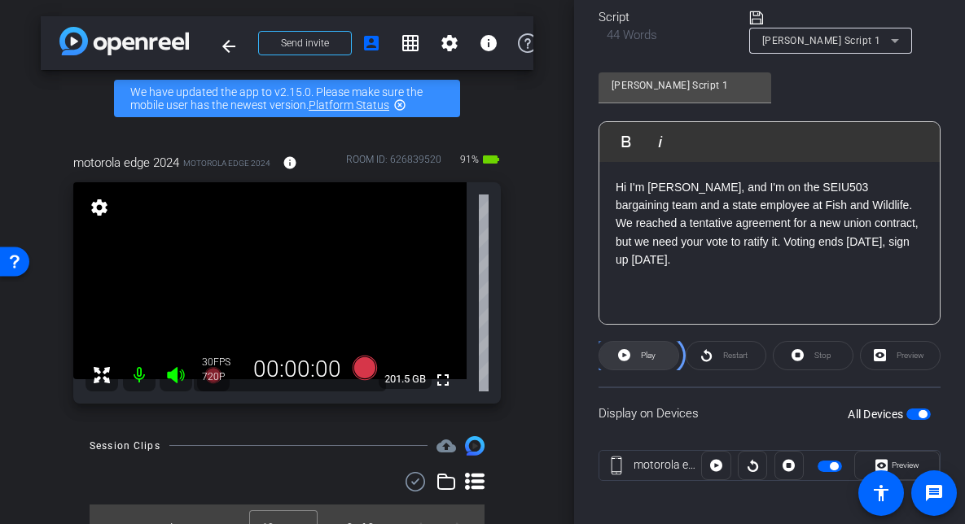
click at [652, 361] on span "Play" at bounding box center [648, 355] width 15 height 23
click at [647, 352] on span "Pause" at bounding box center [648, 355] width 22 height 9
click at [915, 415] on span "button" at bounding box center [918, 414] width 24 height 11
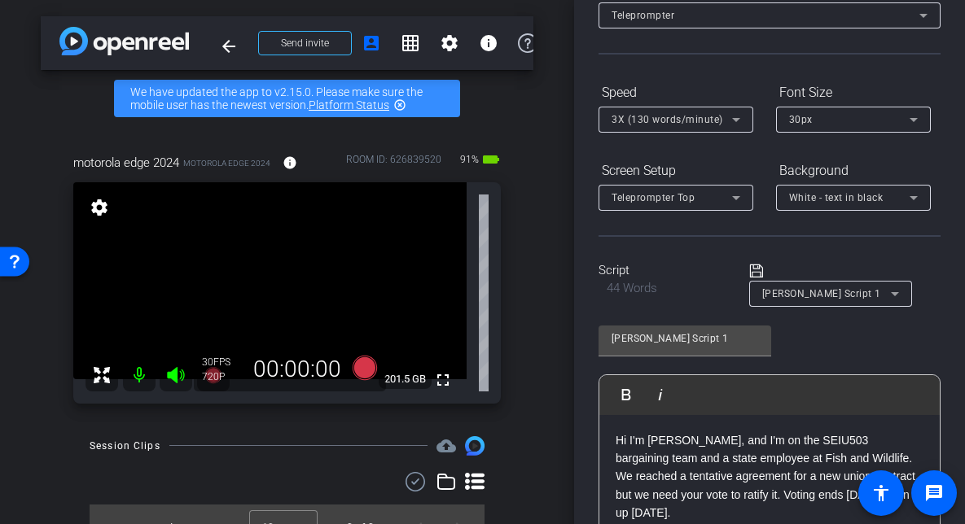
scroll to position [98, 0]
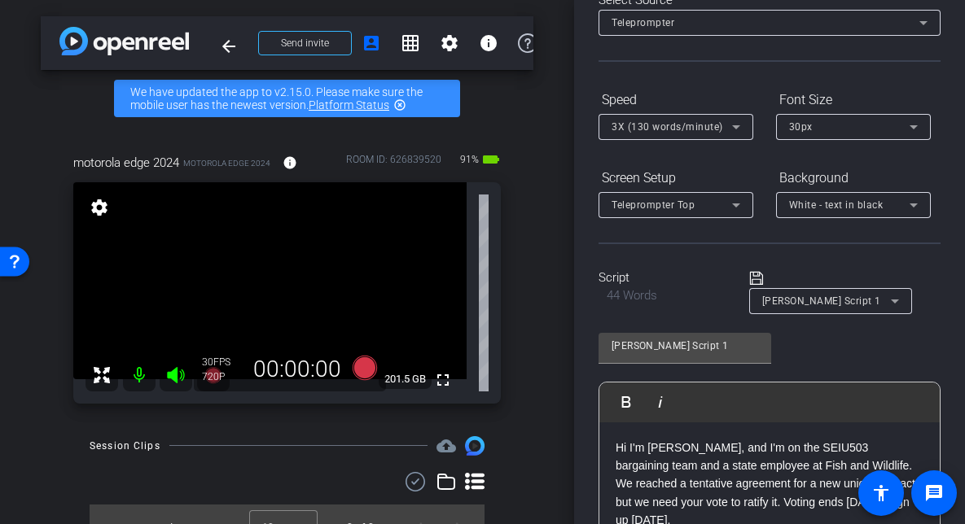
click at [724, 117] on span "3X (130 words/minute)" at bounding box center [671, 127] width 120 height 20
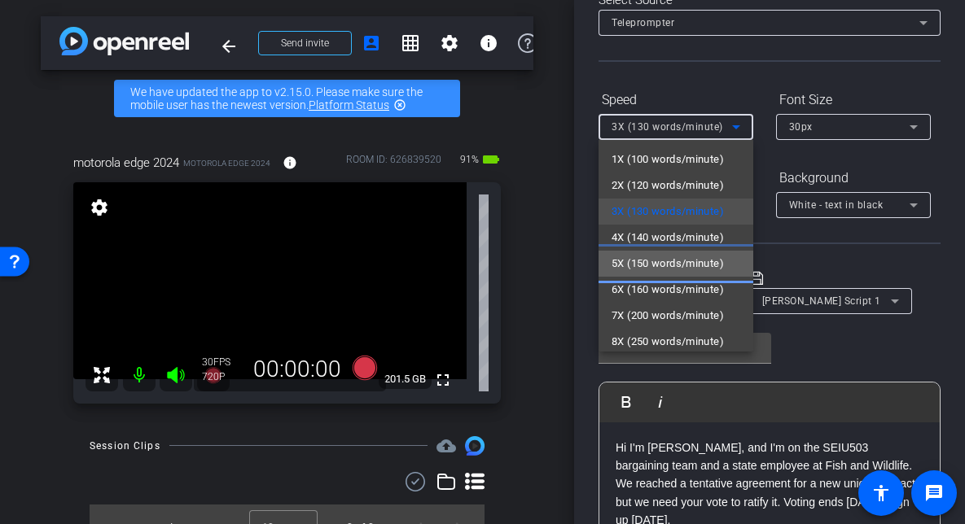
click at [681, 263] on span "5X (150 words/minute)" at bounding box center [667, 264] width 112 height 20
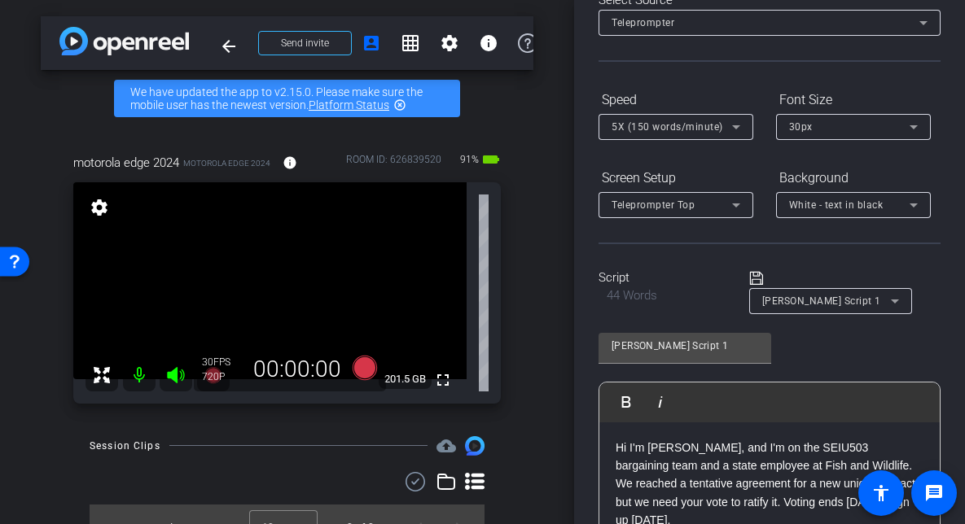
click at [838, 352] on div "Angela Script 1 Play Play from this location Play Selected Play and display the…" at bounding box center [769, 453] width 342 height 265
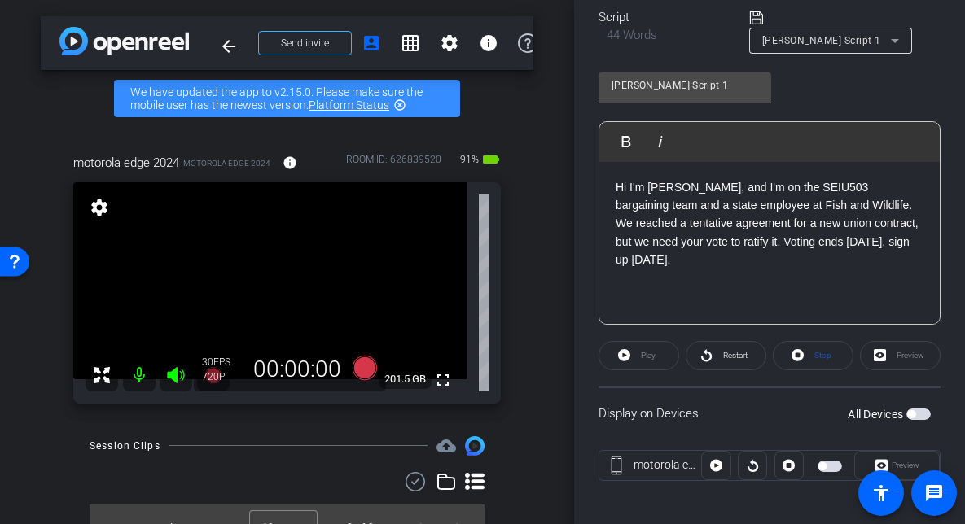
scroll to position [367, 0]
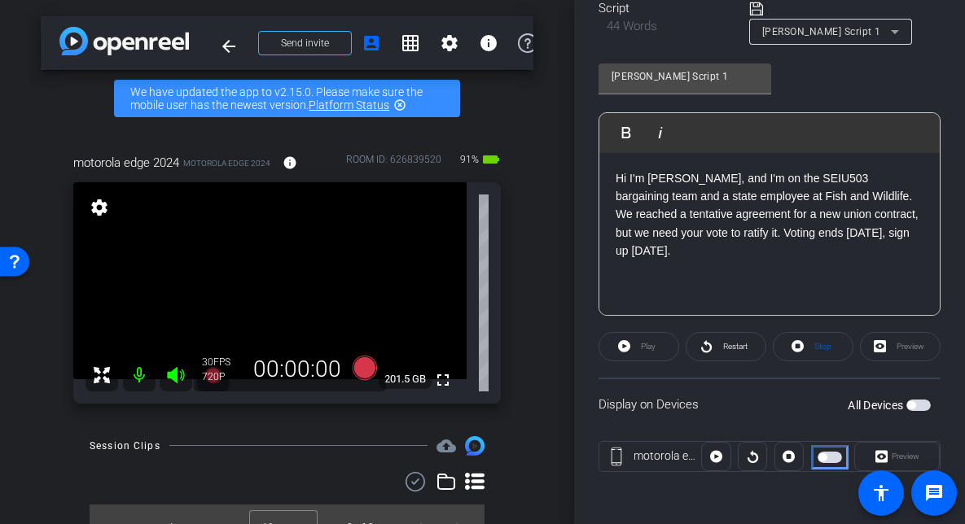
click at [829, 461] on span "Move" at bounding box center [829, 457] width 24 height 11
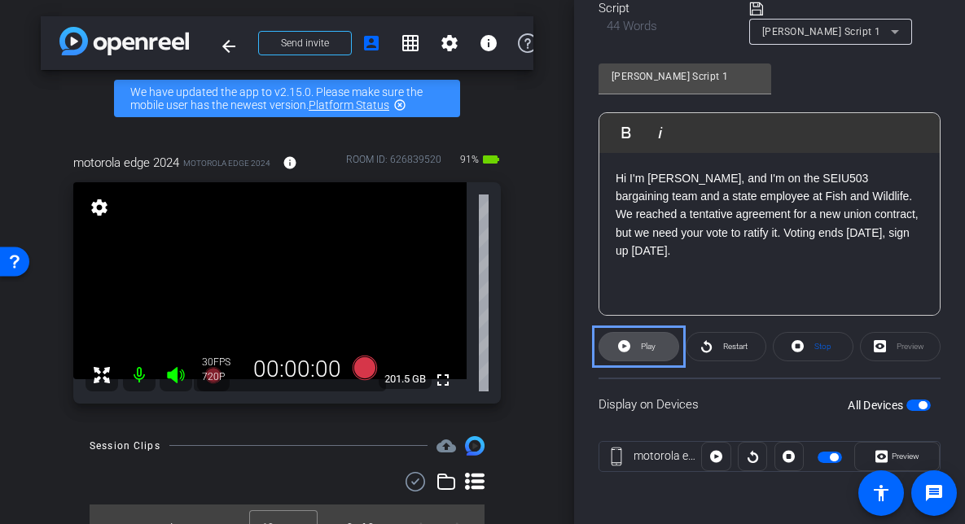
click at [652, 349] on span "Play" at bounding box center [648, 346] width 15 height 9
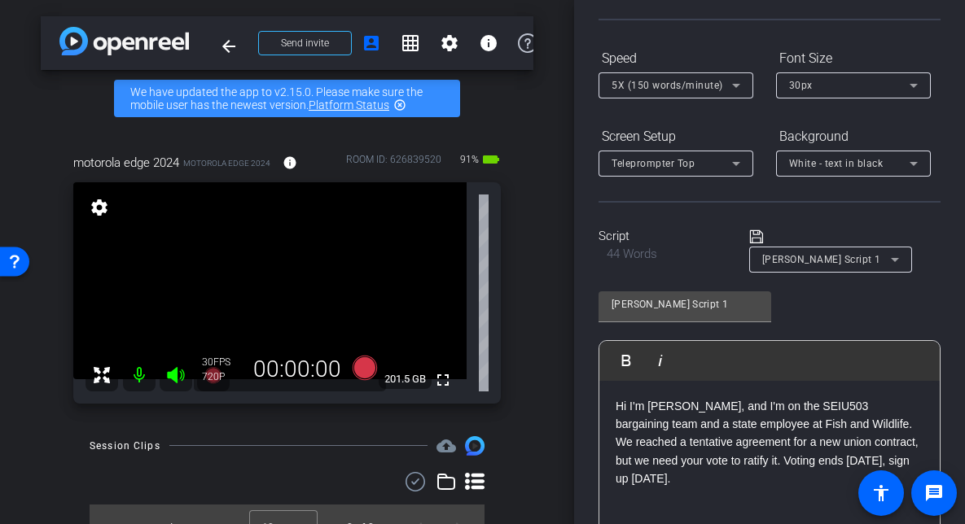
scroll to position [107, 0]
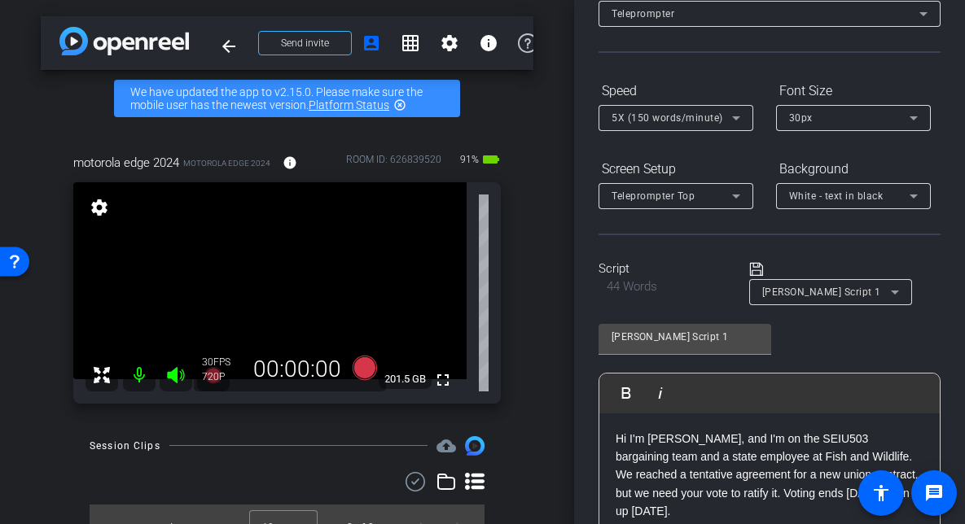
click at [694, 126] on span "5X (150 words/minute)" at bounding box center [671, 118] width 120 height 20
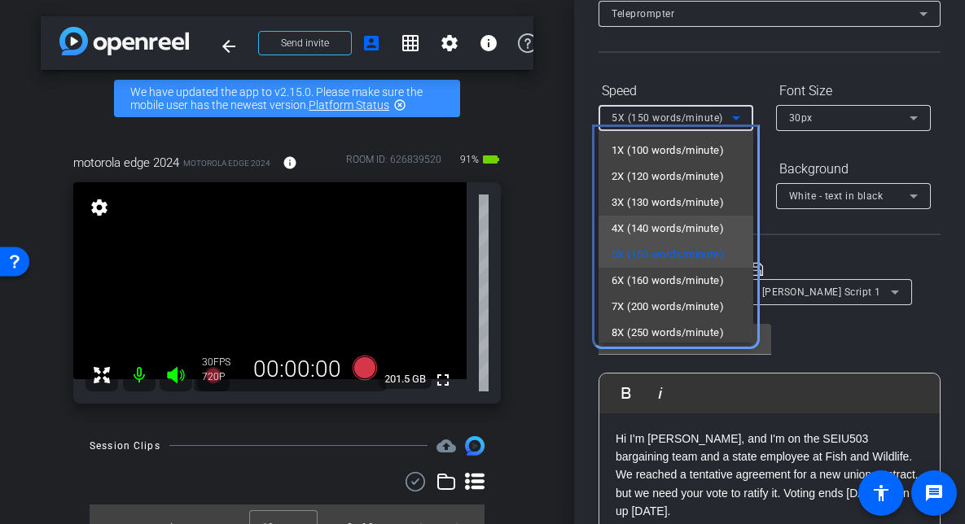
click at [660, 221] on span "4X (140 words/minute)" at bounding box center [667, 229] width 112 height 20
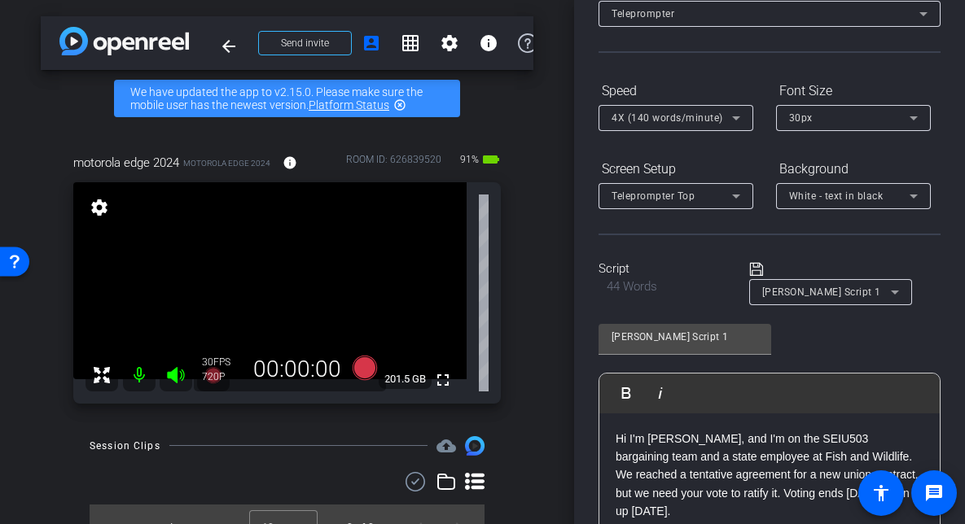
click at [842, 350] on div "Angela Script 1 Play Play from this location Play Selected Play and display the…" at bounding box center [769, 444] width 342 height 265
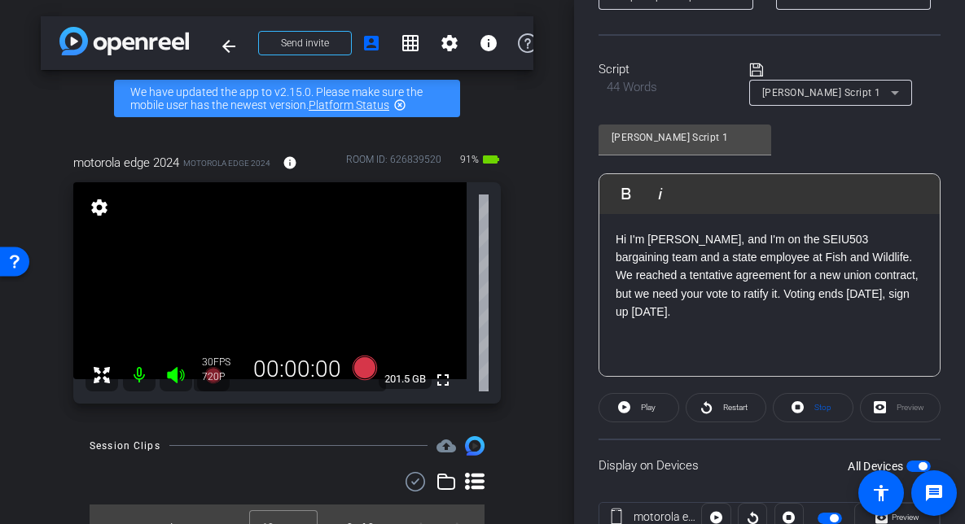
scroll to position [335, 0]
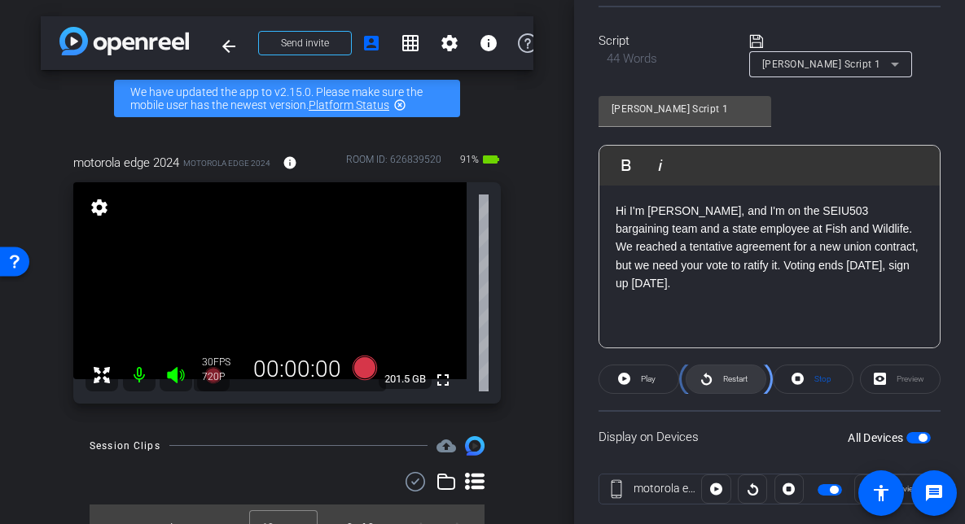
click at [741, 378] on span "Restart" at bounding box center [735, 379] width 24 height 23
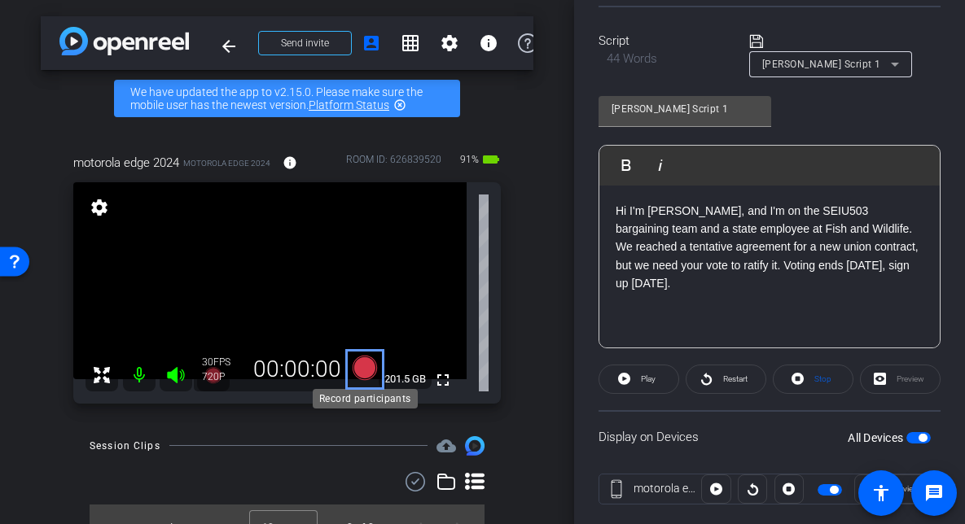
click at [366, 358] on icon at bounding box center [364, 368] width 24 height 24
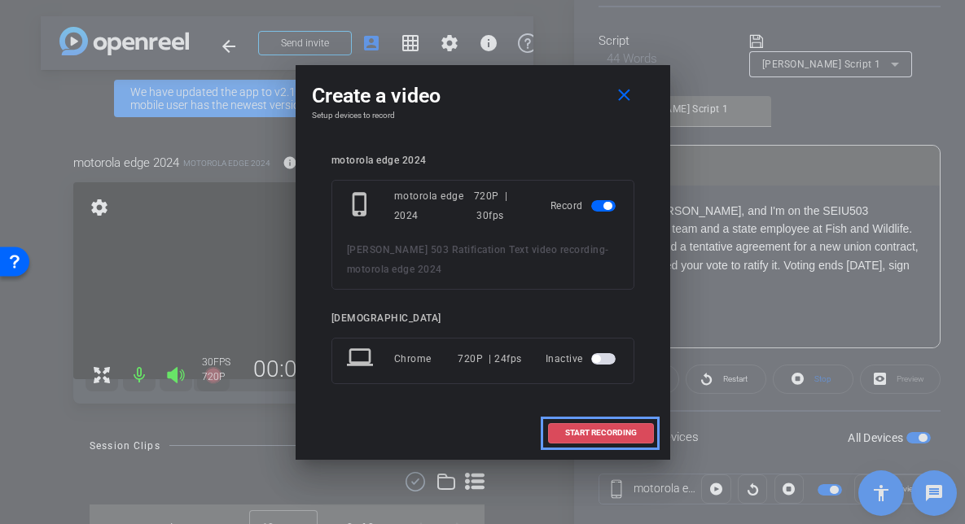
click at [617, 437] on span "START RECORDING" at bounding box center [601, 433] width 72 height 8
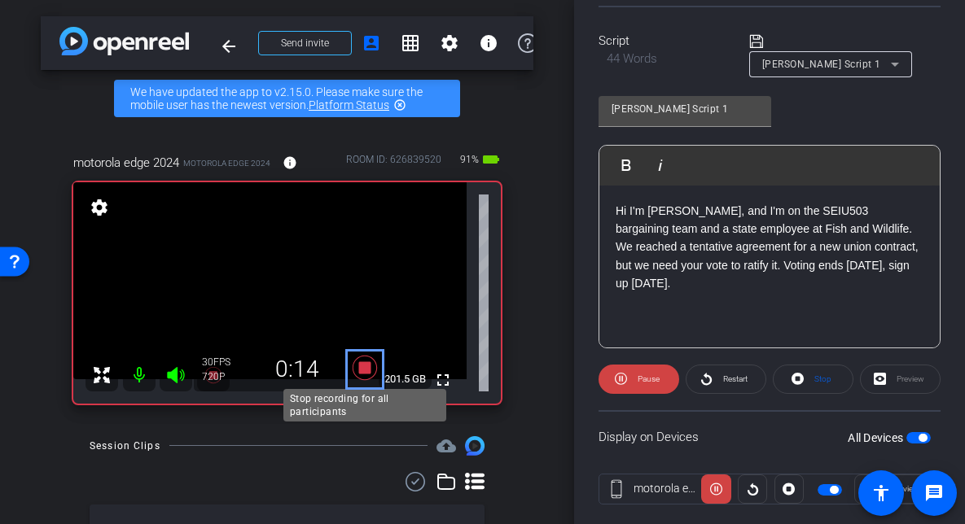
click at [372, 371] on icon at bounding box center [364, 367] width 39 height 29
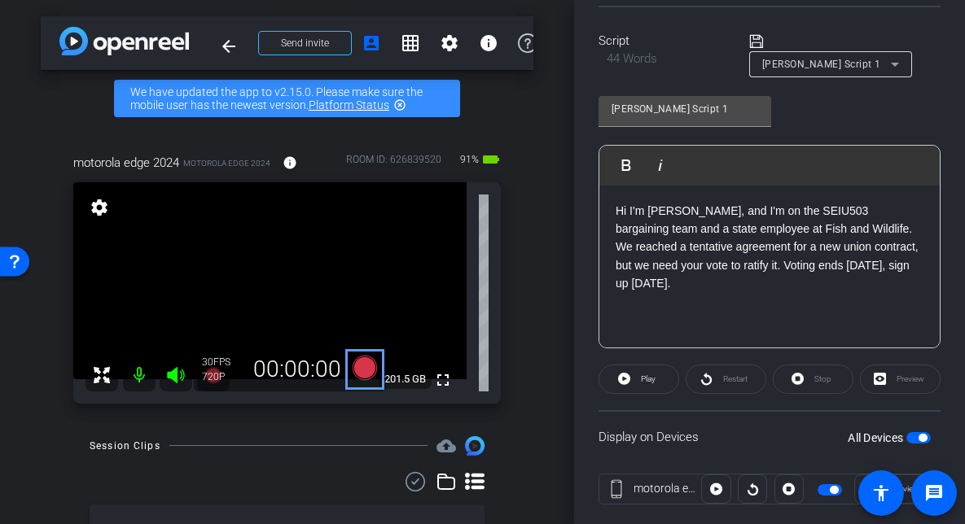
click at [518, 403] on div "motorola edge 2024 motorola edge 2024 info ROOM ID: 626839520 91% battery_std f…" at bounding box center [287, 273] width 492 height 293
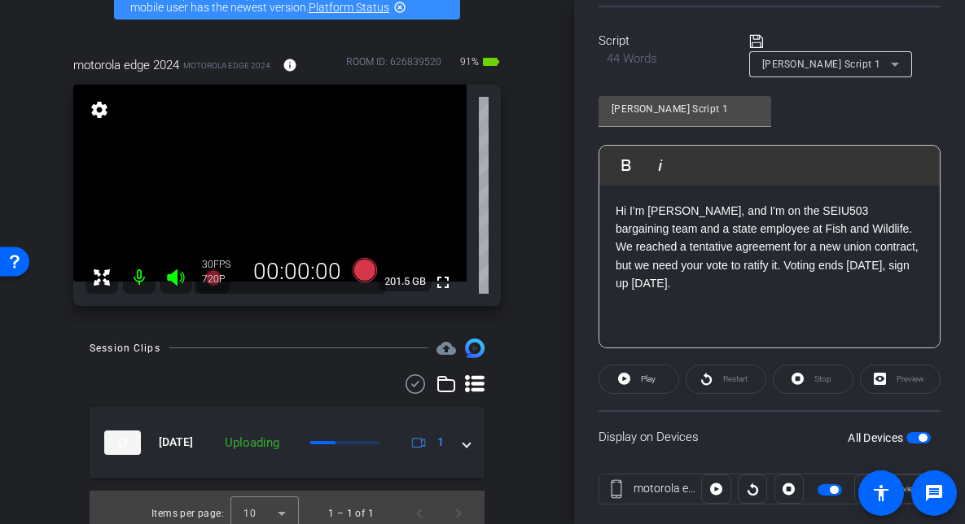
scroll to position [110, 0]
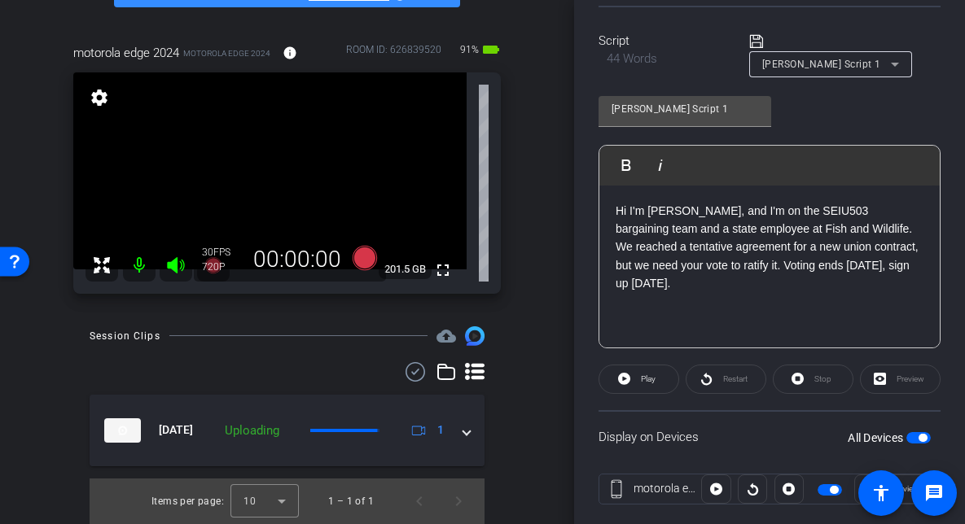
click at [943, 124] on div "Participants Teleprompter Adjustments settings Service Employees International …" at bounding box center [769, 262] width 391 height 524
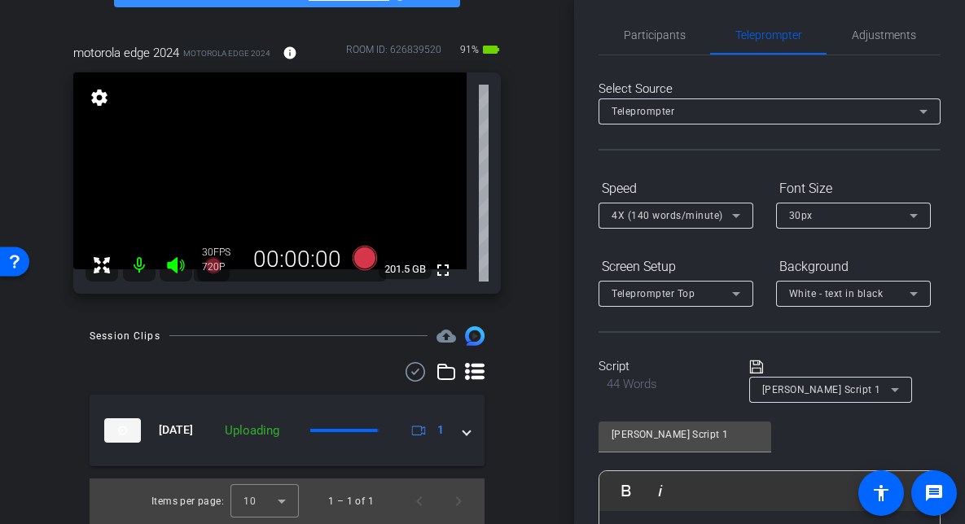
scroll to position [0, 0]
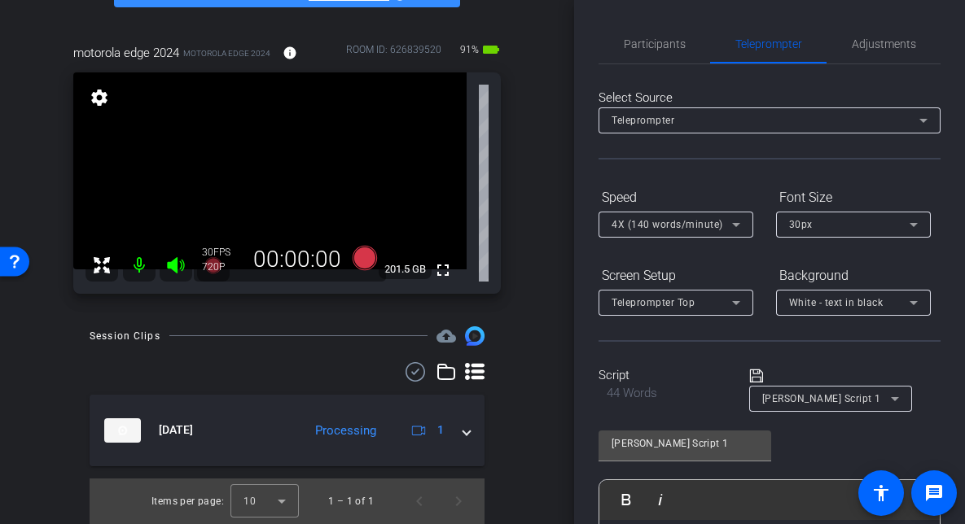
click at [948, 227] on div "Participants Teleprompter Adjustments settings Service Employees International …" at bounding box center [769, 262] width 391 height 524
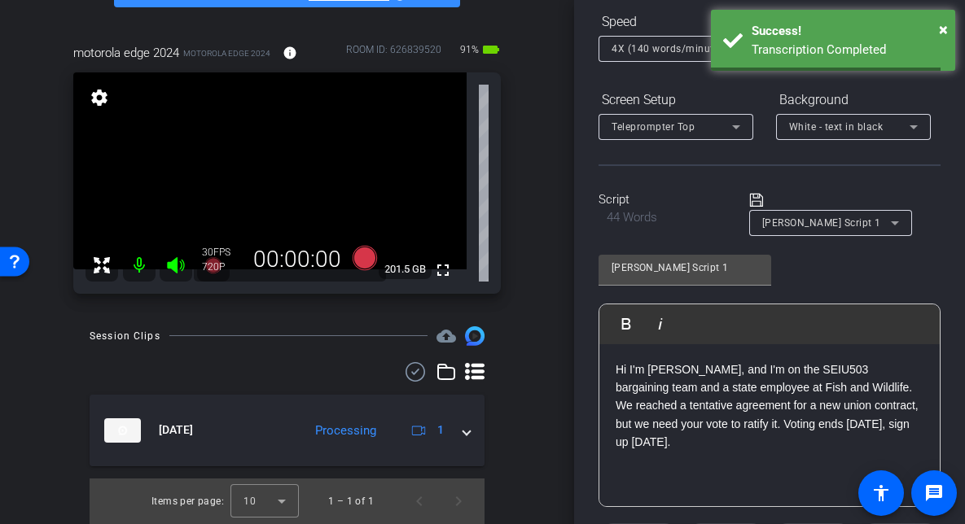
scroll to position [195, 0]
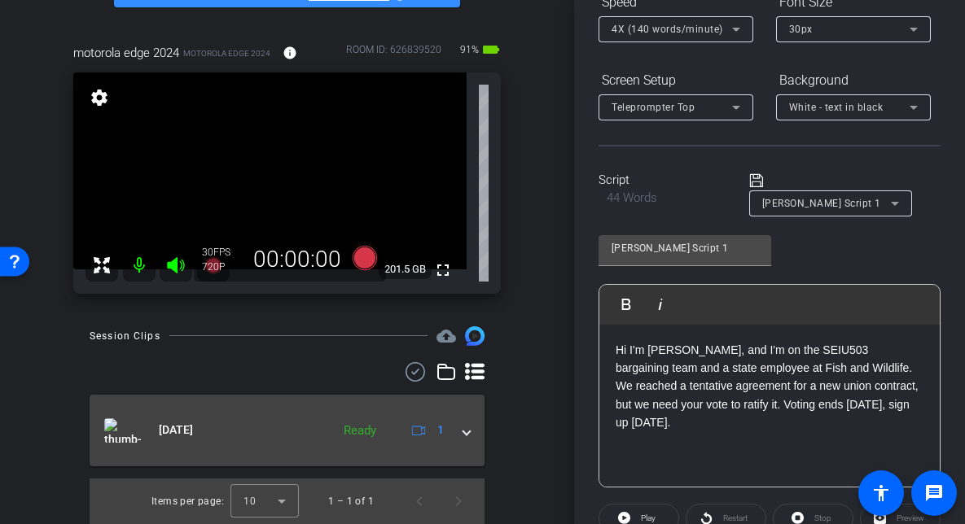
click at [116, 430] on img at bounding box center [122, 430] width 37 height 24
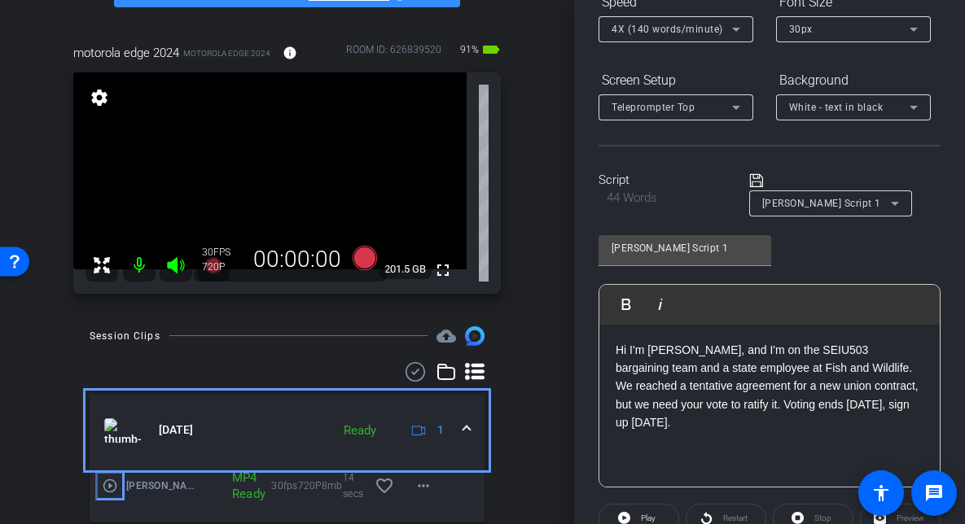
click at [107, 490] on mat-icon "play_circle_outline" at bounding box center [110, 486] width 16 height 16
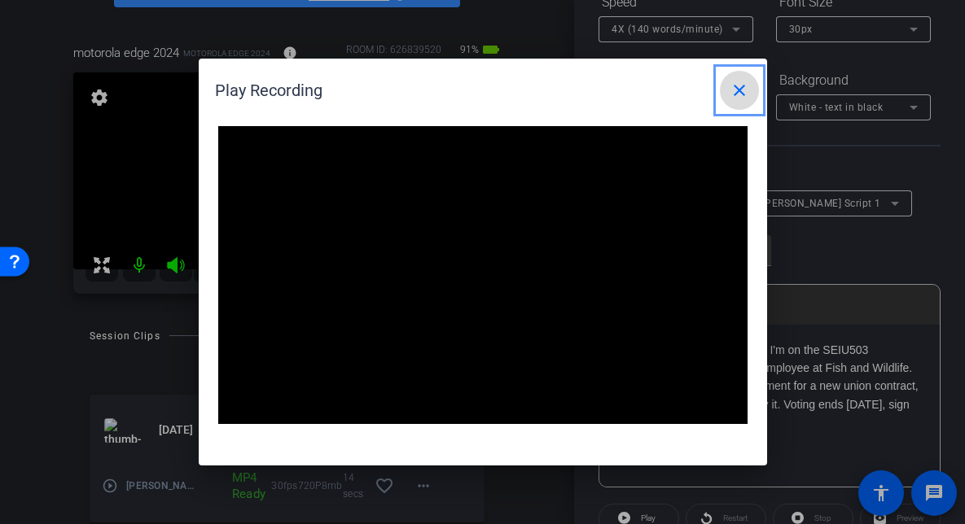
click at [754, 94] on span at bounding box center [739, 90] width 39 height 39
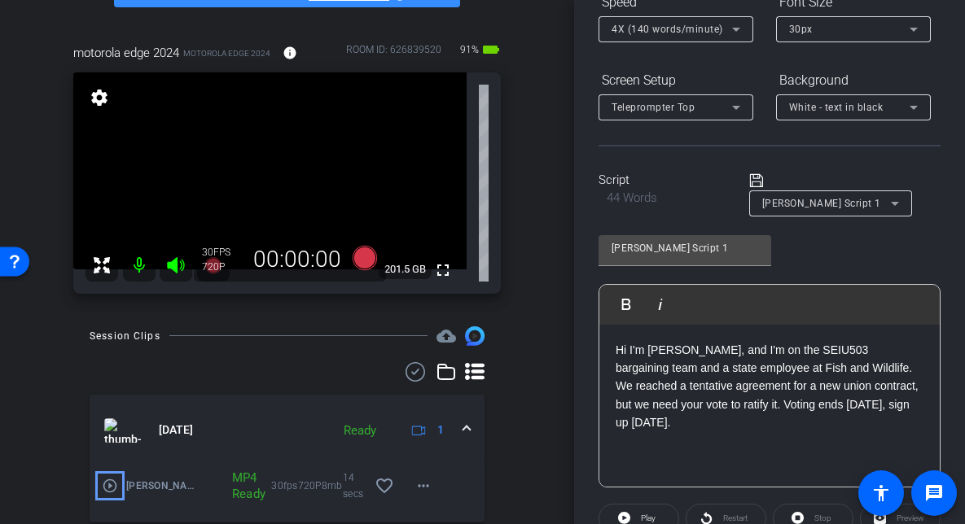
click at [935, 268] on div "Angela Script 1 Play Play from this location Play Selected Play and display the…" at bounding box center [769, 355] width 342 height 265
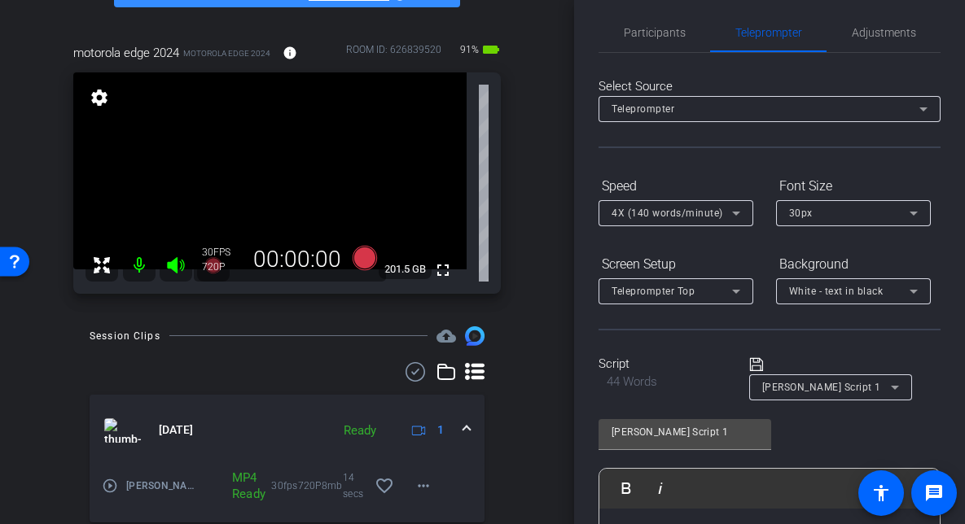
scroll to position [0, 0]
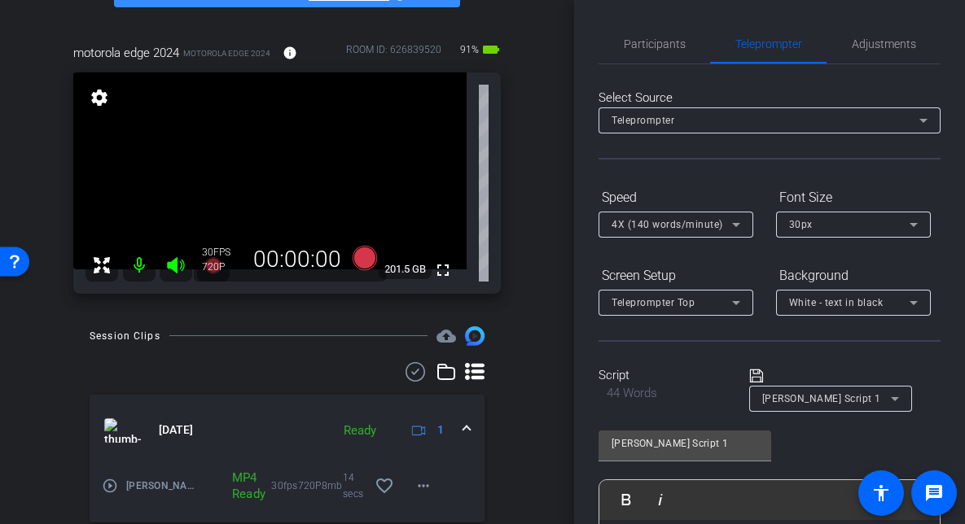
click at [960, 36] on div "Participants Teleprompter Adjustments settings Service Employees International …" at bounding box center [769, 262] width 391 height 524
click at [538, 451] on div "OpenReel | 00:00:00 arrow_back Angela Ward 503 Ratification Text video recordin…" at bounding box center [287, 262] width 574 height 524
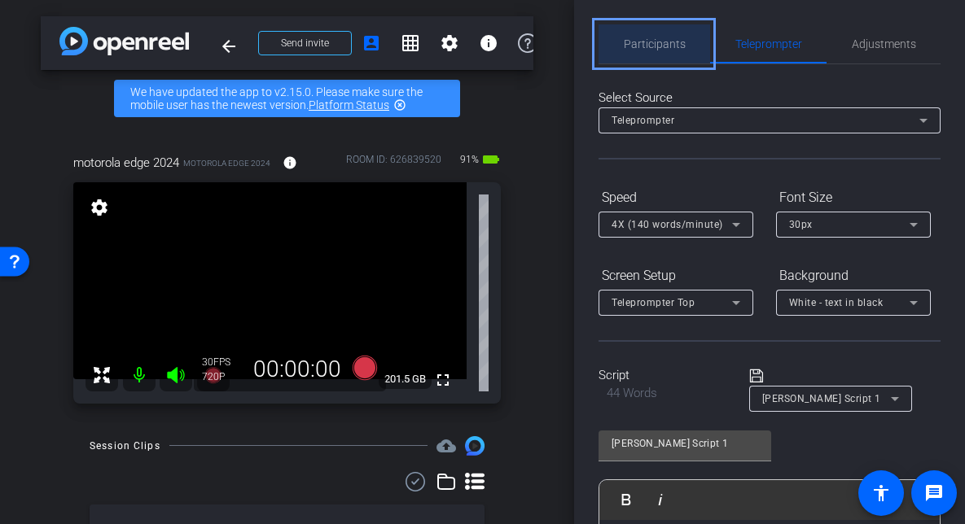
click at [676, 53] on span "Participants" at bounding box center [655, 43] width 62 height 39
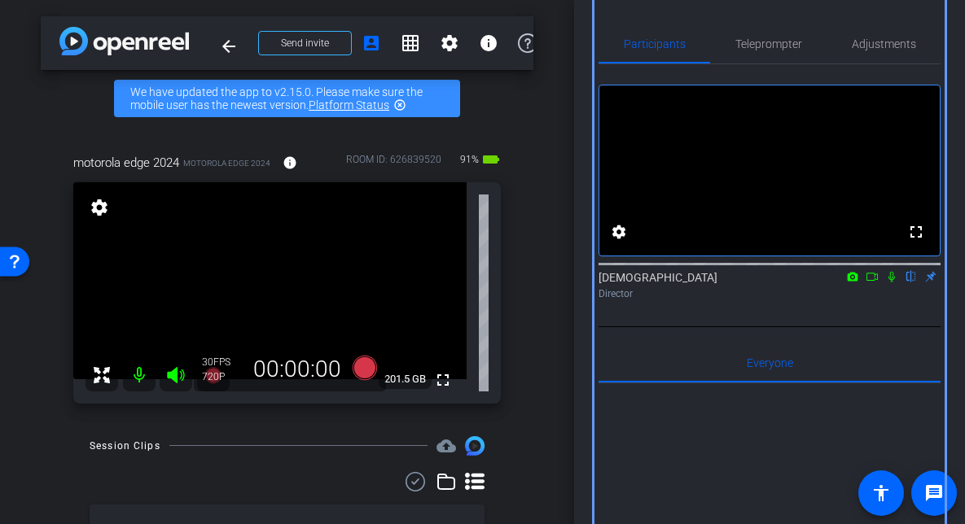
scroll to position [64, 0]
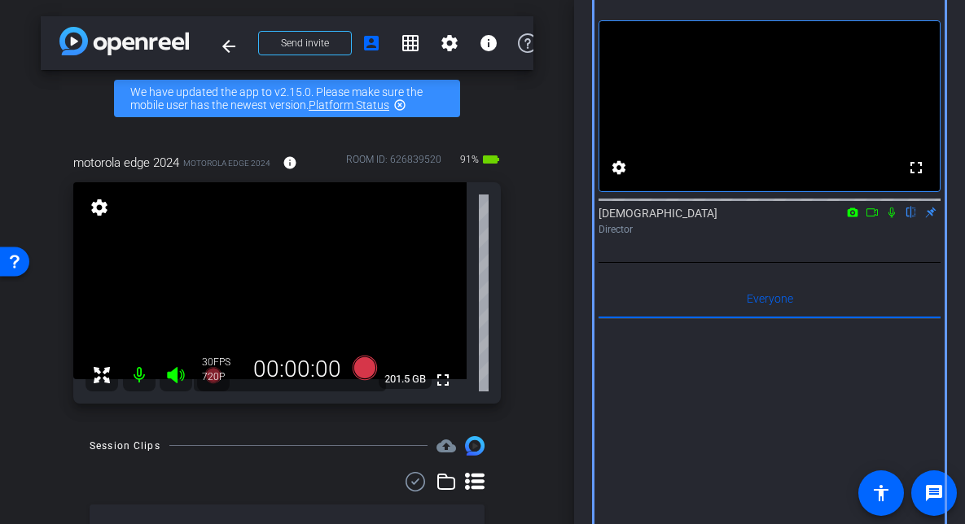
click at [571, 361] on div "OpenReel | 00:00:00 arrow_back Angela Ward 503 Ratification Text video recordin…" at bounding box center [287, 262] width 574 height 524
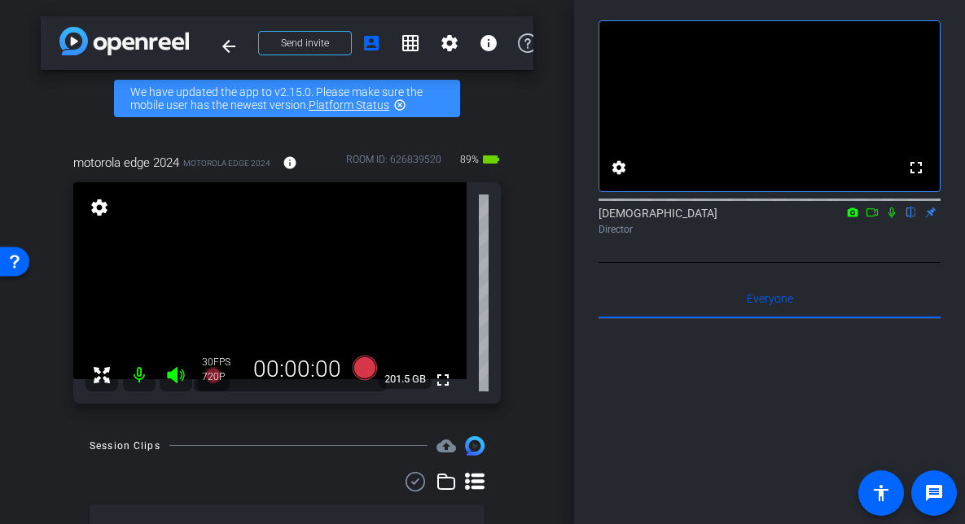
click at [863, 7] on div "fullscreen settings Service Employees International Union flip Director" at bounding box center [769, 121] width 342 height 242
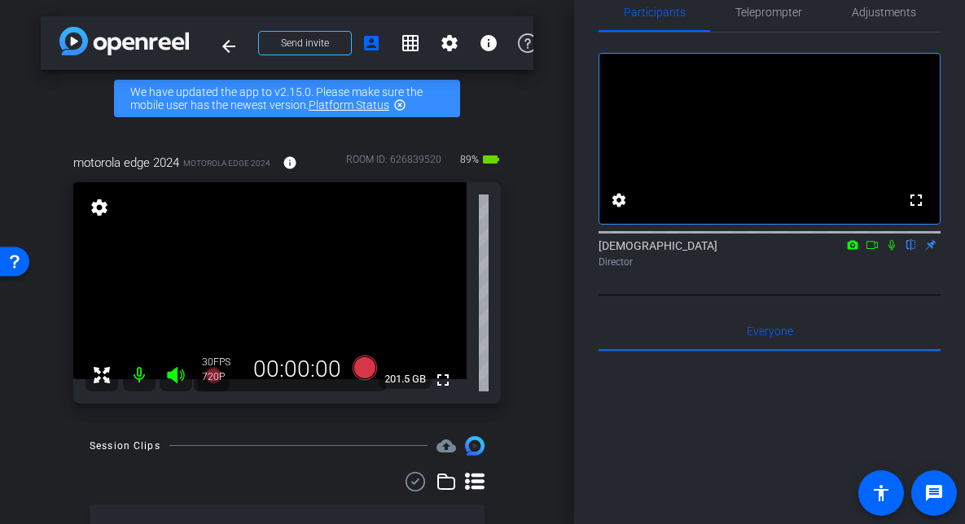
scroll to position [0, 0]
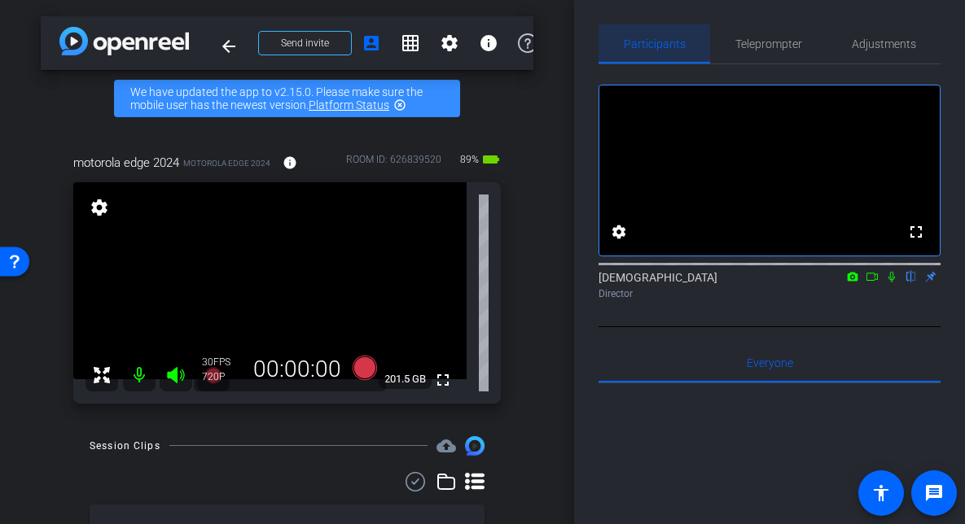
click at [684, 49] on div "Participants" at bounding box center [654, 43] width 112 height 39
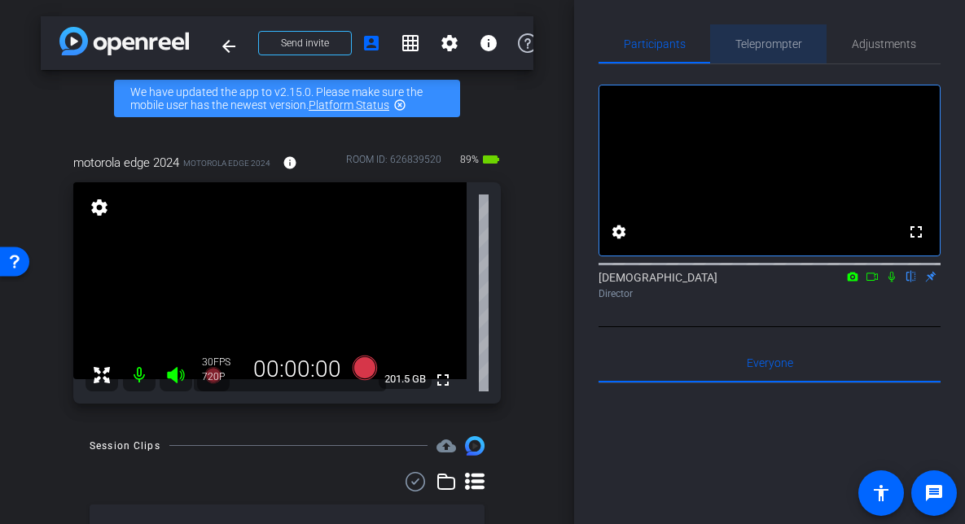
click at [778, 45] on span "Teleprompter" at bounding box center [768, 43] width 67 height 11
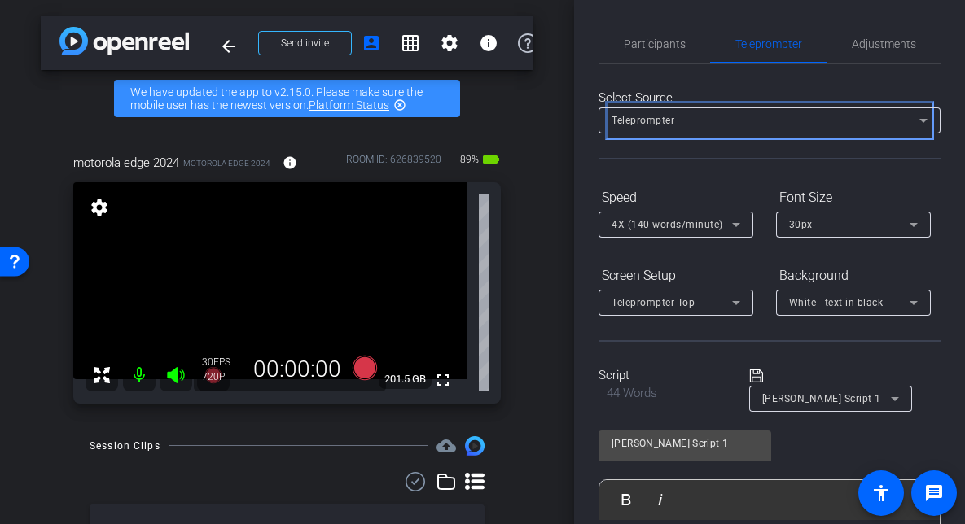
click at [641, 107] on div "Teleprompter" at bounding box center [769, 120] width 316 height 26
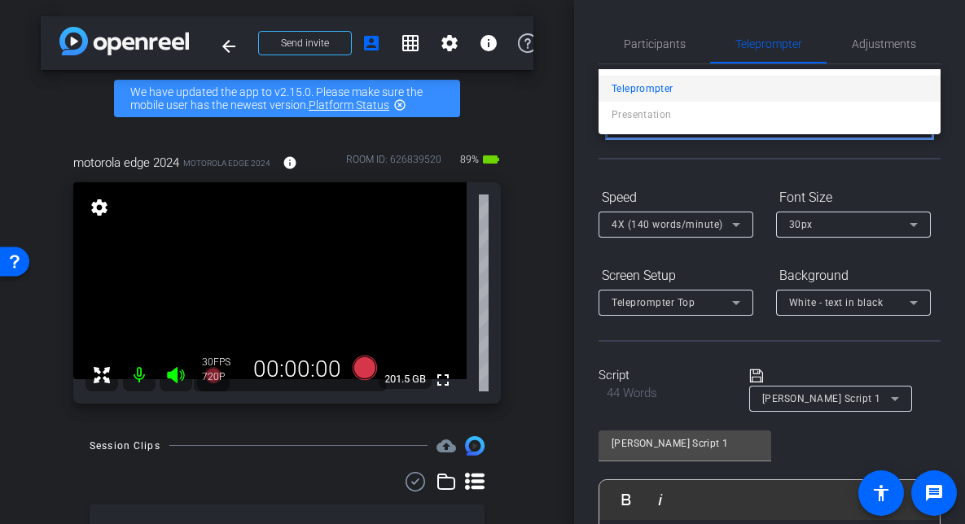
scroll to position [64, 0]
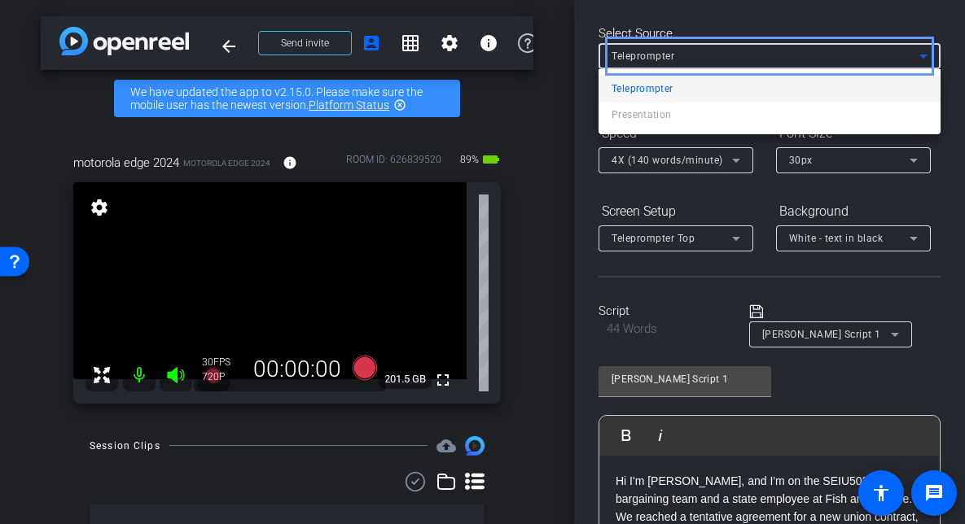
click at [531, 352] on div at bounding box center [482, 262] width 965 height 524
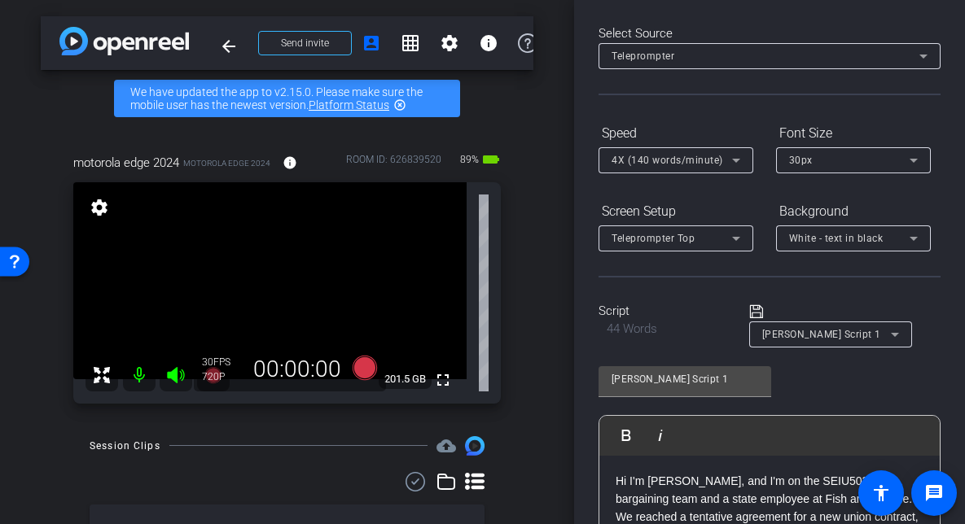
click at [948, 331] on div "Participants Teleprompter Adjustments settings Service Employees International …" at bounding box center [769, 262] width 391 height 524
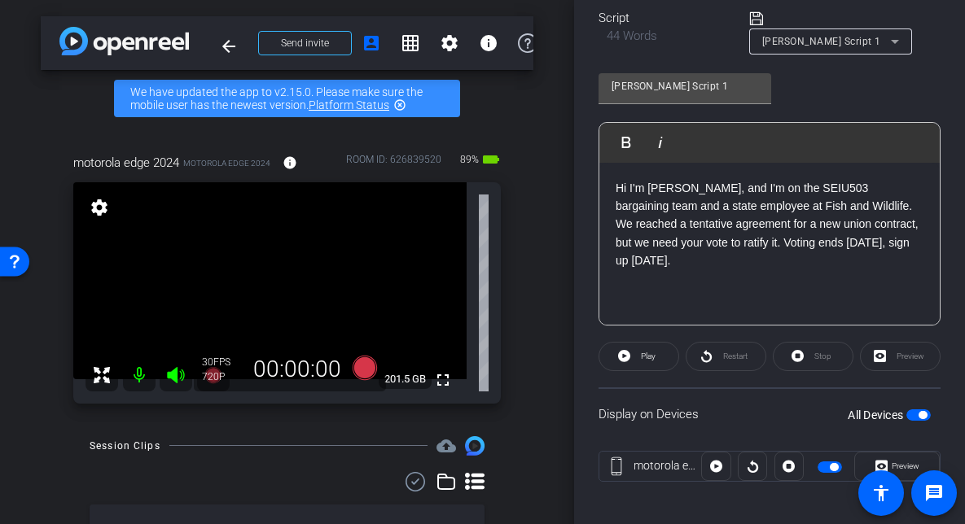
scroll to position [367, 0]
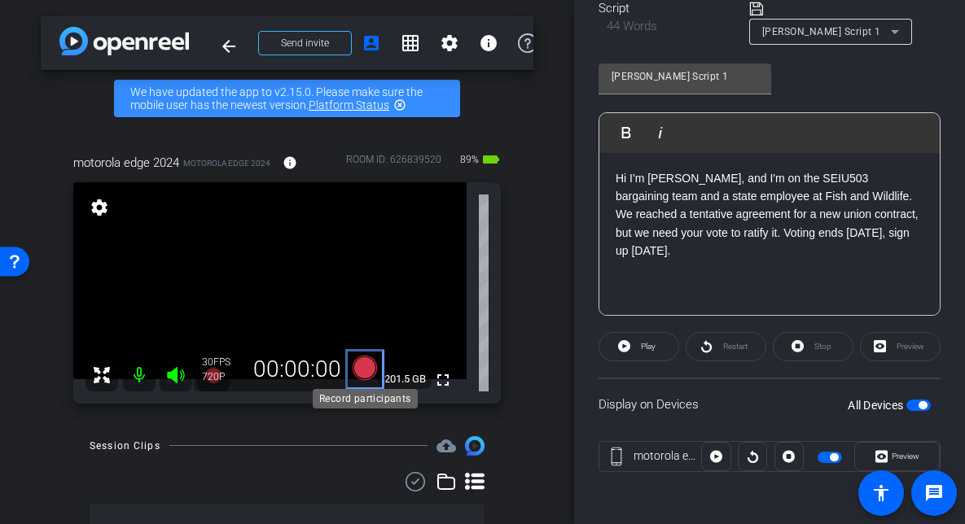
click at [367, 365] on icon "Color" at bounding box center [364, 368] width 24 height 24
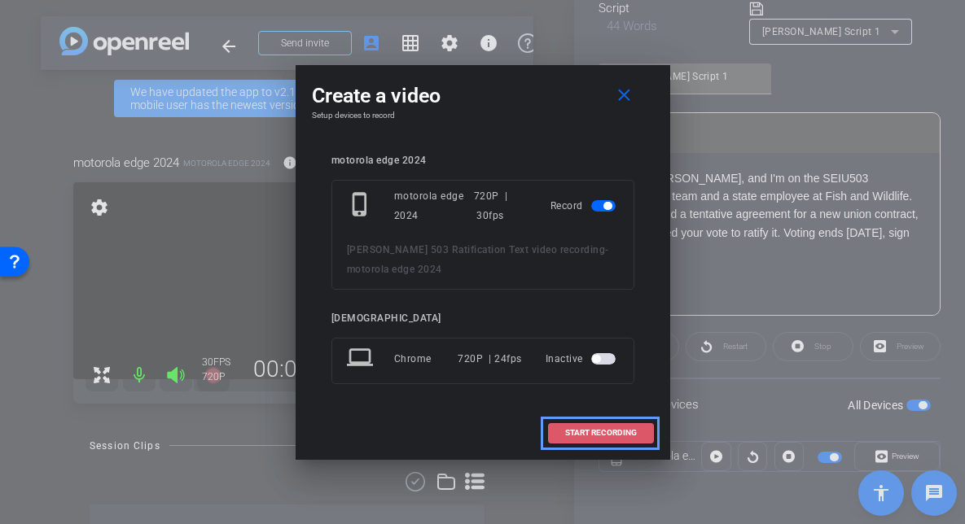
click at [607, 434] on span "START RECORDING" at bounding box center [601, 433] width 72 height 8
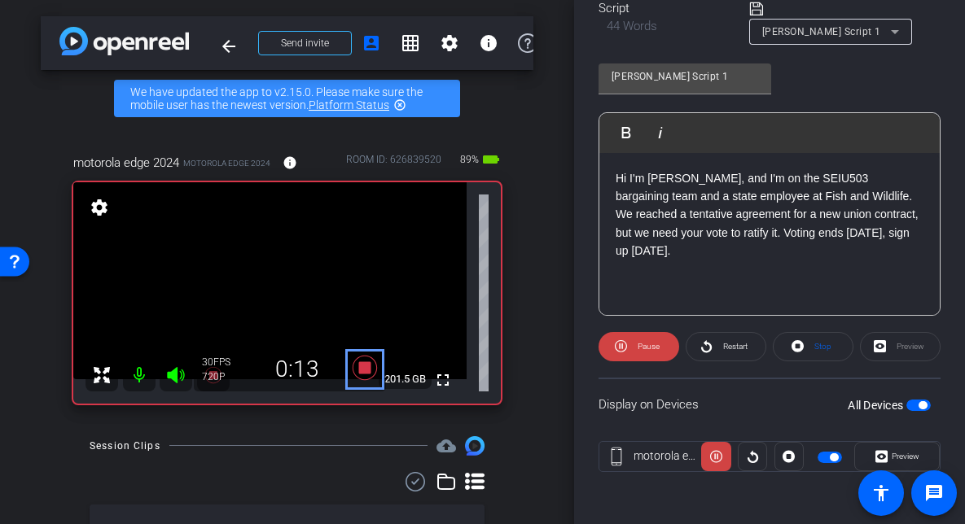
click at [376, 372] on icon "Color" at bounding box center [364, 367] width 39 height 29
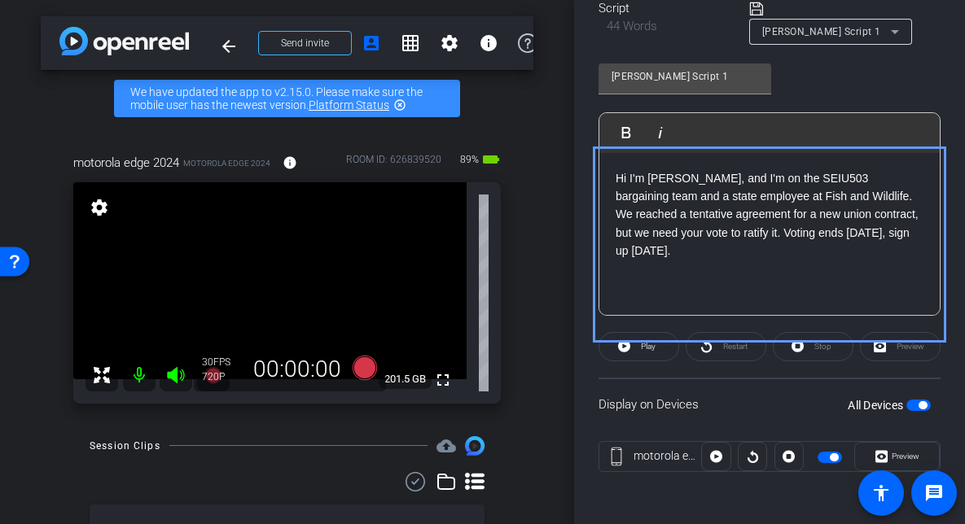
click at [710, 180] on p "Hi I'm Angela Ward, and I'm on the SEIU503 bargaining team and a state employee…" at bounding box center [769, 214] width 308 height 91
click at [799, 221] on p "Hi I'm Angela, and I'm on the SEIU503 bargaining team and a state employee at F…" at bounding box center [769, 214] width 308 height 91
click at [527, 287] on div "motorola edge 2024 motorola edge 2024 info ROOM ID: 626839520 89% battery_std f…" at bounding box center [287, 273] width 492 height 293
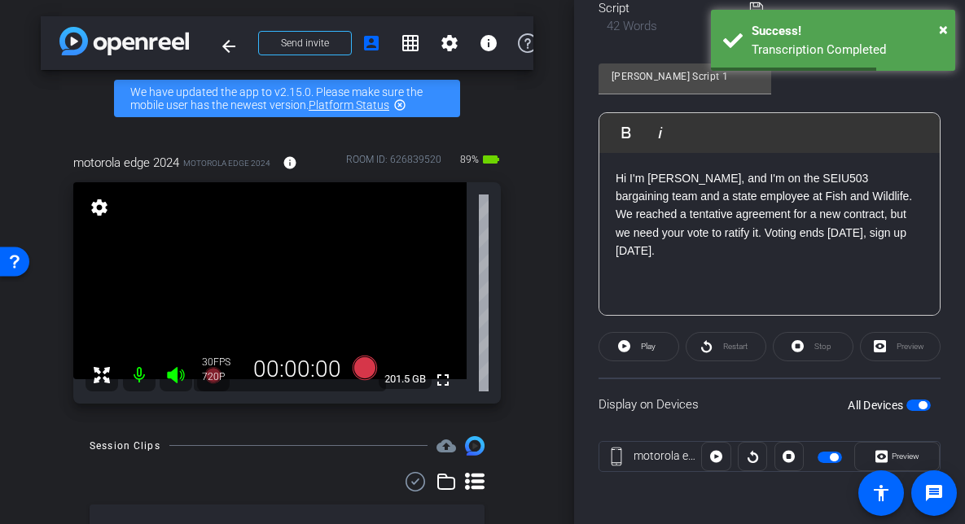
click at [880, 290] on div "Hi I'm Angela, and I'm on the SEIU503 bargaining team and a state employee at F…" at bounding box center [769, 253] width 340 height 201
click at [926, 96] on div "Angela Script 1 Play Play from this location Play Selected Play and display the…" at bounding box center [769, 183] width 342 height 265
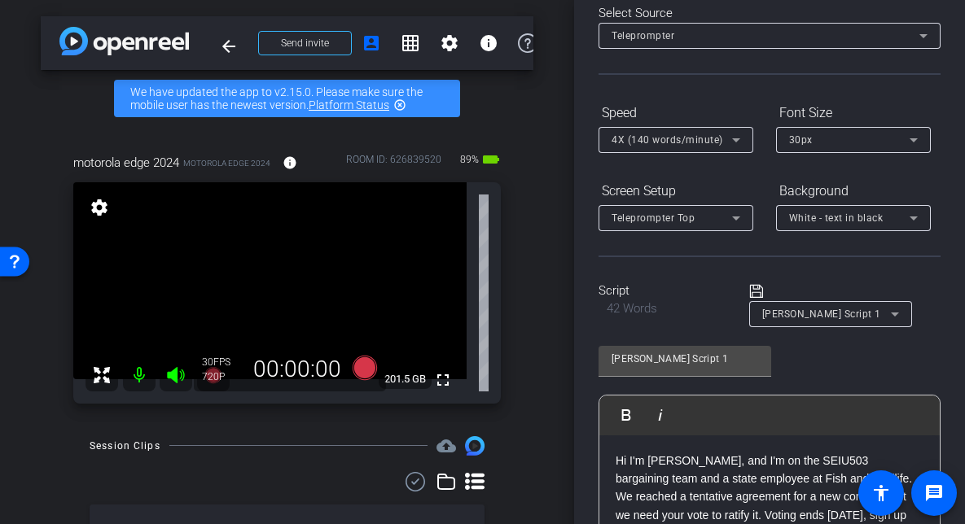
scroll to position [74, 0]
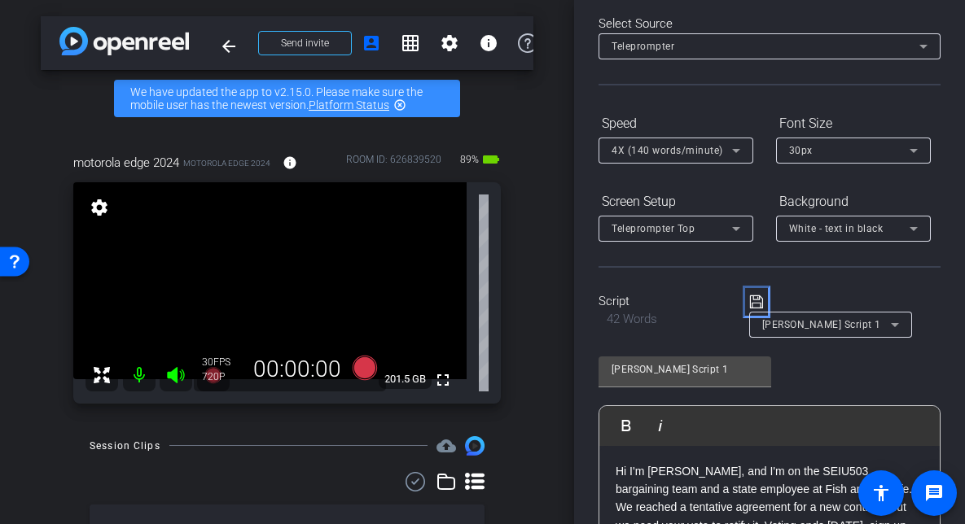
click at [753, 296] on icon "Remove" at bounding box center [756, 302] width 15 height 20
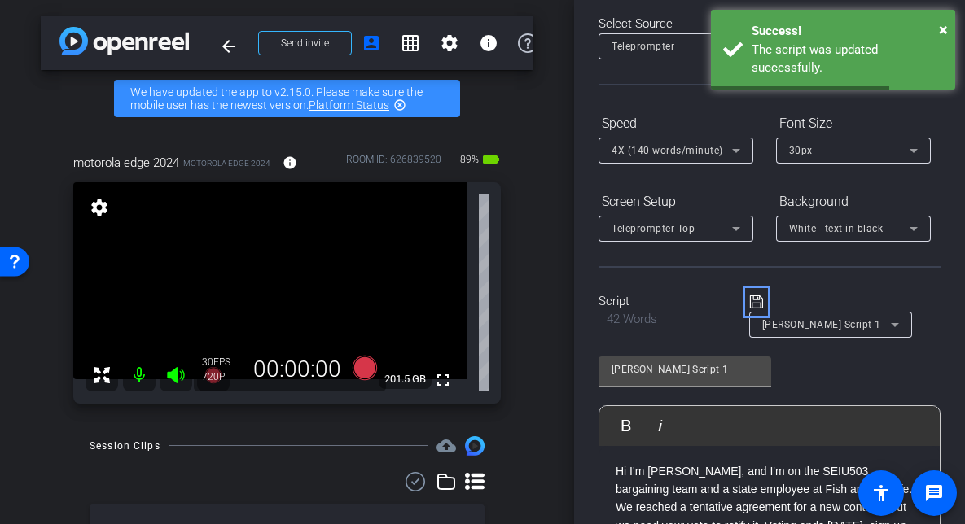
click at [885, 379] on div "Angela Script 1 Play Play from this location Play Selected Play and display the…" at bounding box center [769, 476] width 342 height 265
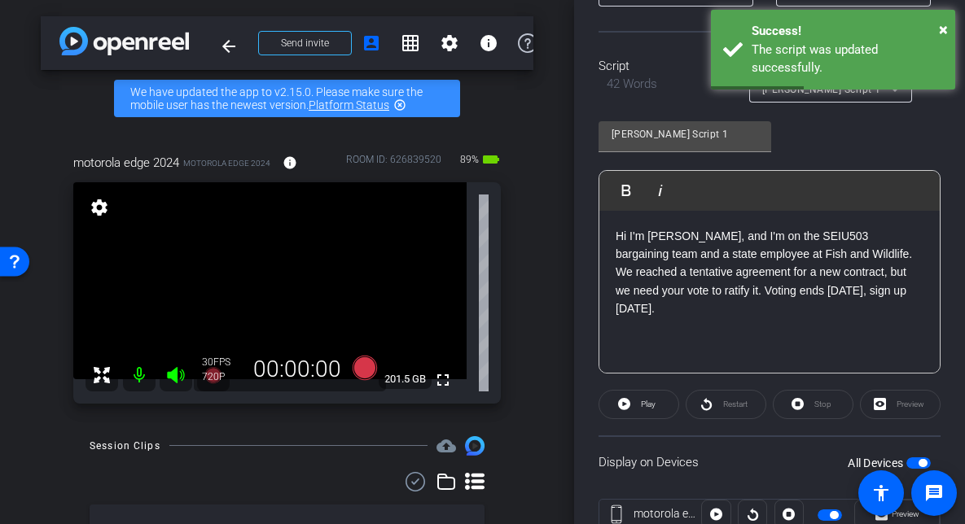
scroll to position [335, 0]
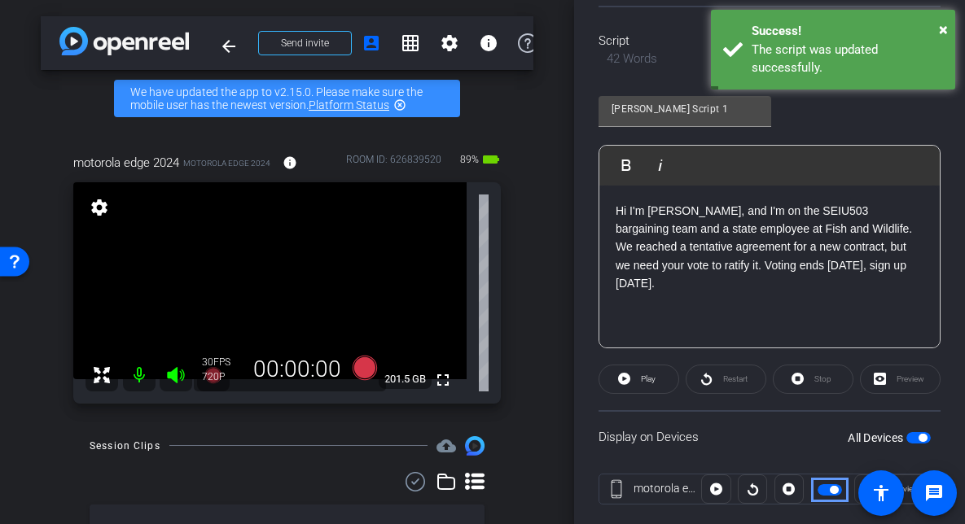
click at [833, 490] on span "Carousel Slide Picker" at bounding box center [833, 490] width 8 height 8
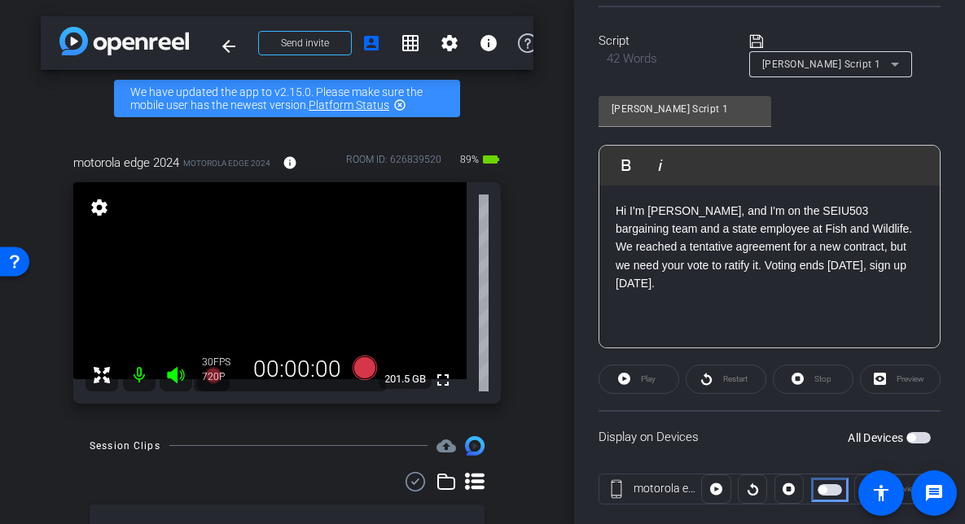
click at [832, 490] on span "Move" at bounding box center [829, 489] width 24 height 11
click at [823, 125] on div "Angela Script 1 Play Play from this location Play Selected Play and display the…" at bounding box center [769, 216] width 342 height 265
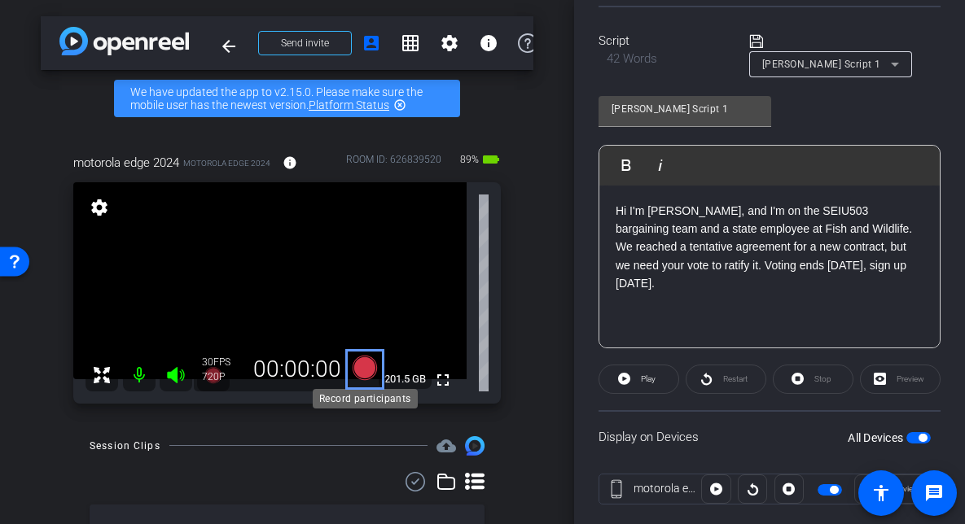
click at [368, 363] on icon "Color" at bounding box center [364, 368] width 24 height 24
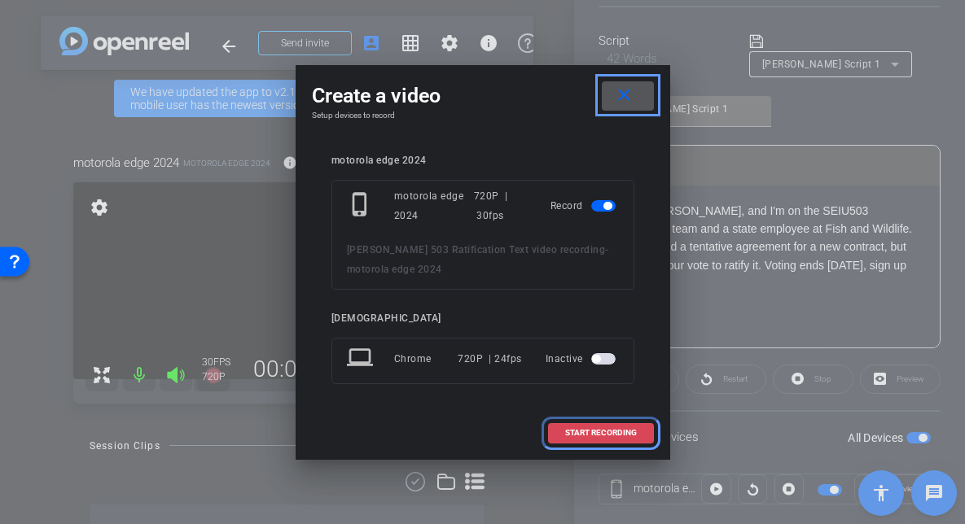
click at [603, 437] on span "START RECORDING" at bounding box center [601, 433] width 72 height 8
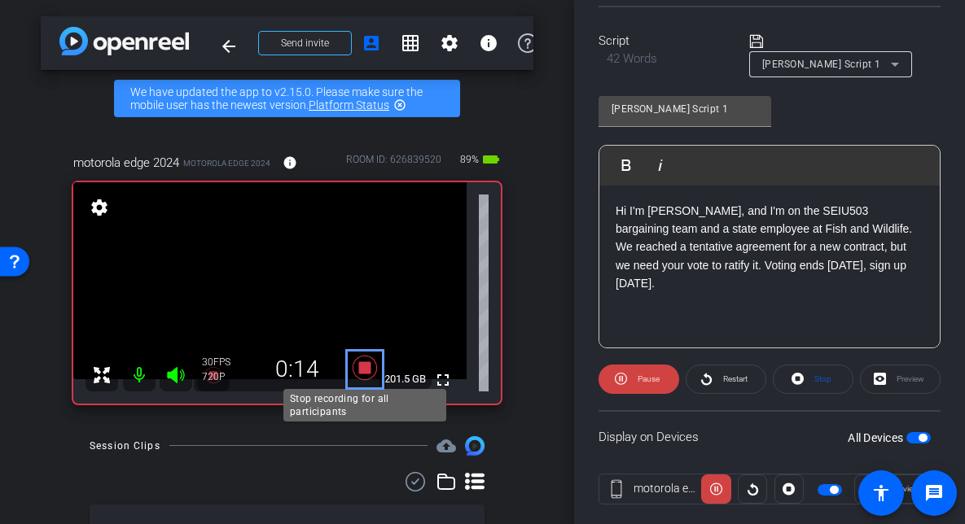
click at [367, 373] on icon "Color" at bounding box center [364, 368] width 24 height 24
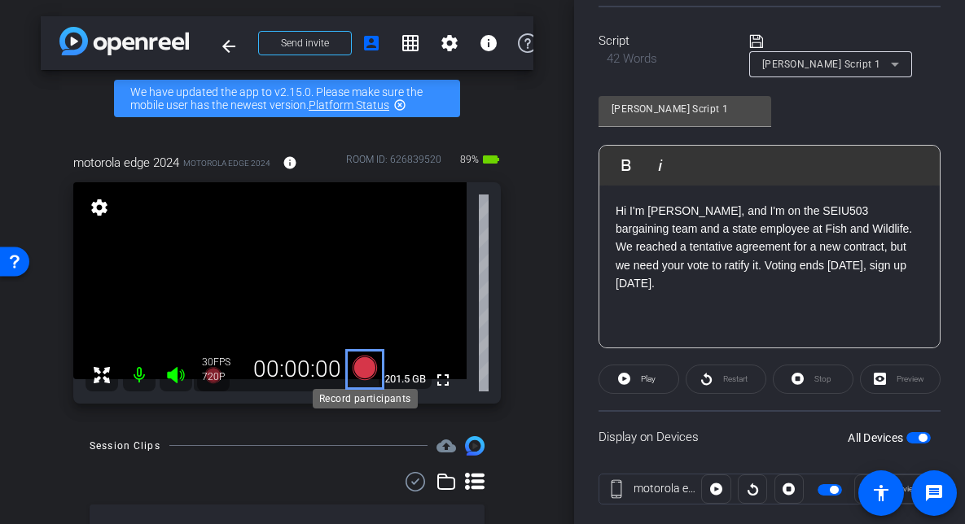
click at [367, 364] on icon "Color" at bounding box center [364, 368] width 24 height 24
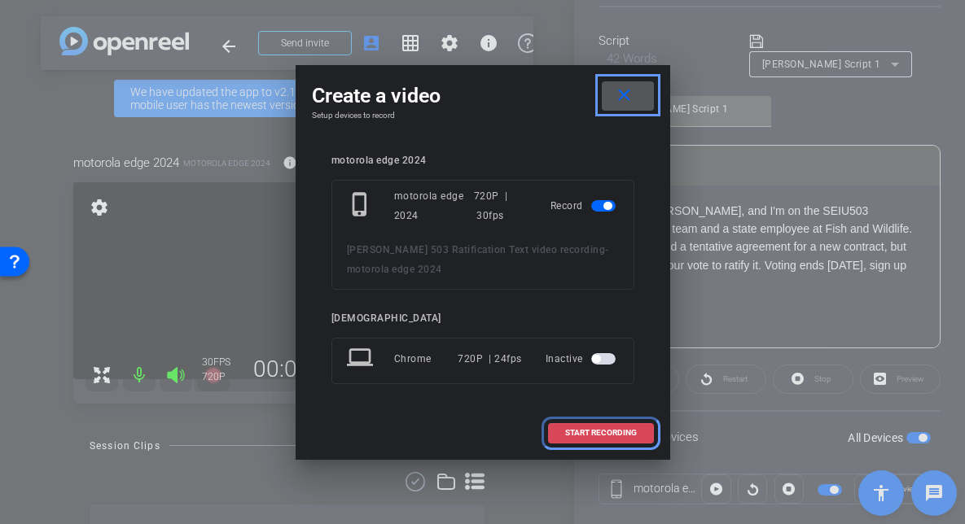
click at [617, 435] on span "START RECORDING" at bounding box center [601, 433] width 72 height 8
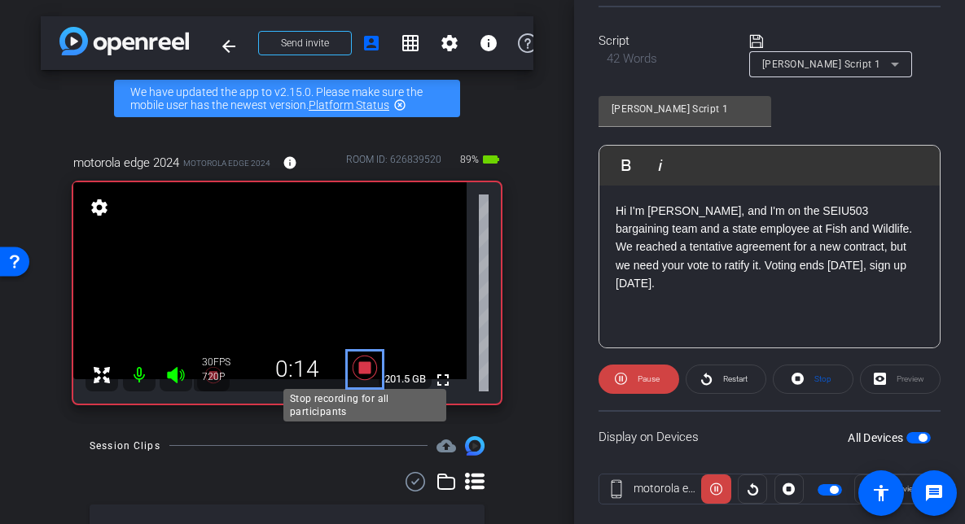
click at [359, 371] on icon "Color" at bounding box center [364, 368] width 24 height 24
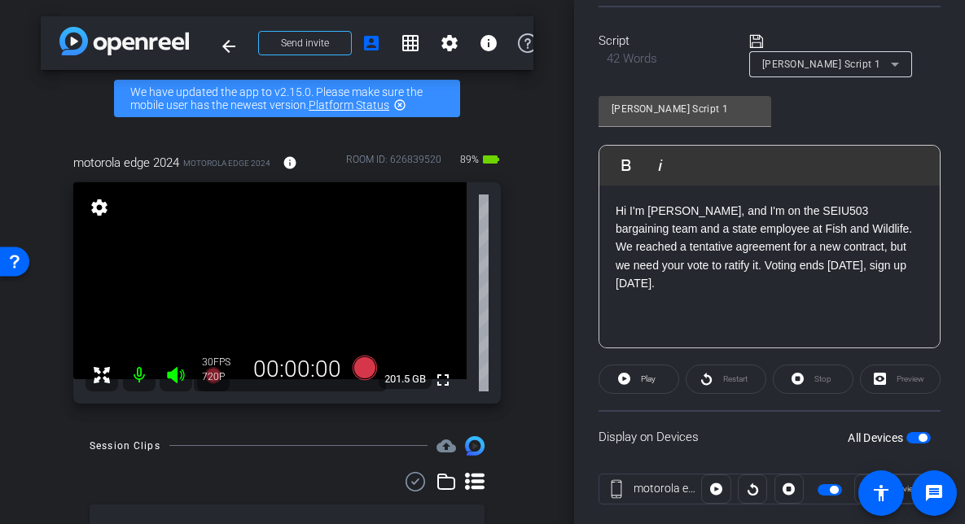
click at [556, 392] on div "OpenReel | 00:00:00 arrow_back Angela Ward 503 Ratification Text video recordin…" at bounding box center [287, 262] width 574 height 524
click at [545, 396] on div "OpenReel | 00:00:00 arrow_back Angela Ward 503 Ratification Text video recordin…" at bounding box center [287, 262] width 574 height 524
click at [532, 285] on div "motorola edge 2024 motorola edge 2024 info ROOM ID: 626839520 89% battery_std f…" at bounding box center [287, 273] width 492 height 293
click at [366, 368] on icon "Color" at bounding box center [364, 368] width 24 height 24
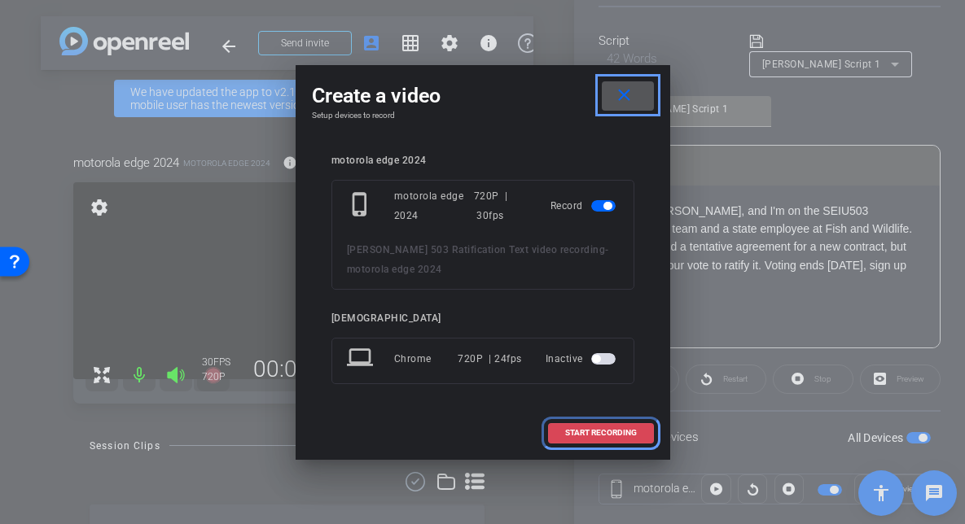
click at [591, 433] on span "START RECORDING" at bounding box center [601, 433] width 72 height 8
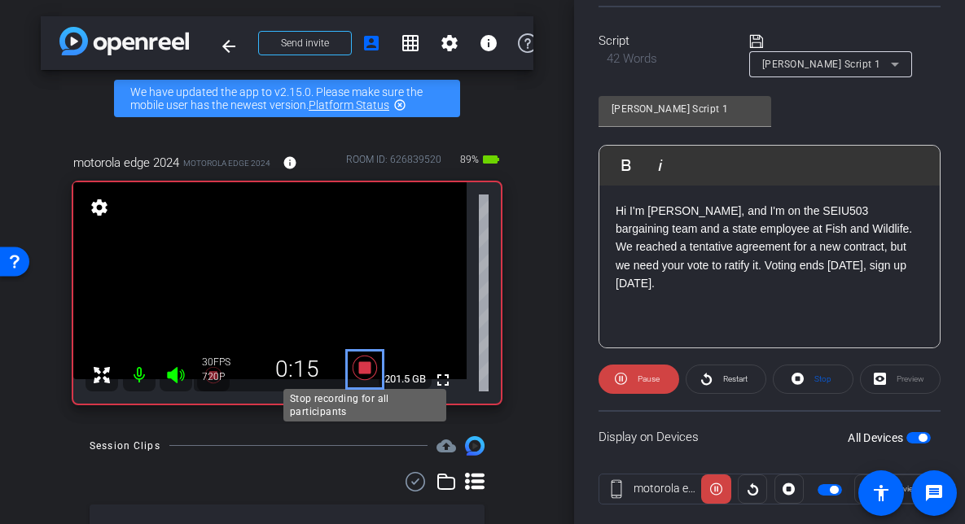
click at [369, 370] on icon "Color" at bounding box center [364, 368] width 24 height 24
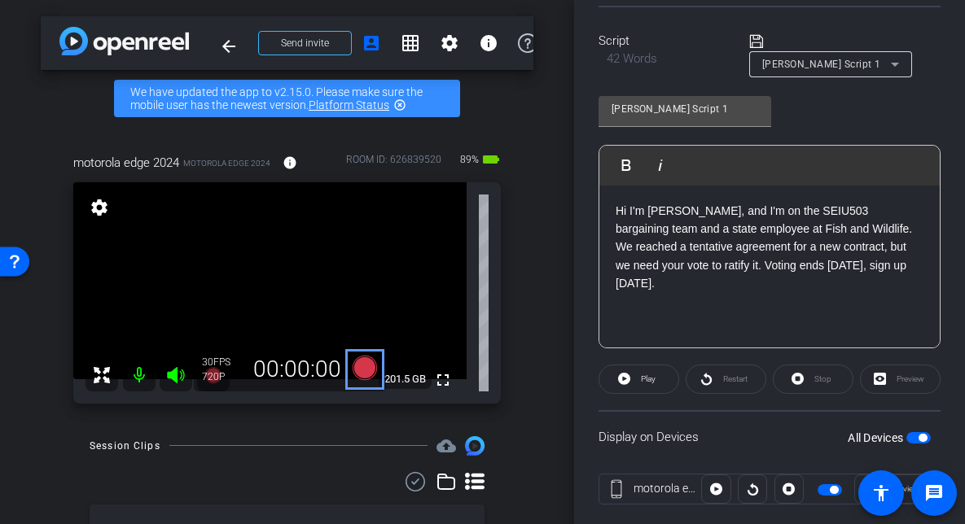
click at [554, 414] on div "OpenReel | 00:00:00 OpenReel | 00:00:00 arrow_back Angela Ward 503 Ratification…" at bounding box center [287, 262] width 574 height 524
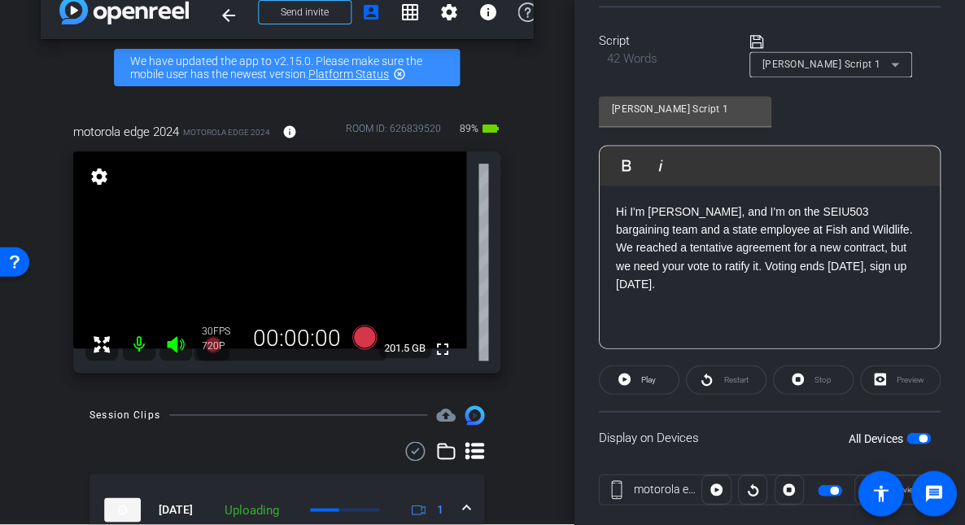
scroll to position [0, 0]
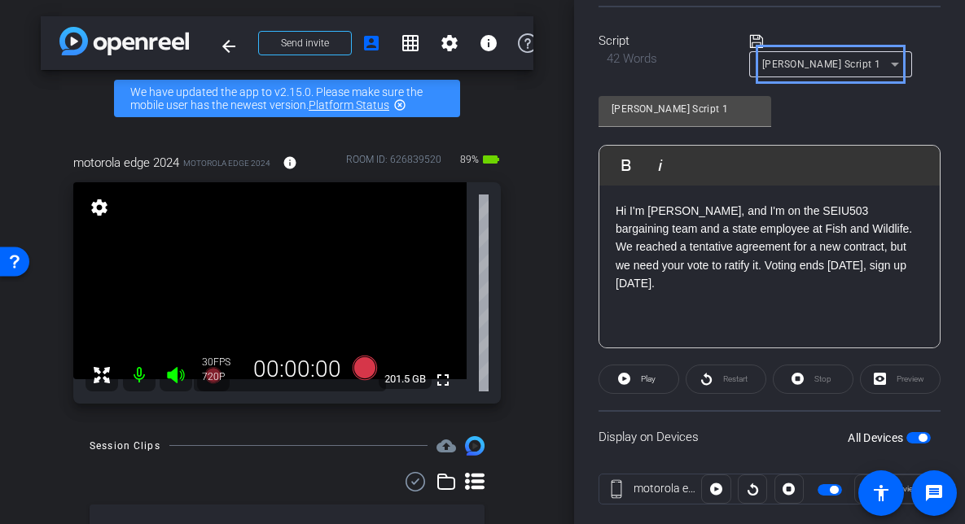
click at [786, 63] on span "Angela Script 1" at bounding box center [821, 64] width 119 height 11
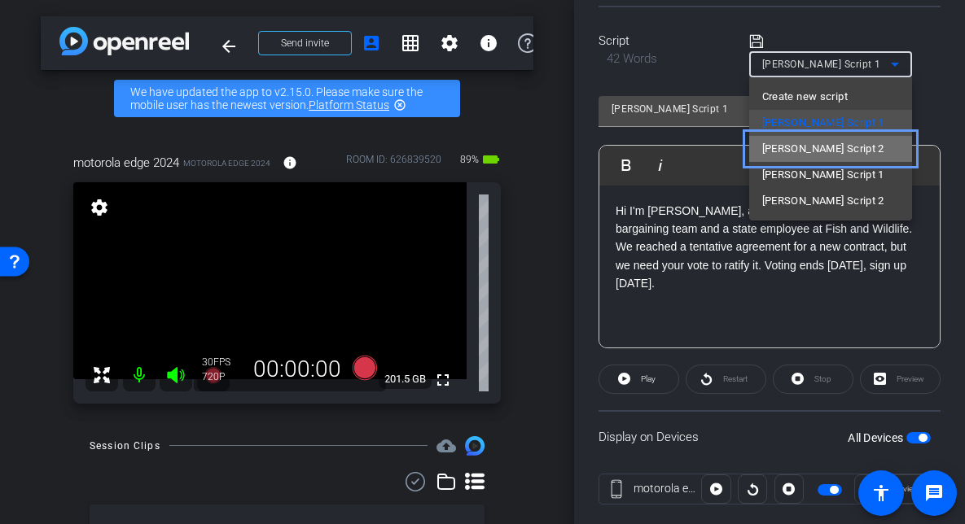
click at [794, 151] on span "Angela Script 2" at bounding box center [823, 149] width 122 height 20
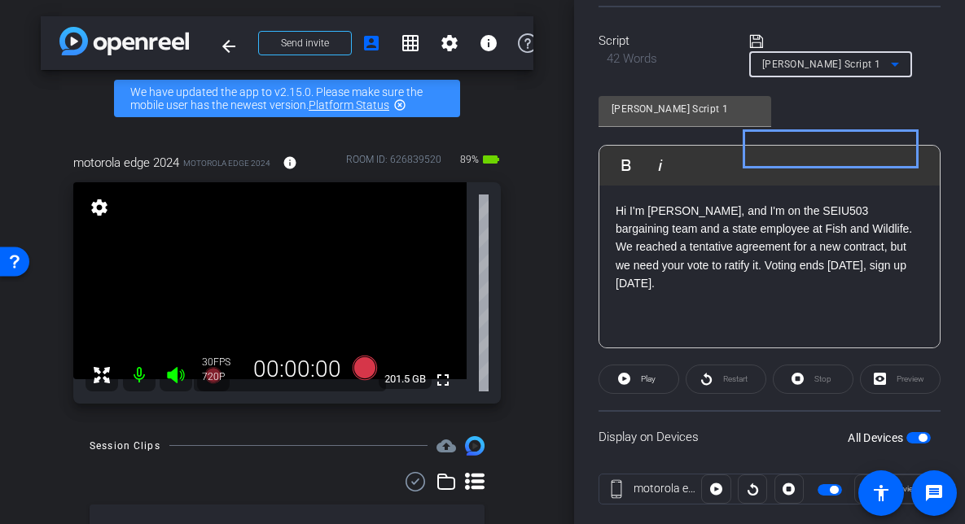
type input "Angela Script 2"
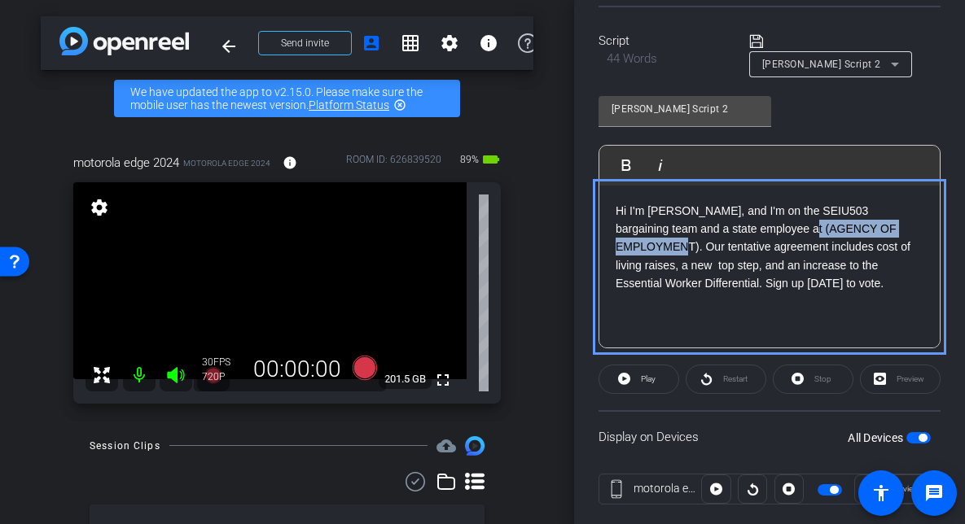
drag, startPoint x: 770, startPoint y: 232, endPoint x: 694, endPoint y: 245, distance: 77.6
click at [694, 245] on p "Hi I'm Angela Ward, and I'm on the SEIU503 bargaining team and a state employee…" at bounding box center [769, 247] width 308 height 91
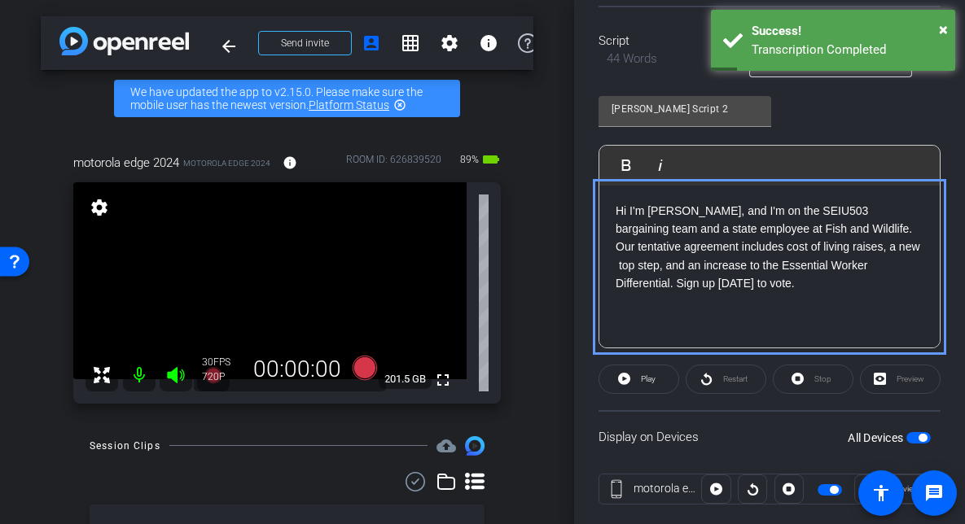
click at [711, 214] on p "Hi I'm Angela Ward, and I'm on the SEIU503 bargaining team and a state employee…" at bounding box center [769, 247] width 308 height 91
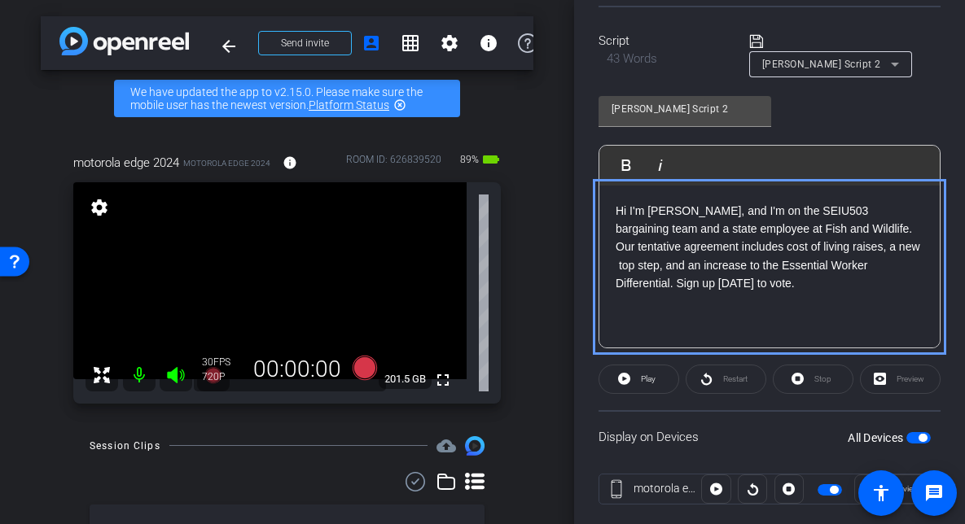
click at [824, 163] on div "Play Play from this location Play Selected Play and display the selected text o…" at bounding box center [769, 166] width 340 height 40
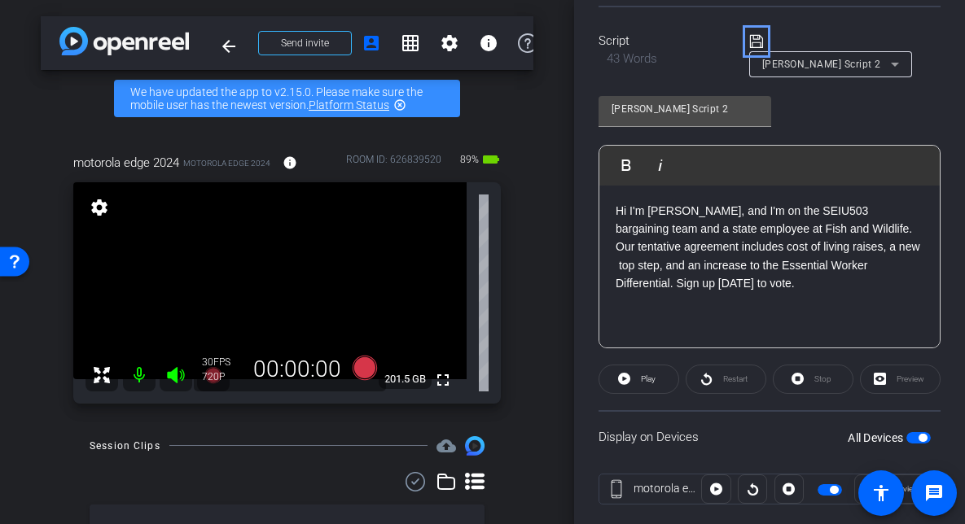
click at [757, 42] on icon "Remove" at bounding box center [755, 40] width 13 height 13
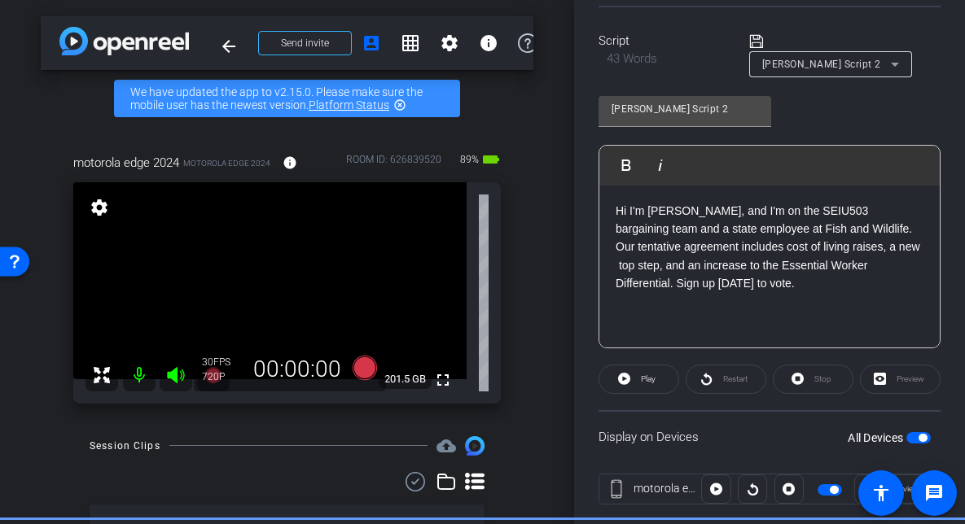
click at [827, 484] on span "Move" at bounding box center [829, 489] width 24 height 11
click at [829, 491] on span "Move" at bounding box center [829, 489] width 24 height 11
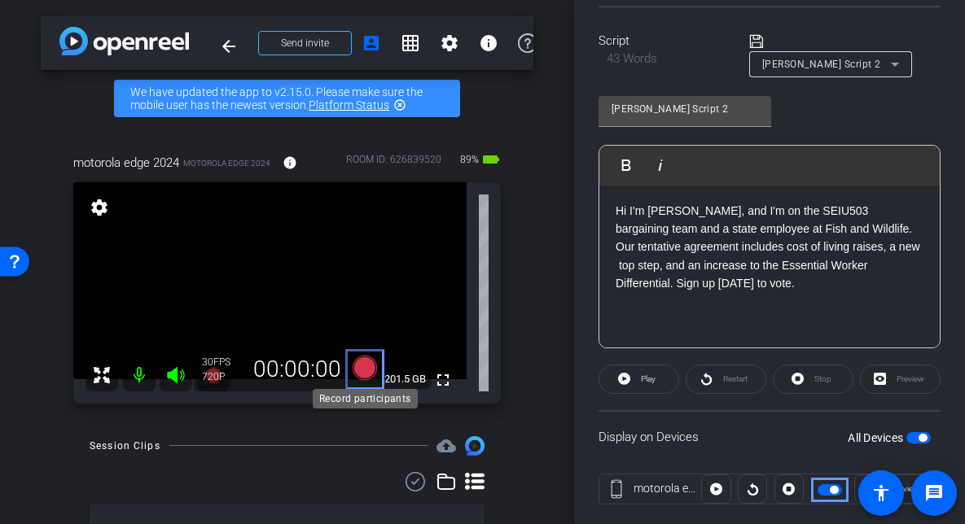
click at [367, 373] on icon "Color" at bounding box center [364, 368] width 24 height 24
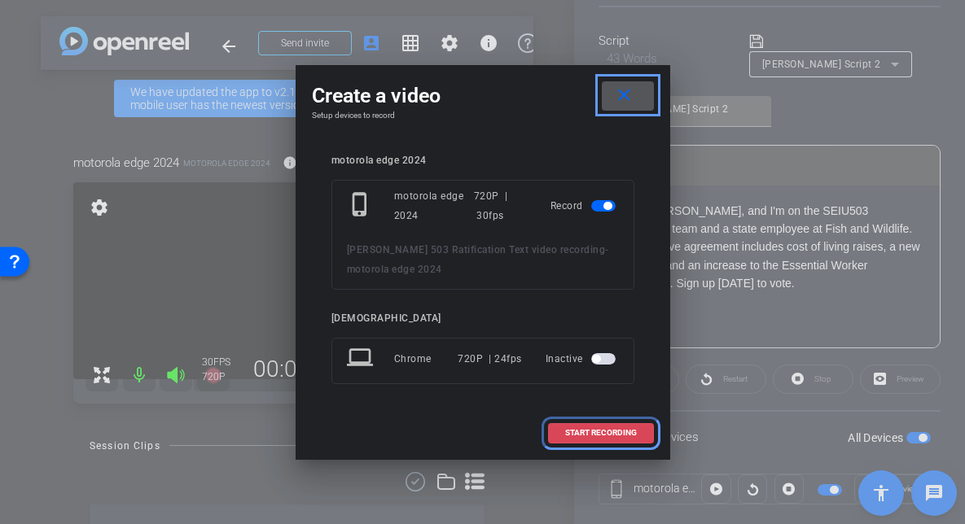
click at [582, 434] on span "START RECORDING" at bounding box center [601, 433] width 72 height 8
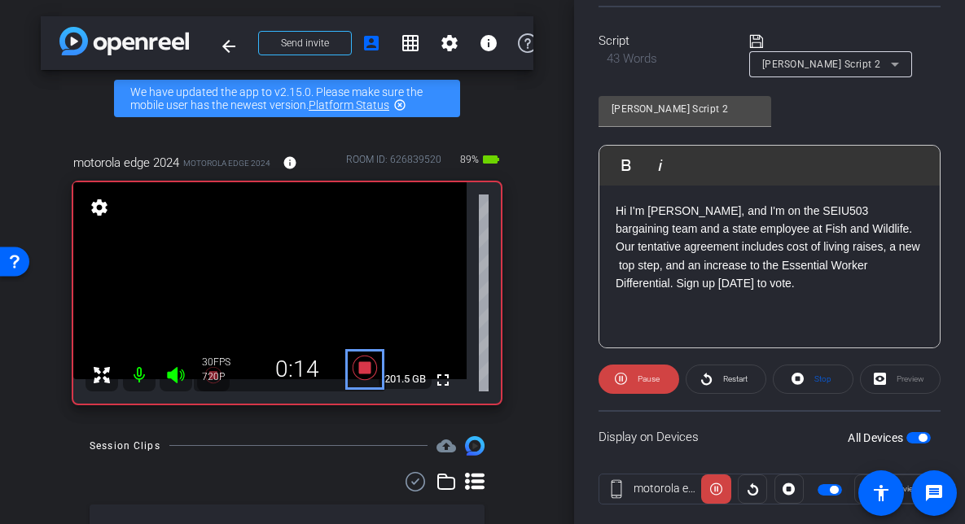
click at [372, 365] on icon "Color" at bounding box center [364, 367] width 39 height 29
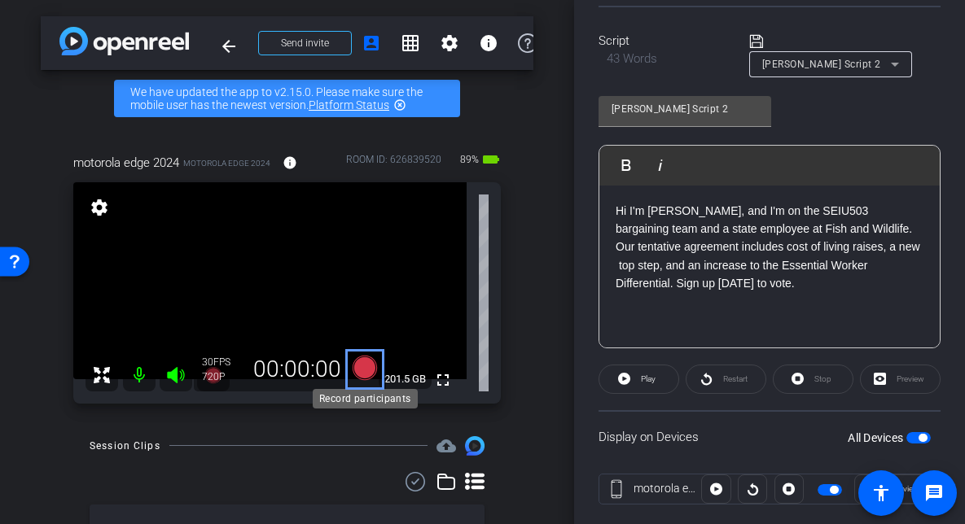
click at [365, 366] on icon "Color" at bounding box center [364, 368] width 24 height 24
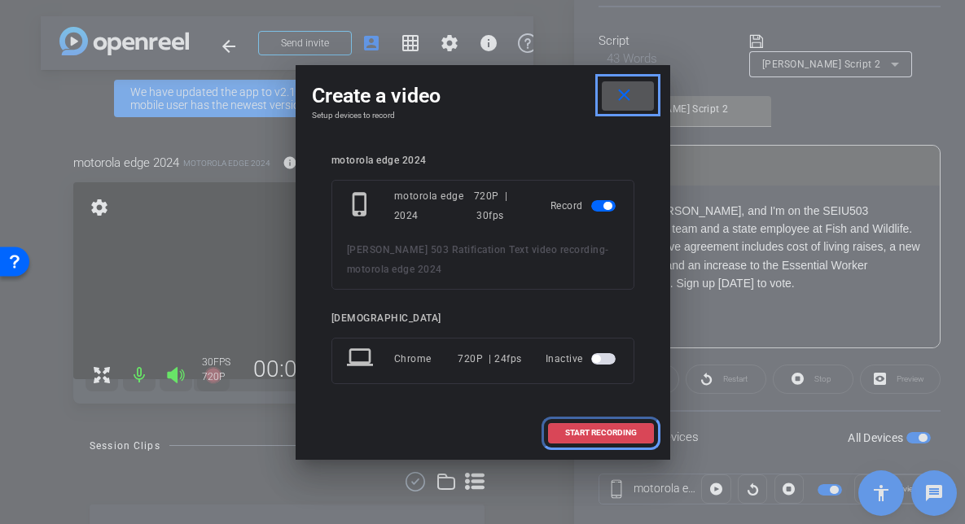
click at [619, 435] on span "START RECORDING" at bounding box center [601, 433] width 72 height 8
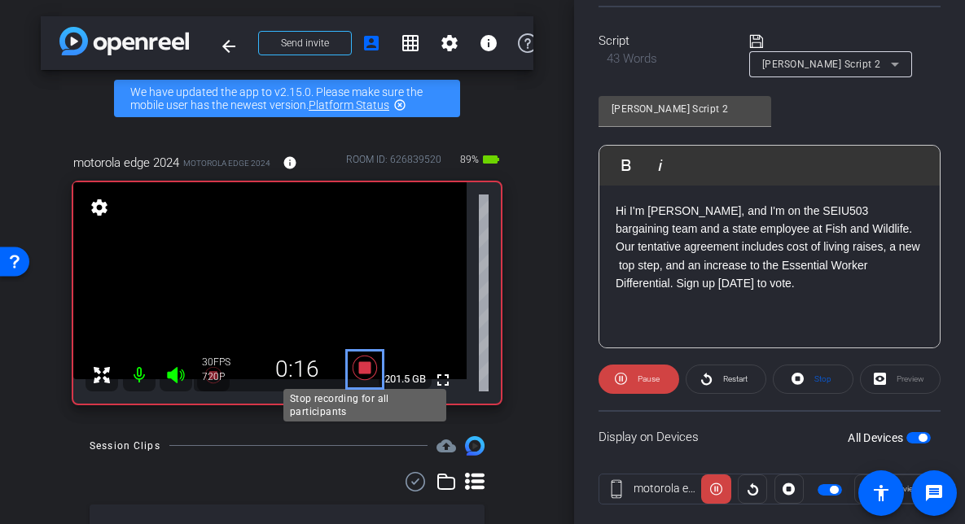
click at [361, 362] on icon "Color" at bounding box center [364, 368] width 24 height 24
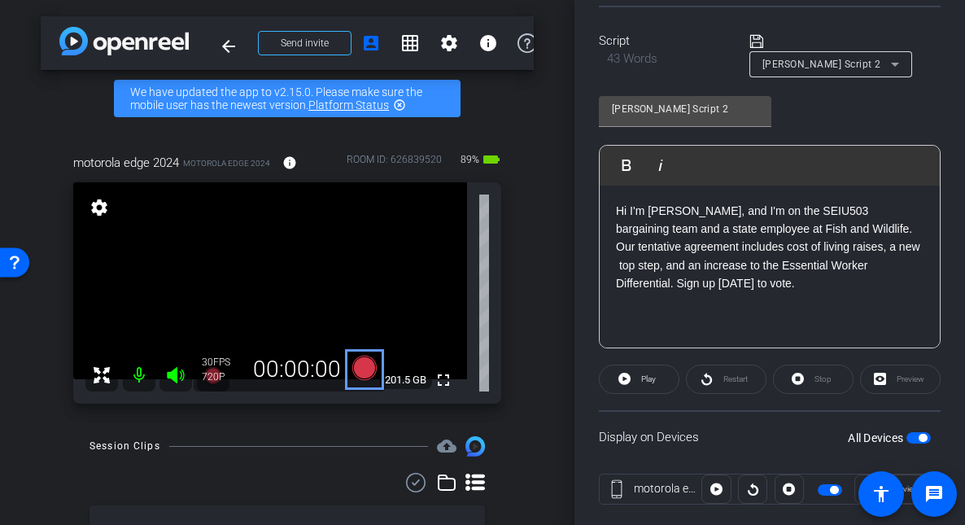
click at [539, 468] on div "OpenReel | 00:00:00 OpenReel | 00:00:00 OpenReel | 00:00:00 arrow_back Angela W…" at bounding box center [287, 262] width 575 height 525
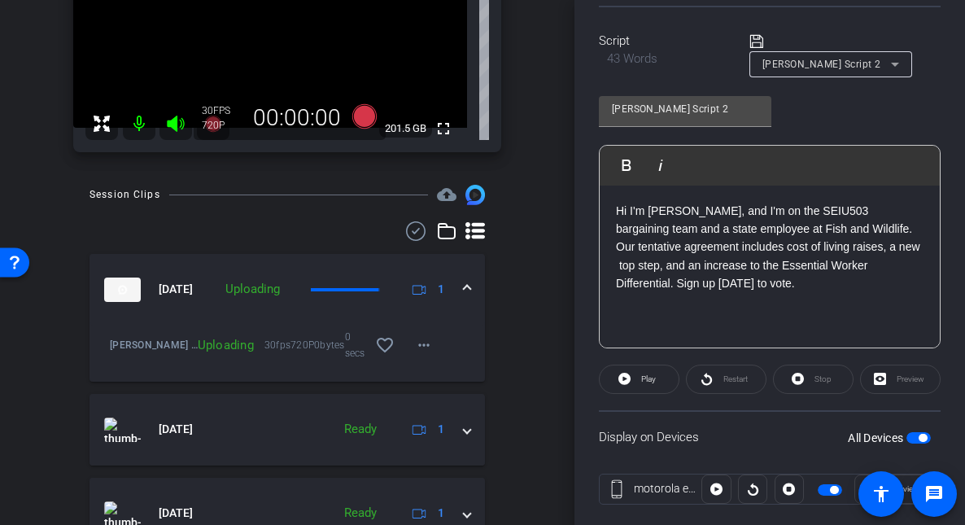
scroll to position [260, 0]
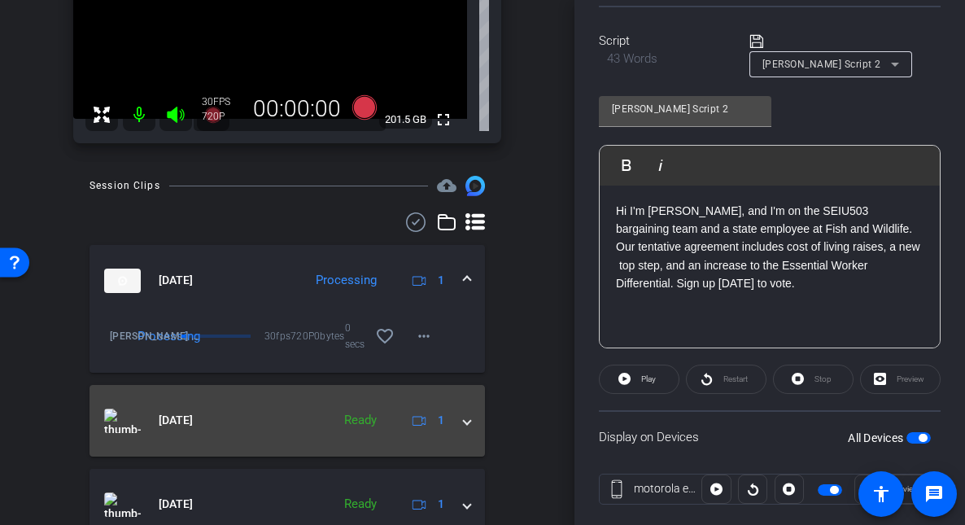
click at [470, 419] on span "Carousel Slide Picker" at bounding box center [467, 420] width 7 height 17
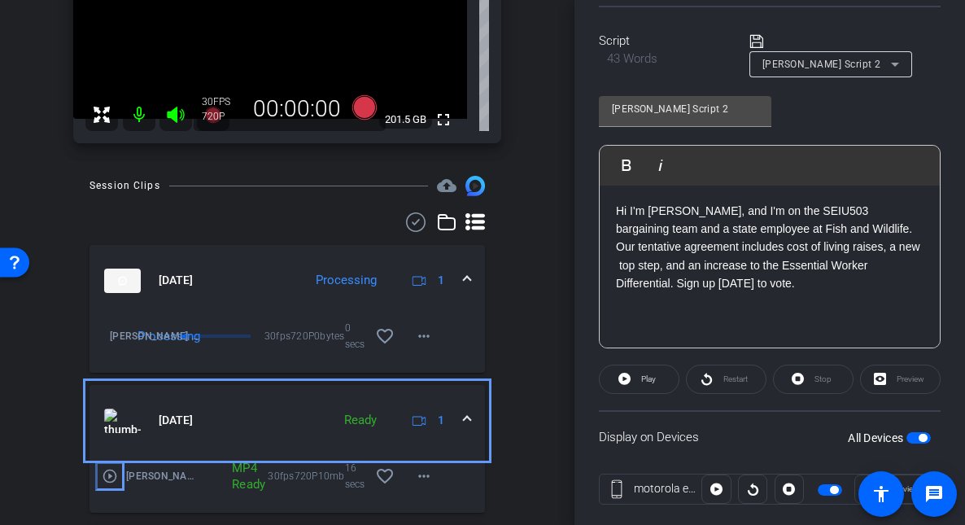
click at [112, 477] on mat-icon "play_circle_outline" at bounding box center [110, 476] width 16 height 16
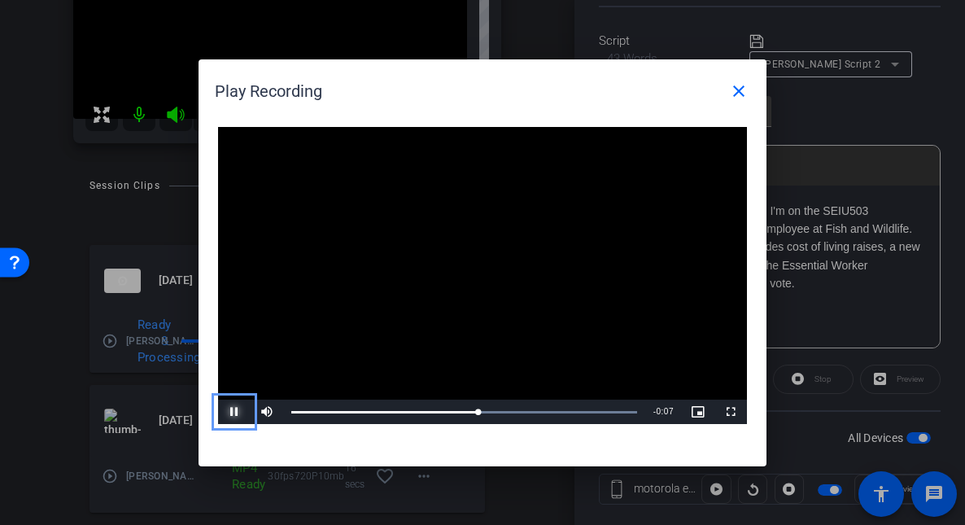
click at [234, 412] on span "Video Player" at bounding box center [234, 412] width 33 height 0
click at [236, 412] on span "Video Player" at bounding box center [234, 412] width 33 height 0
click at [235, 412] on span "Video Player" at bounding box center [234, 412] width 33 height 0
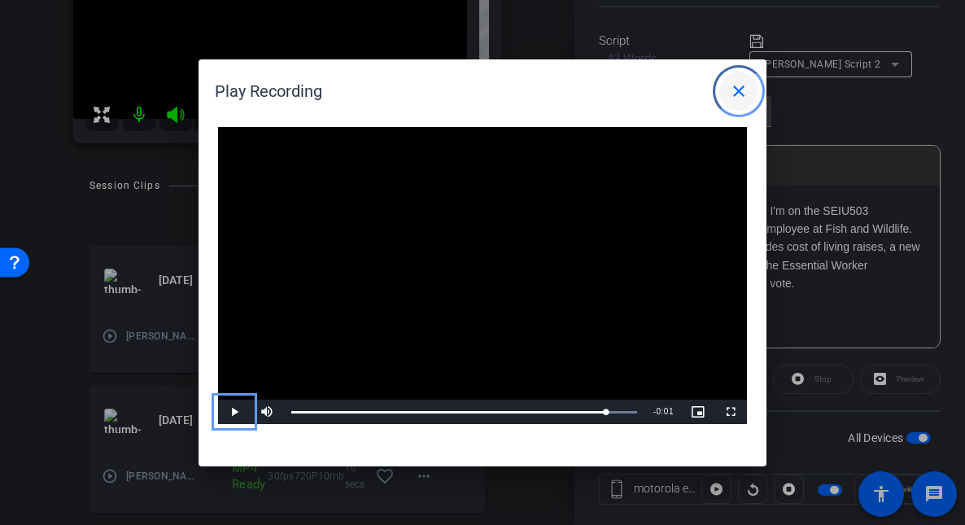
click at [748, 100] on span "close" at bounding box center [739, 91] width 39 height 39
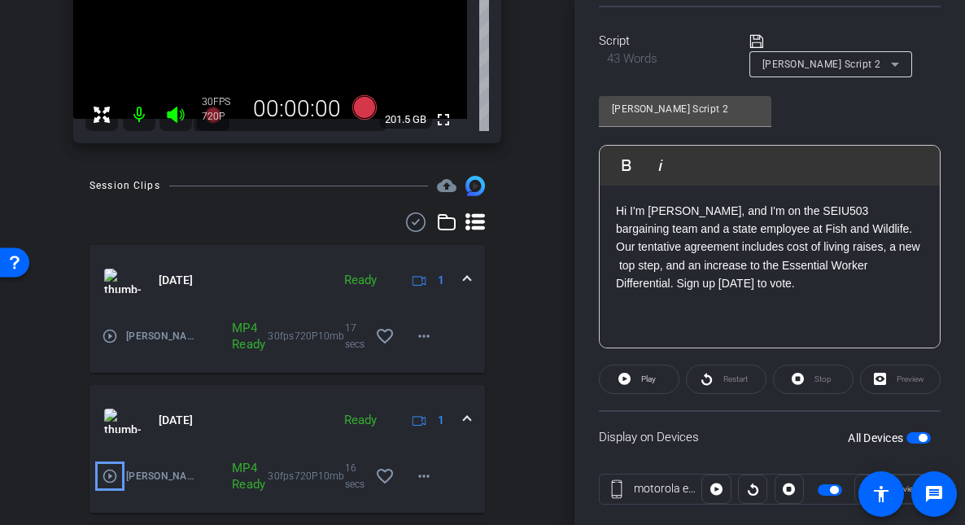
click at [550, 289] on div "OpenReel | 00:00:00 OpenReel | 00:00:00 OpenReel | 00:00:00 arrow_back Angela W…" at bounding box center [287, 262] width 575 height 525
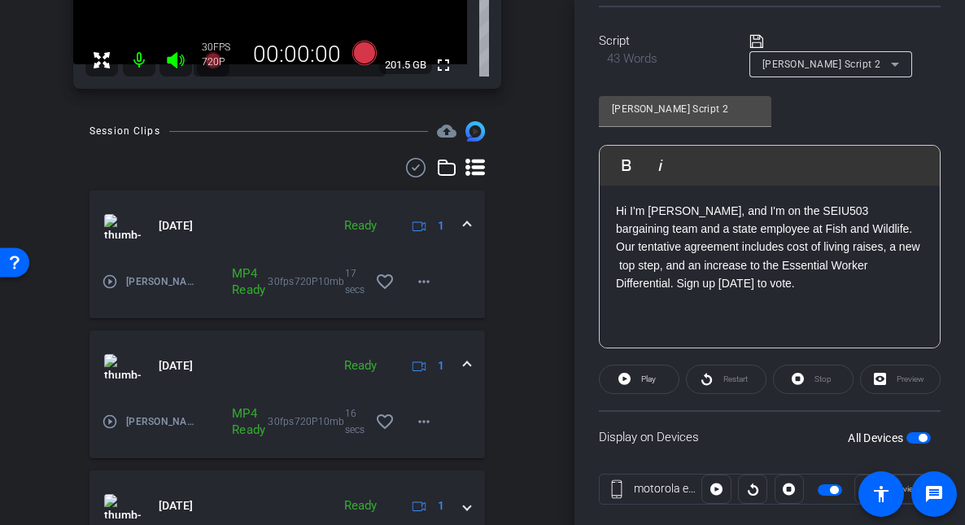
scroll to position [326, 0]
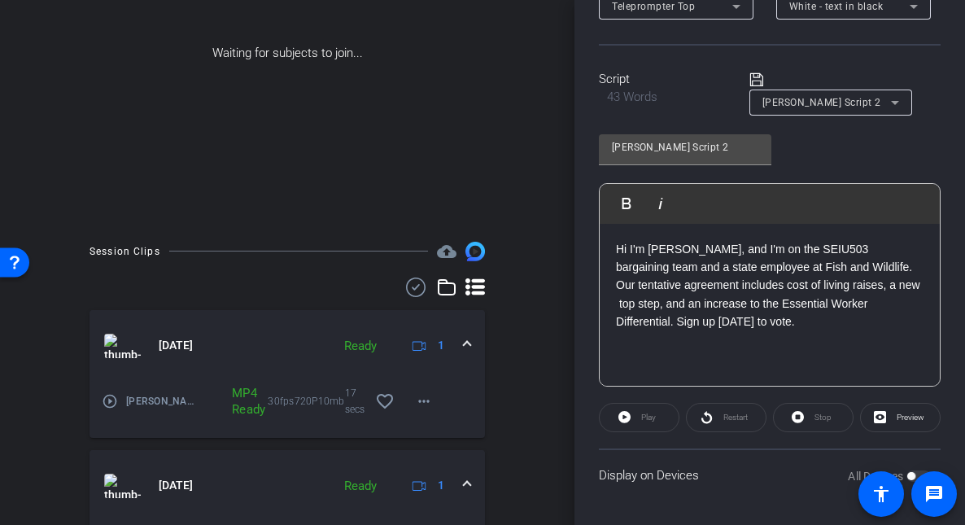
scroll to position [148, 0]
